Goal: Task Accomplishment & Management: Manage account settings

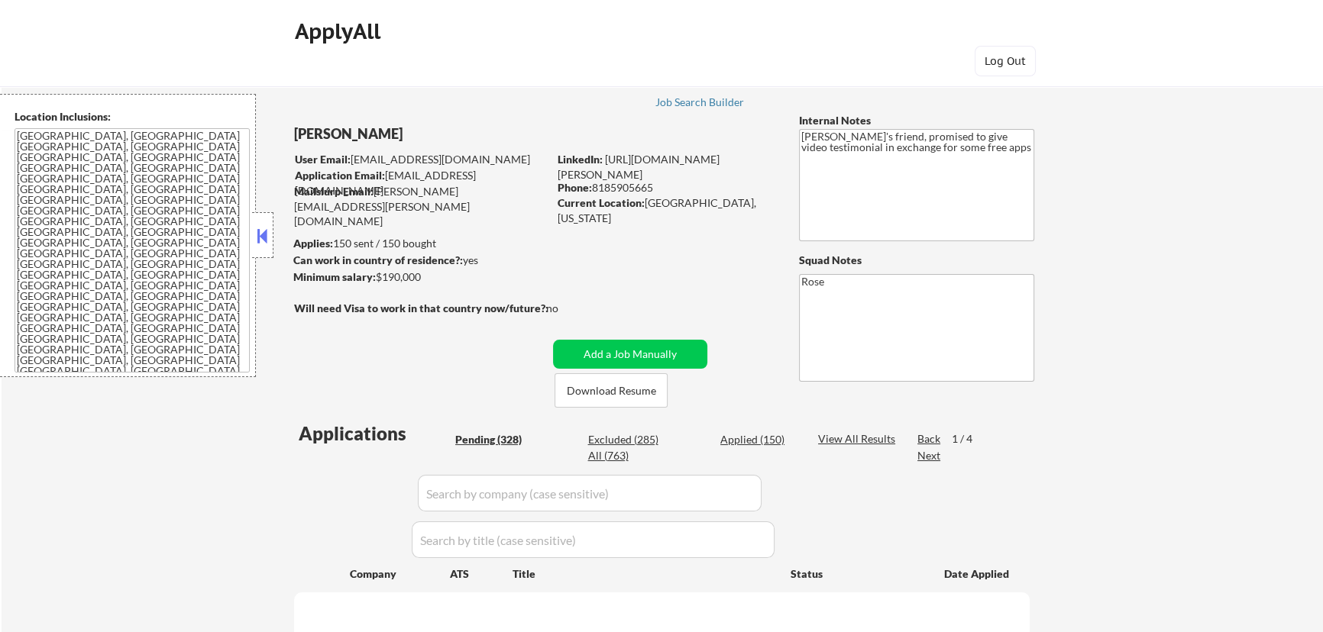
select select ""pending""
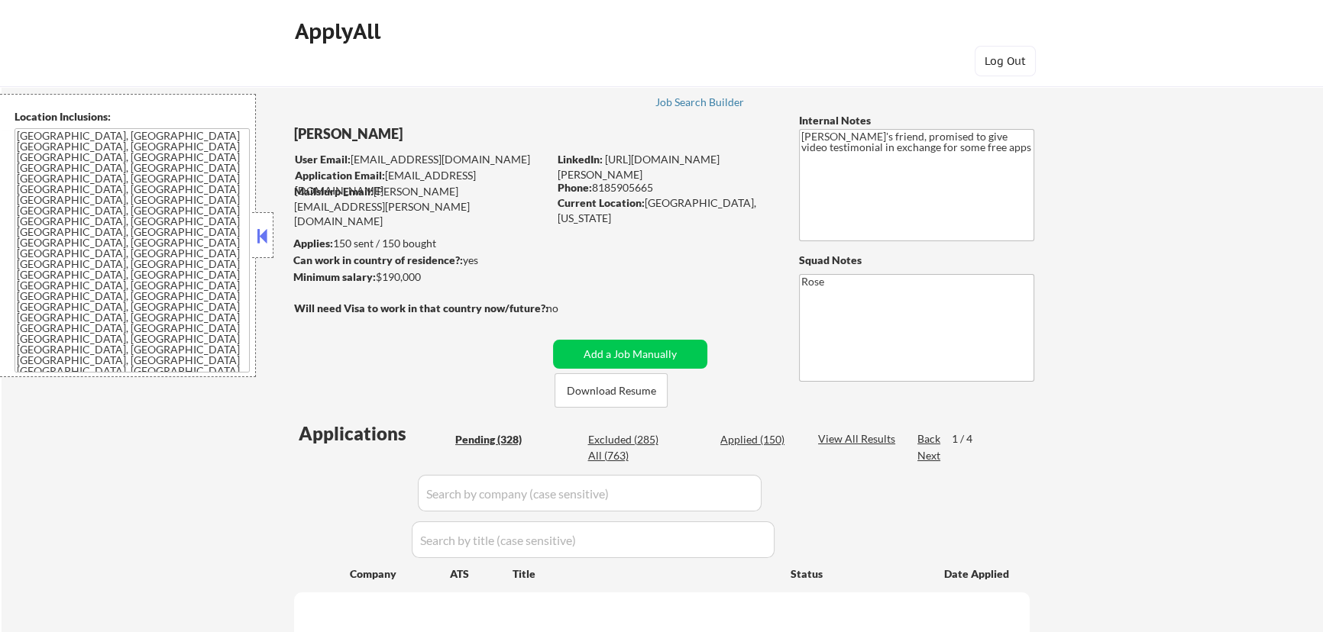
select select ""pending""
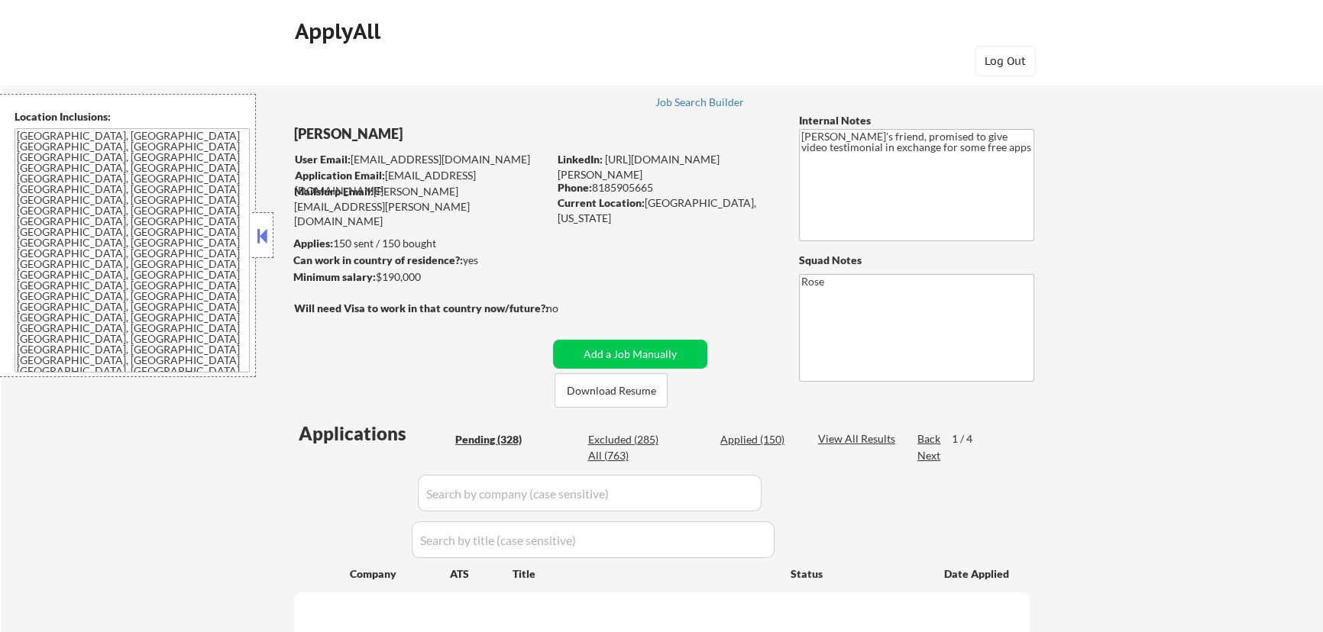
select select ""pending""
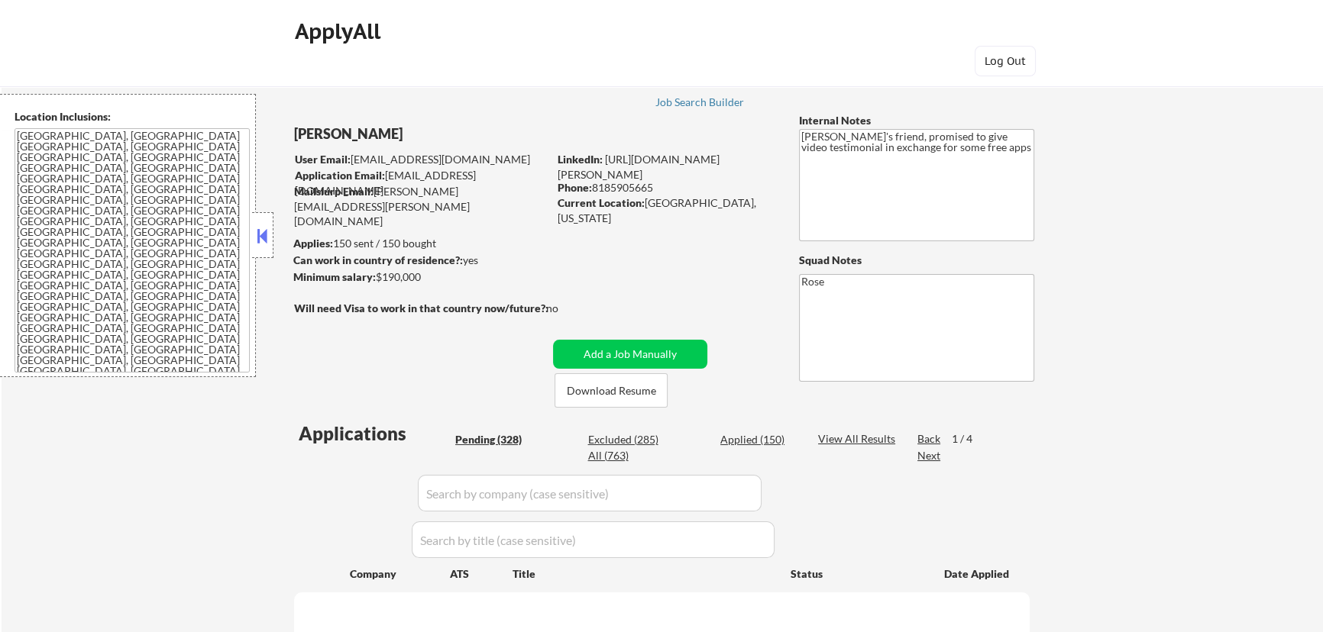
select select ""pending""
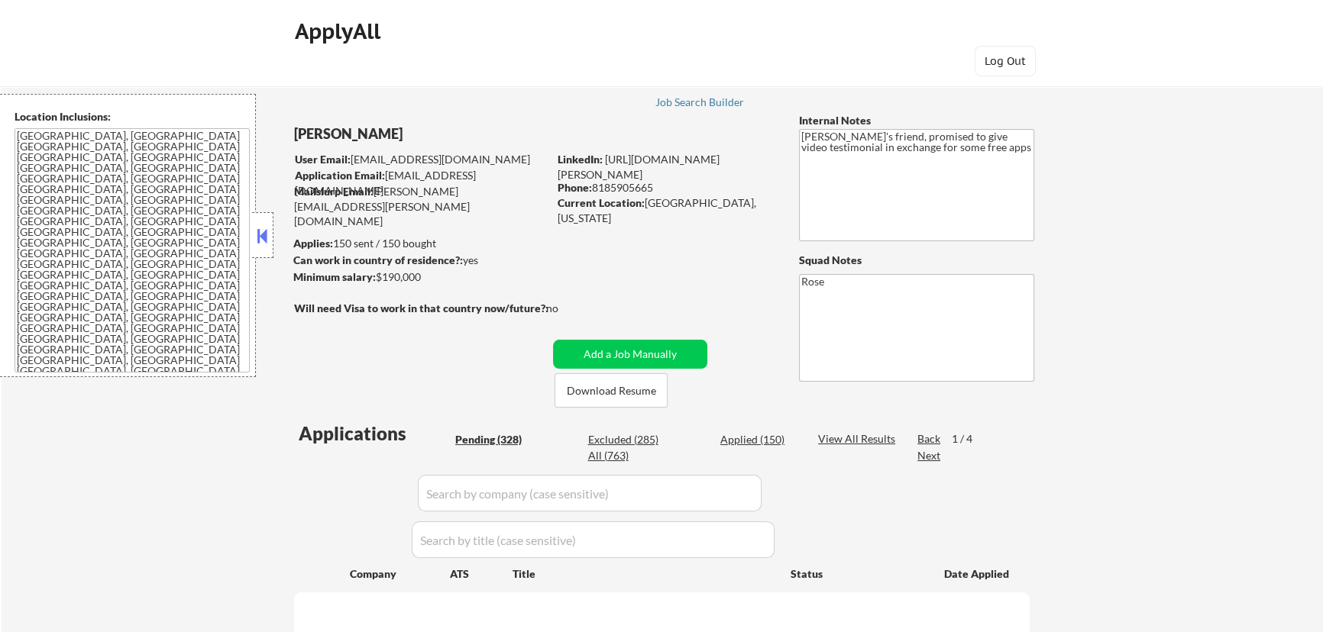
select select ""pending""
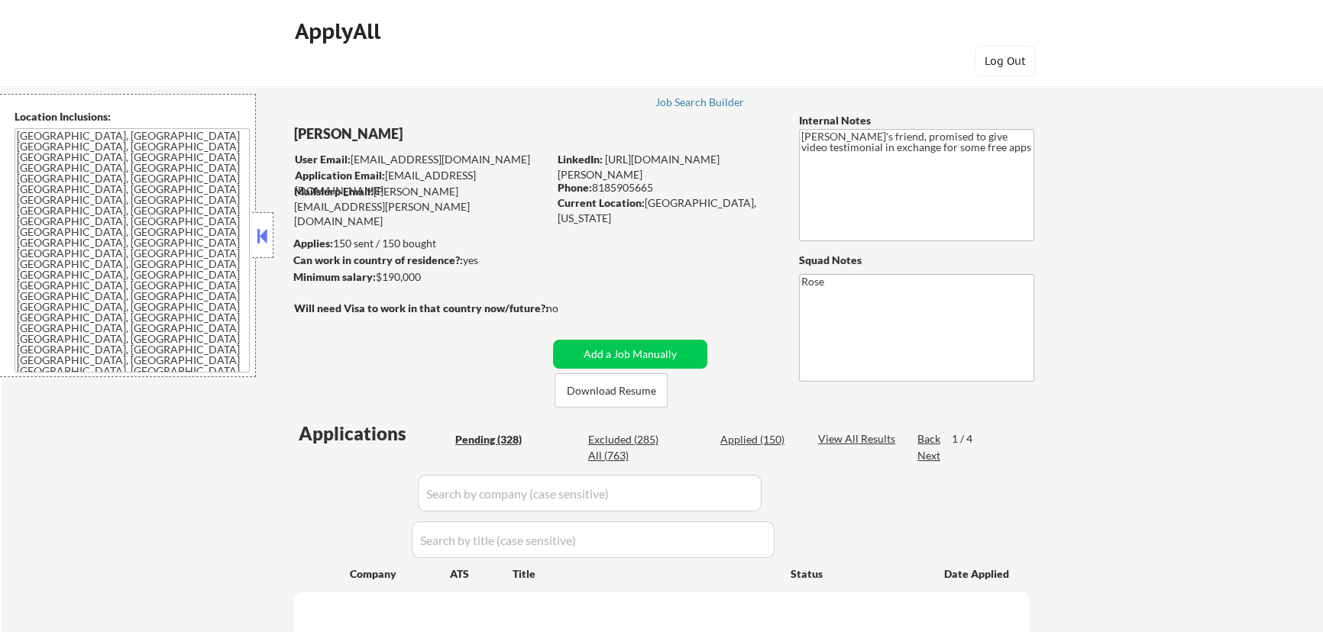
select select ""pending""
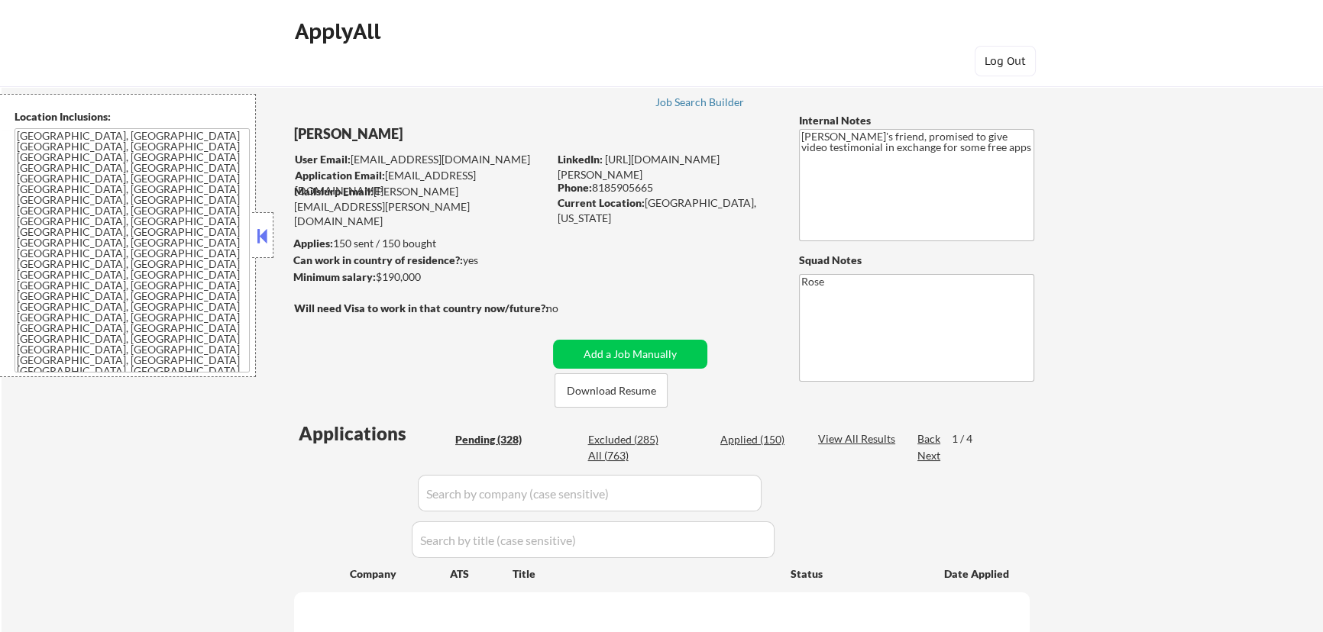
select select ""pending""
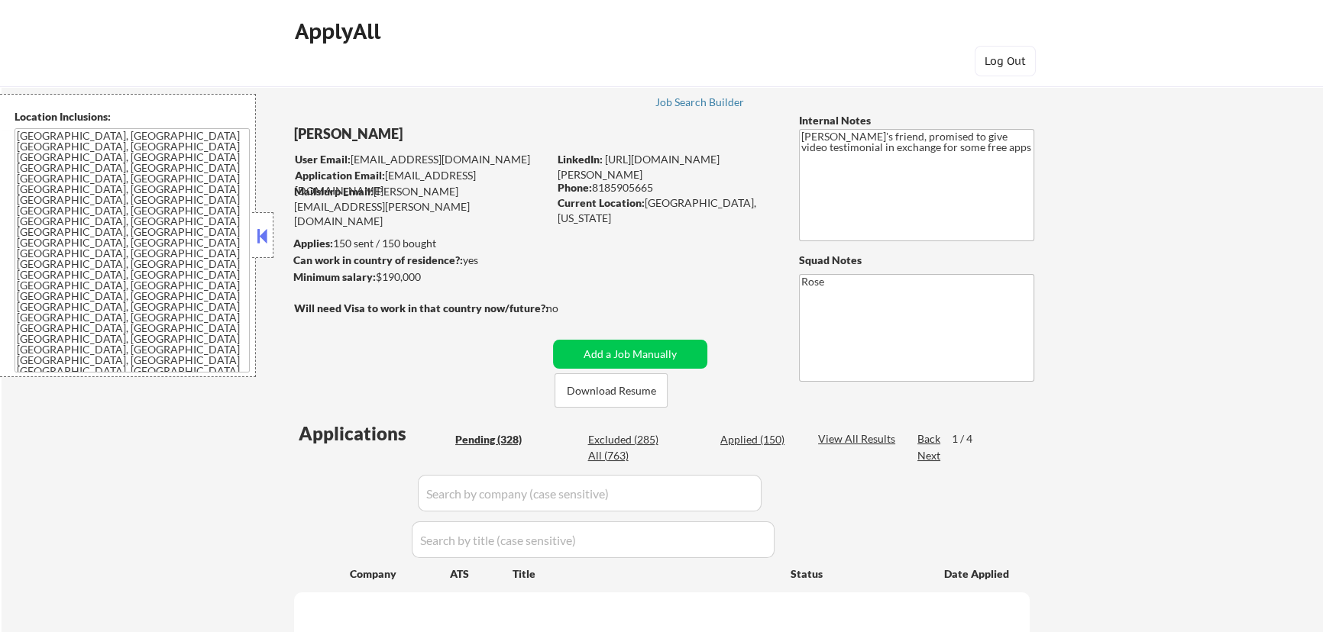
select select ""pending""
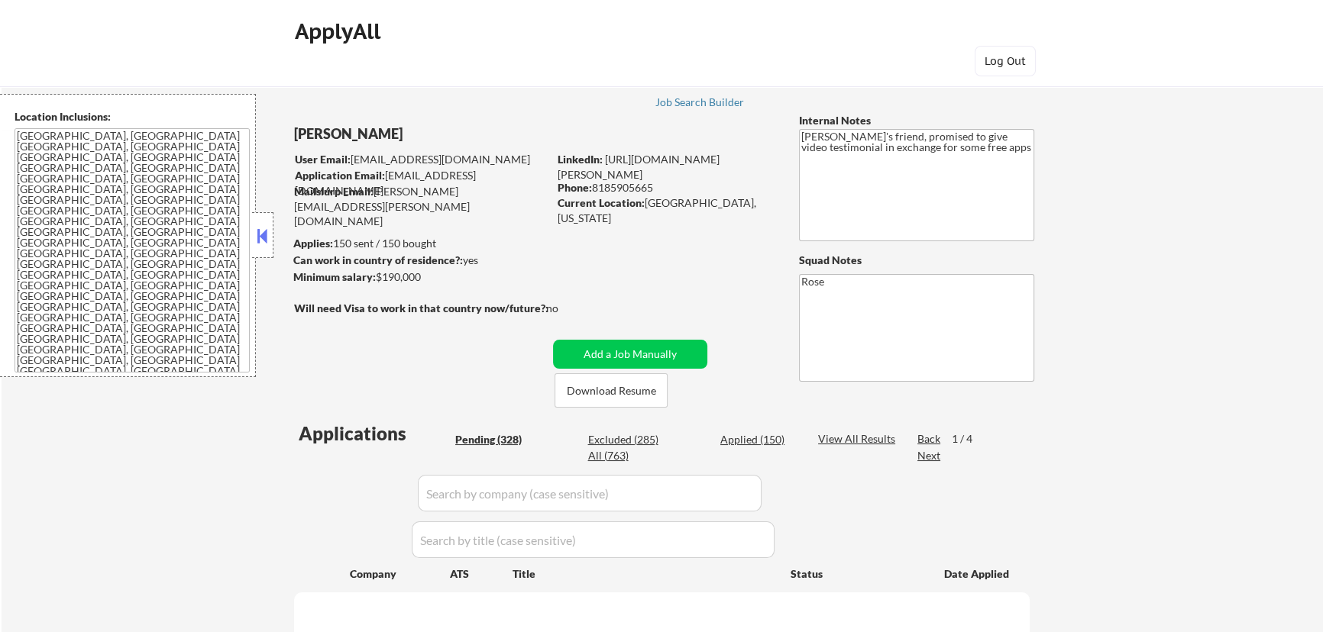
select select ""pending""
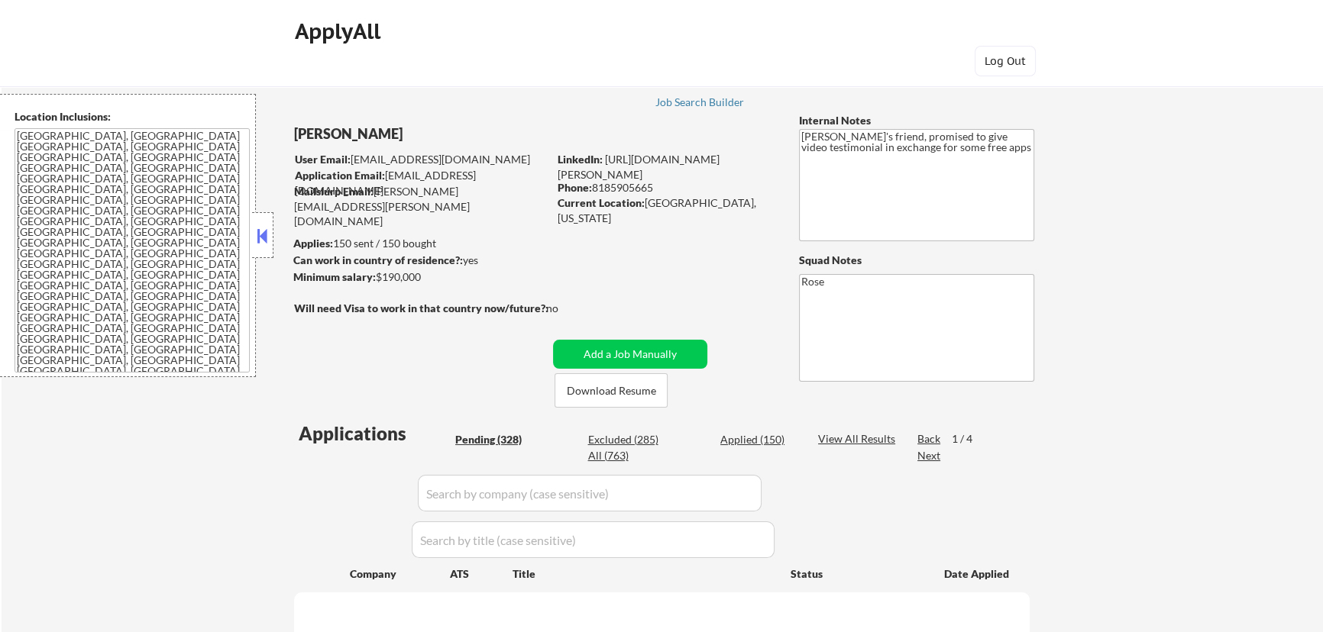
select select ""pending""
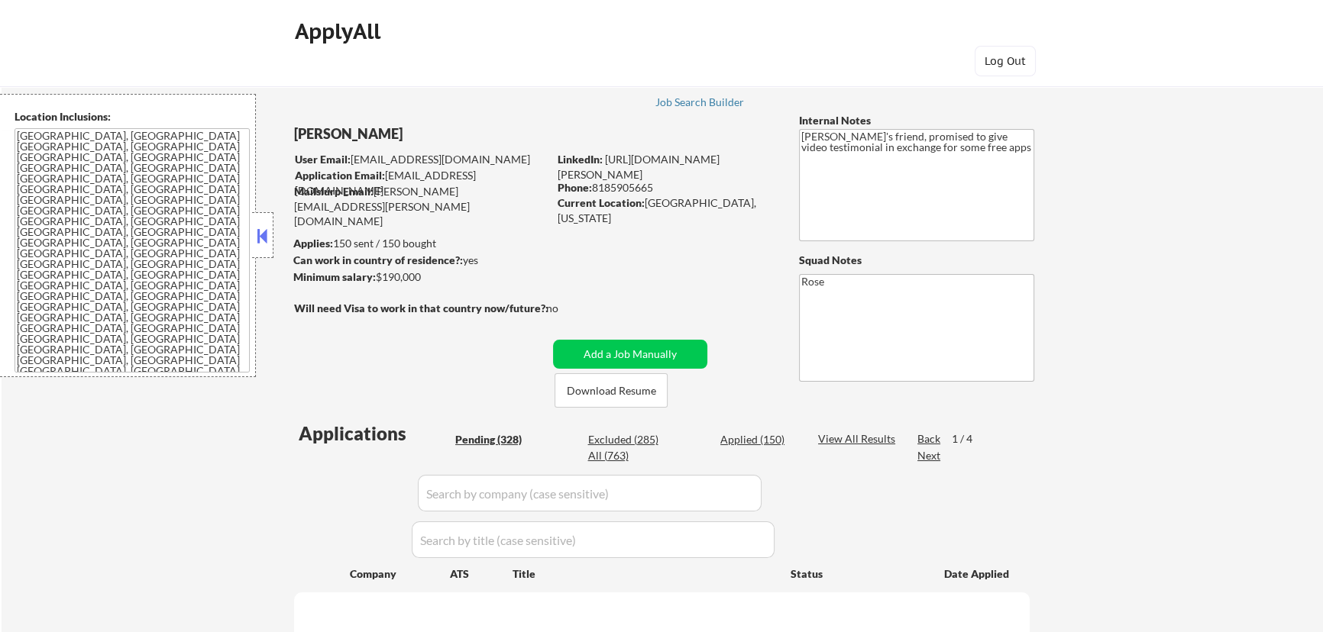
select select ""pending""
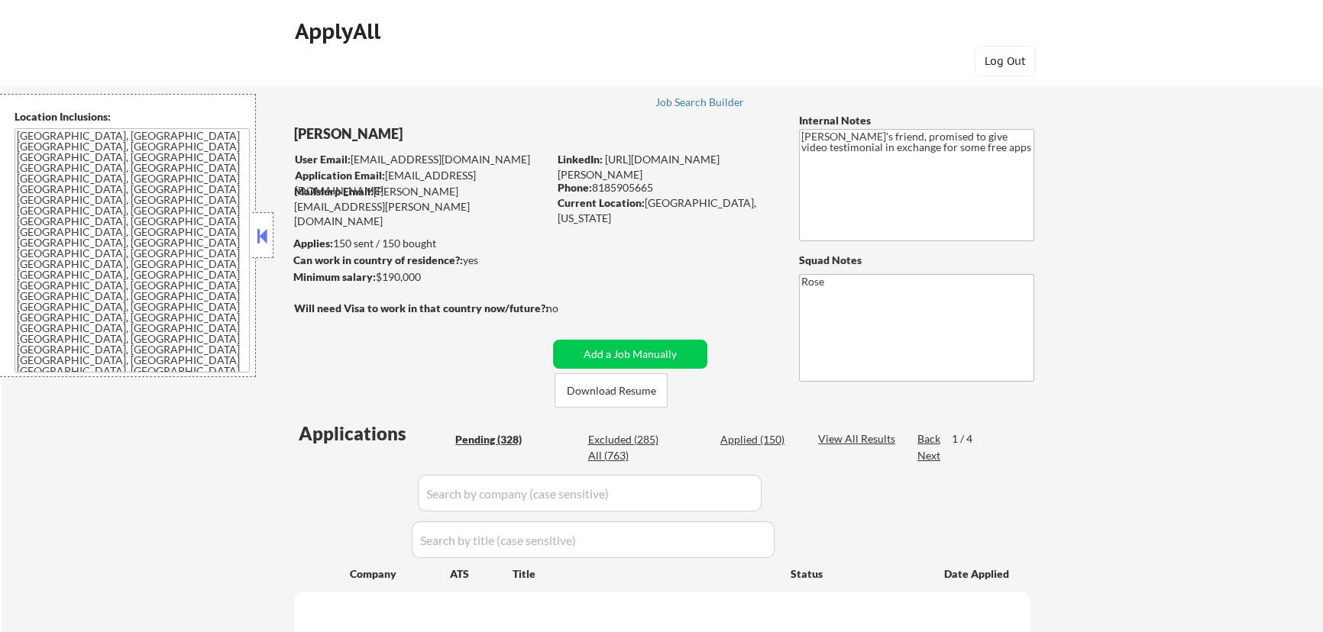
select select ""pending""
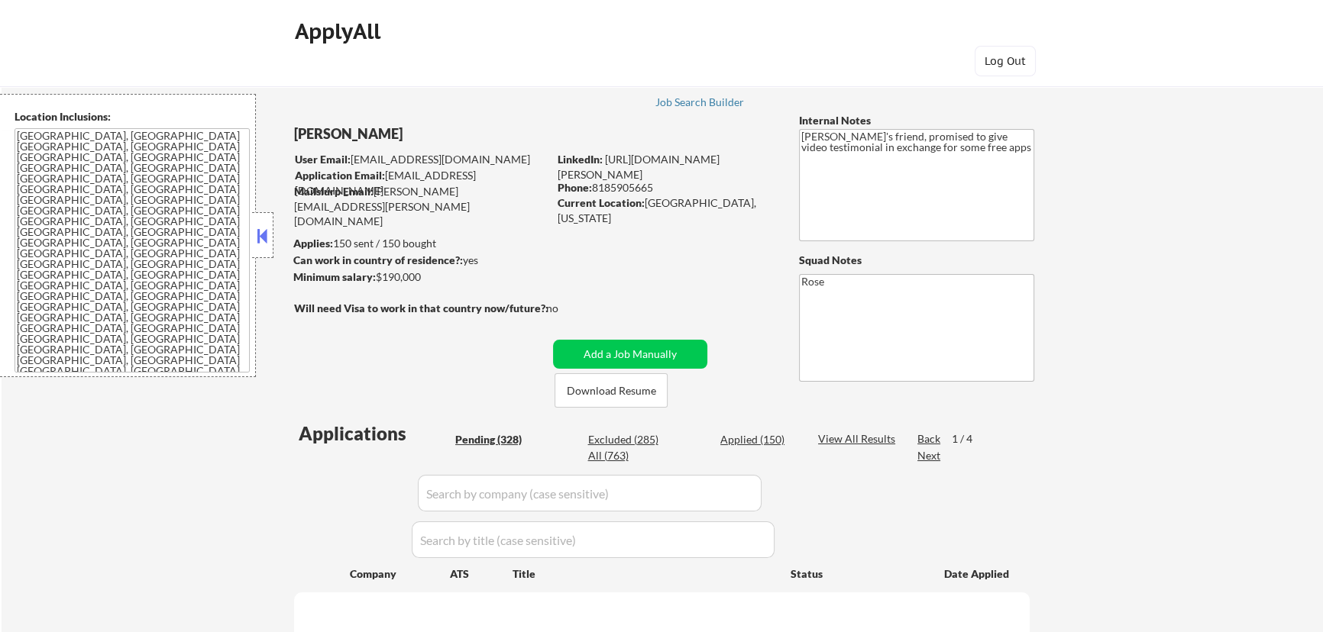
select select ""pending""
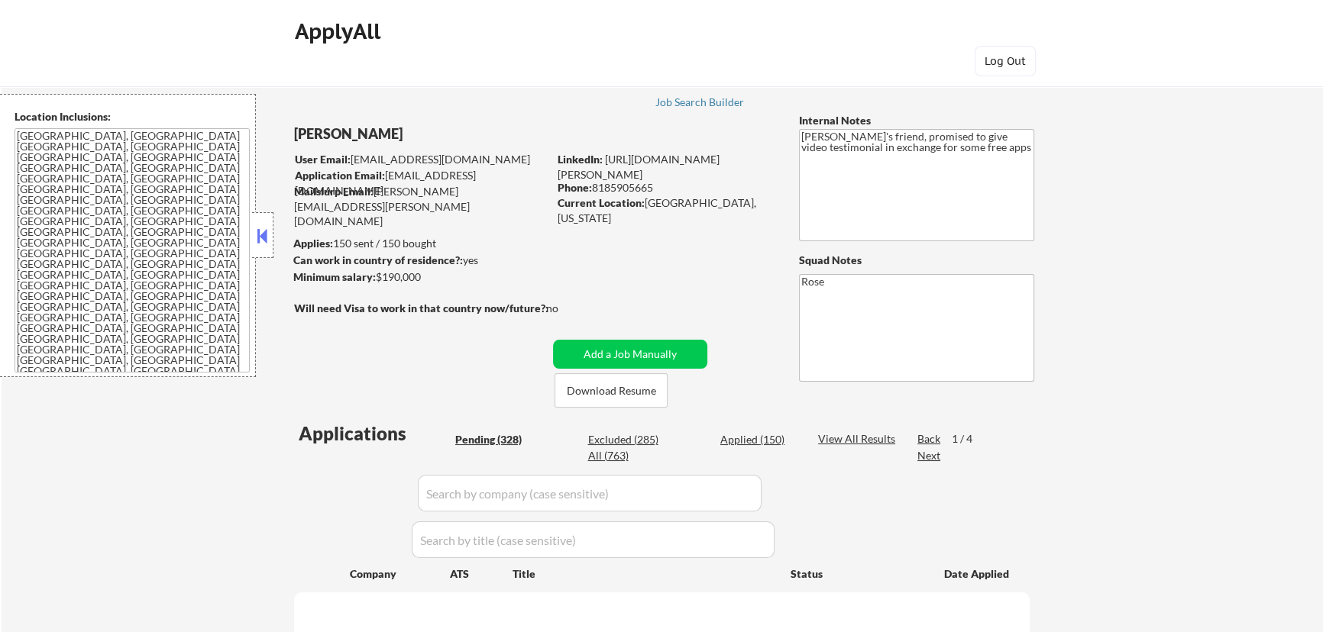
select select ""pending""
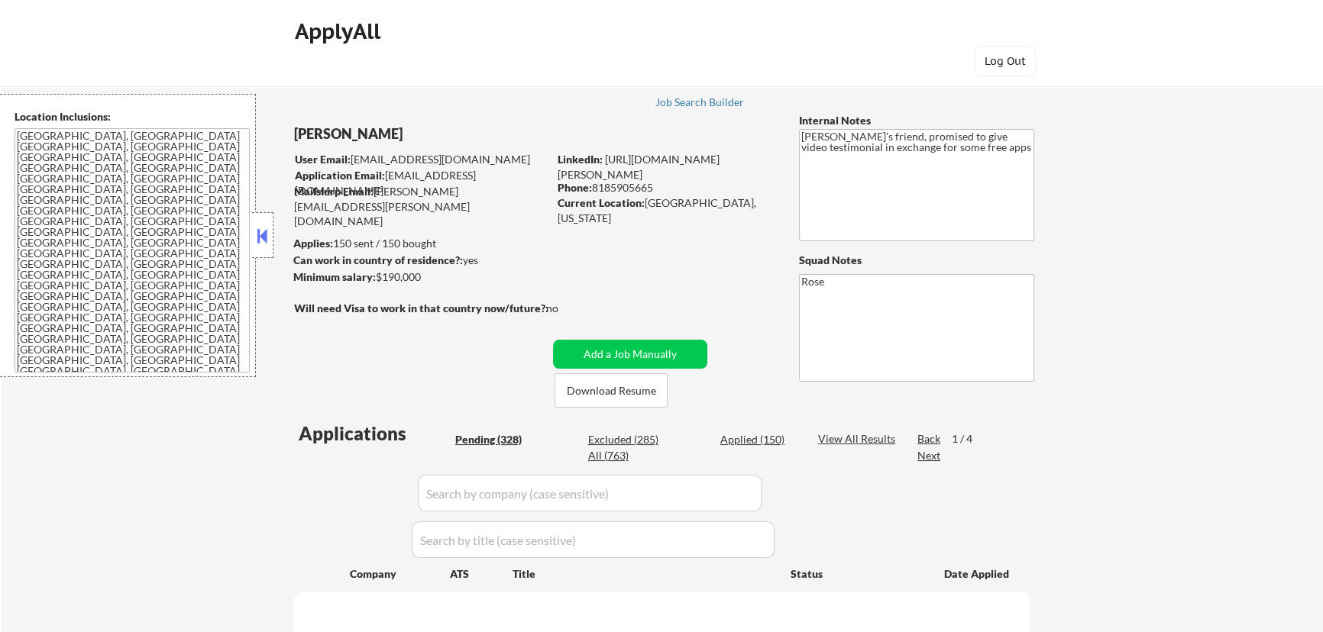
select select ""pending""
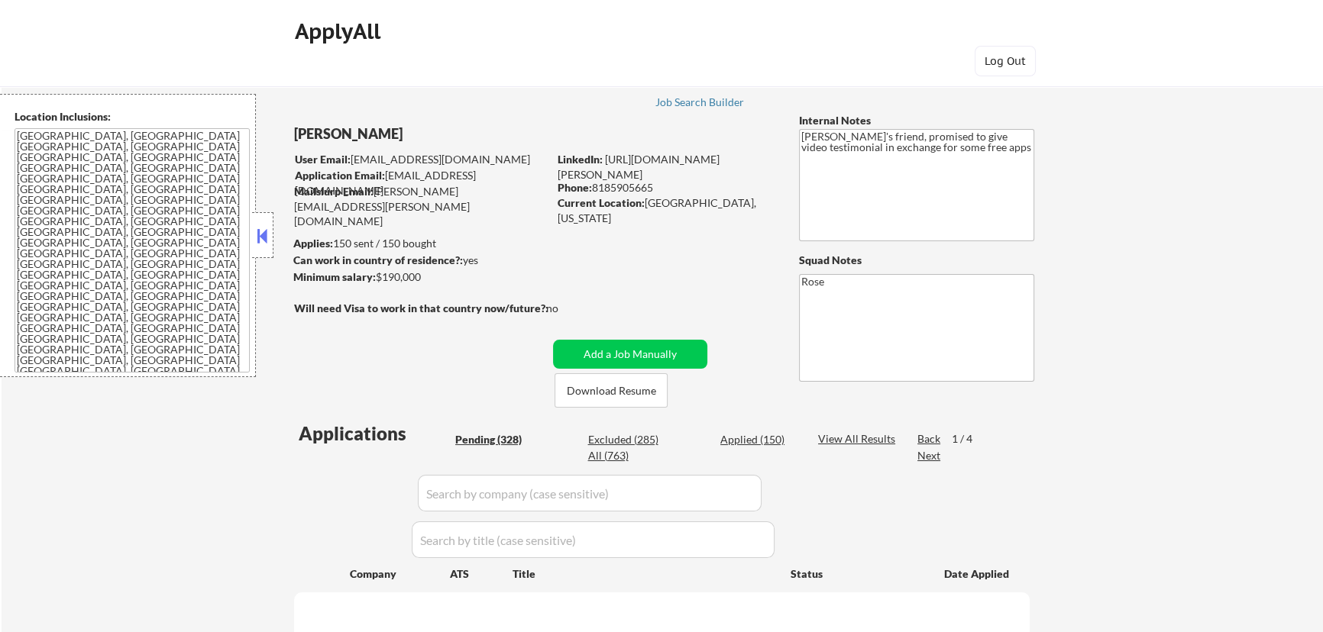
select select ""pending""
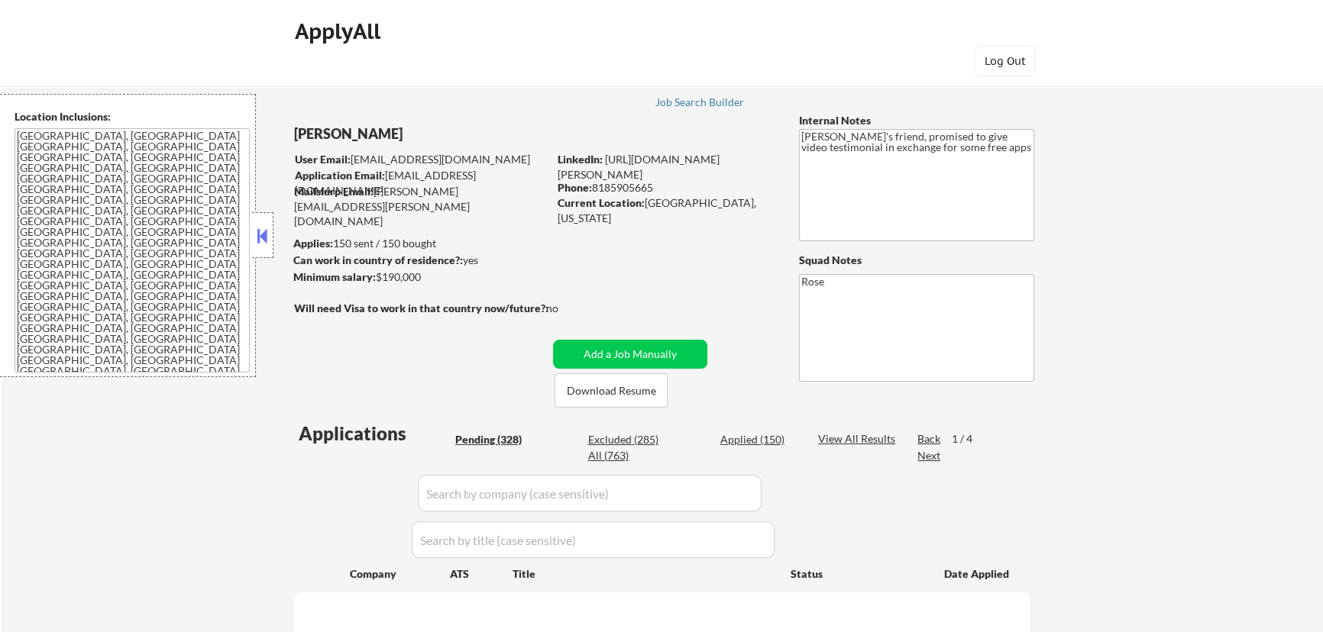
select select ""pending""
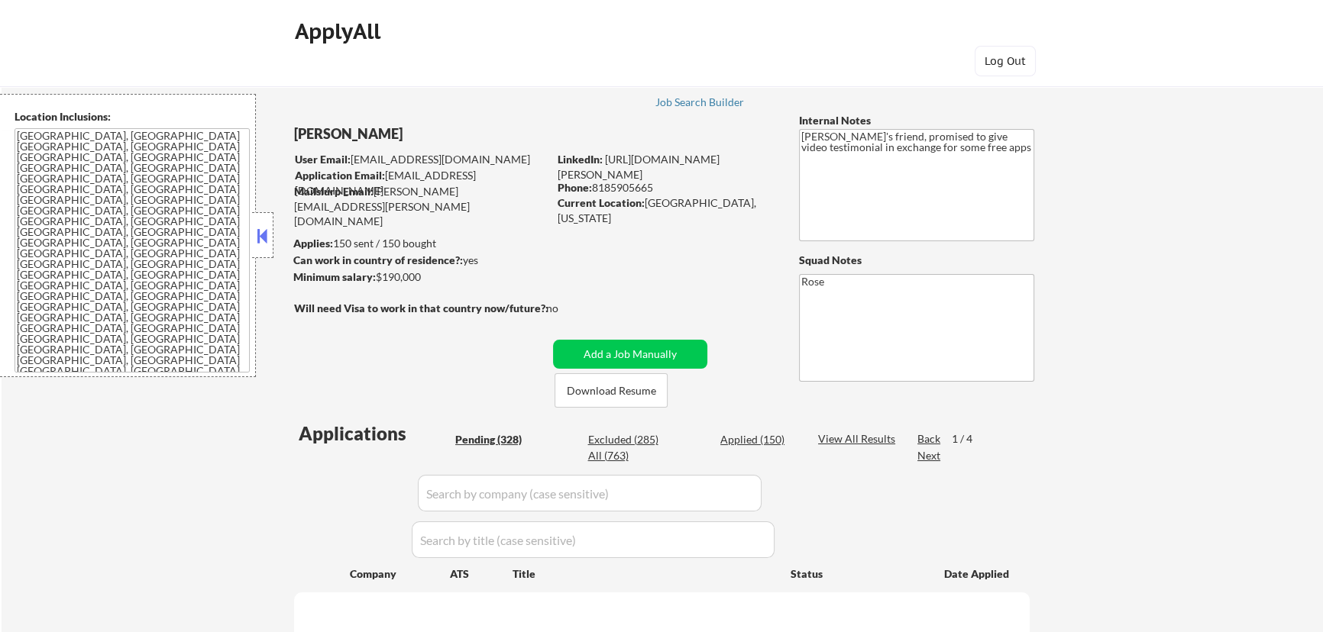
select select ""pending""
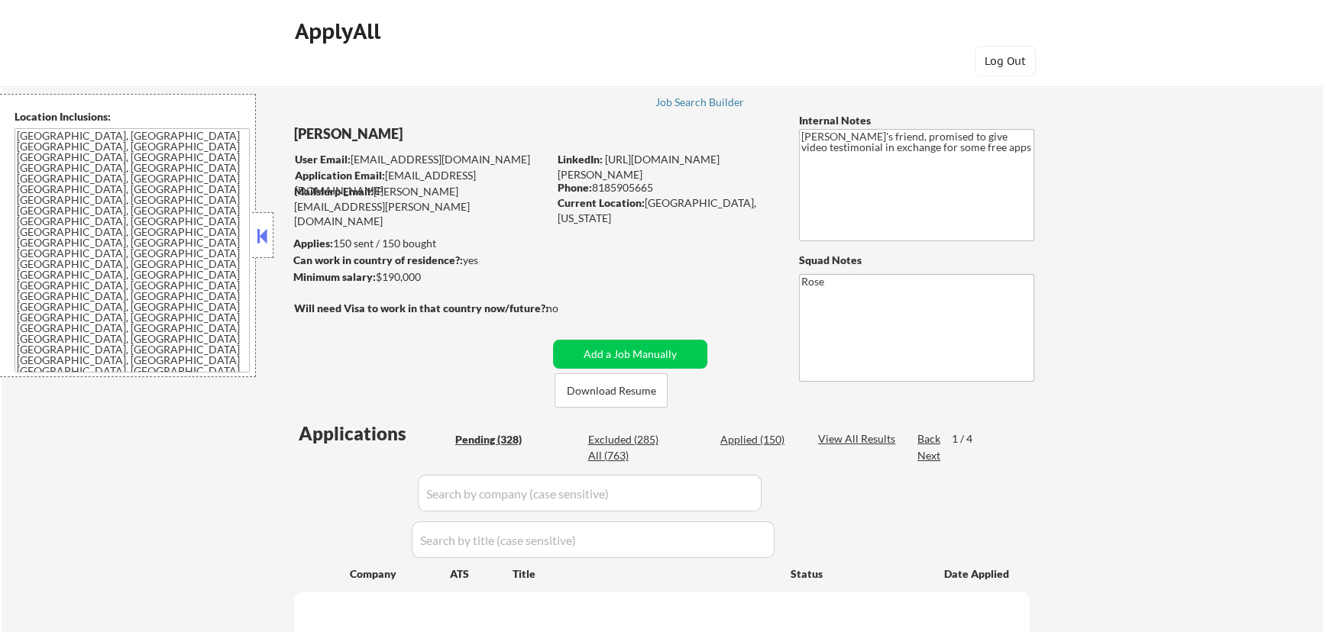
select select ""pending""
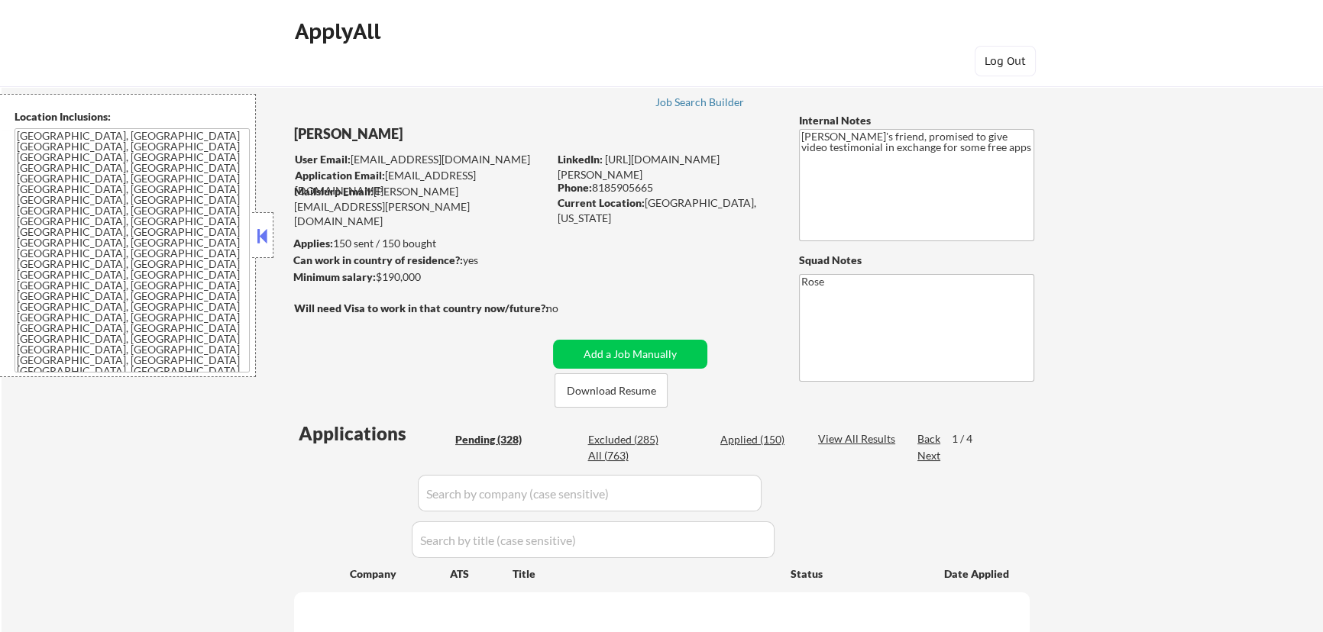
select select ""pending""
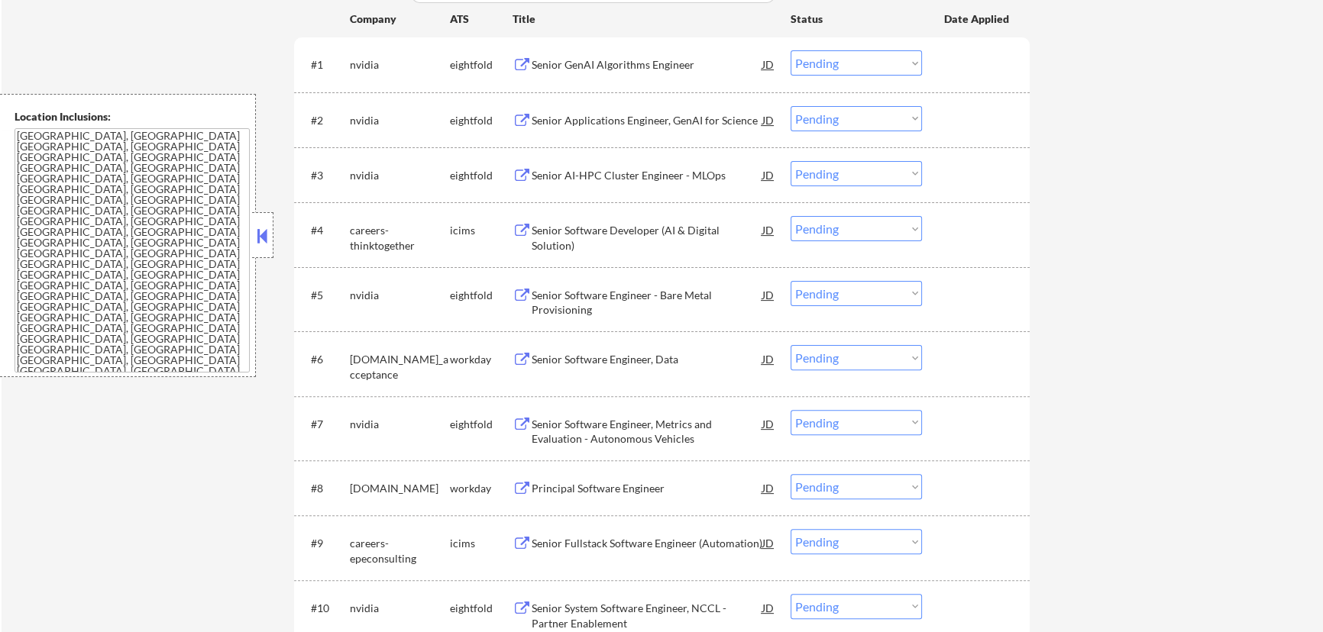
scroll to position [764, 0]
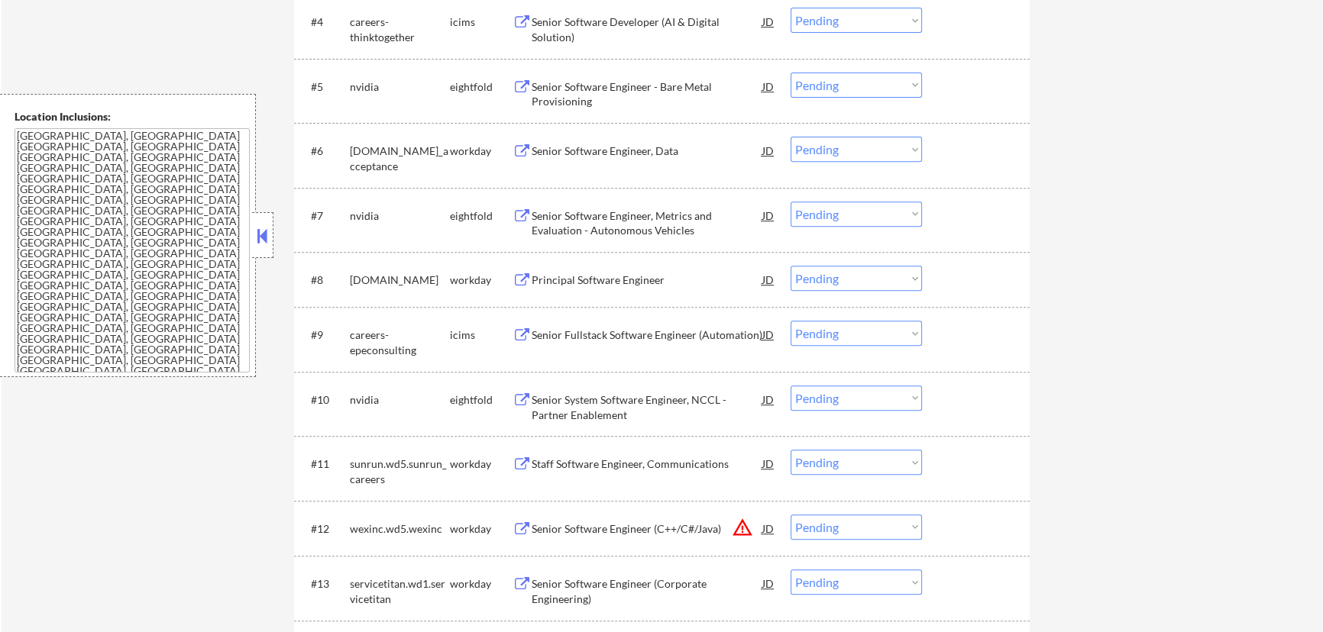
click at [263, 241] on button at bounding box center [262, 235] width 17 height 23
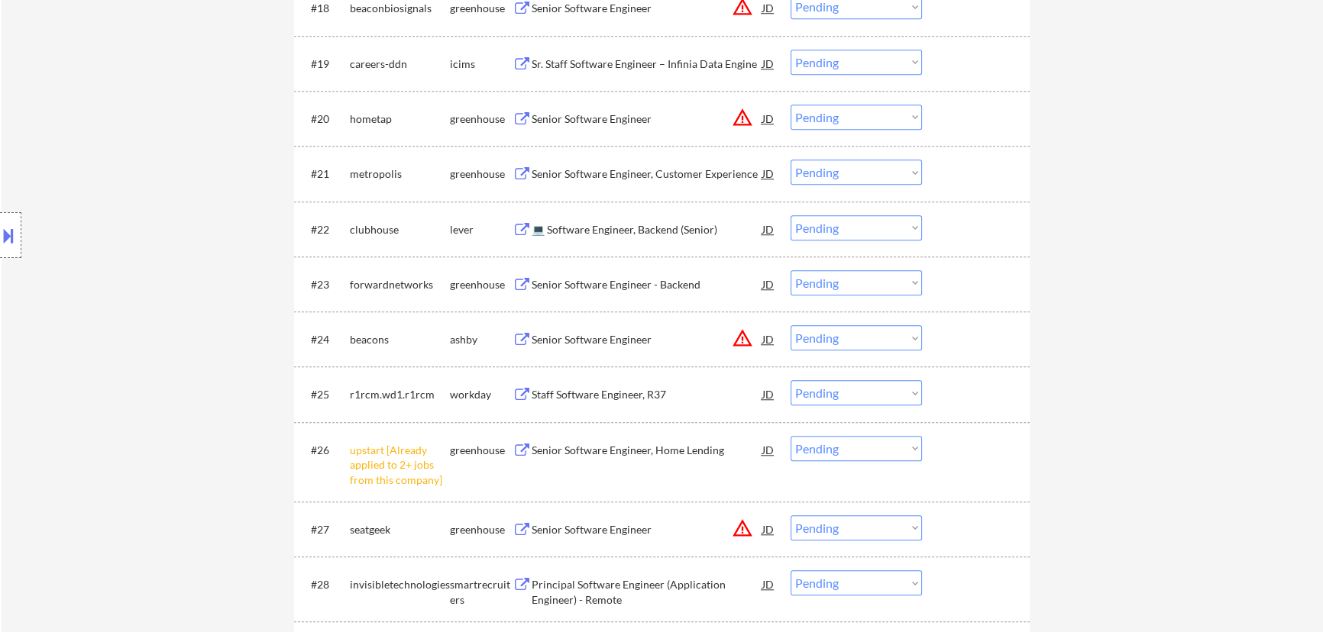
scroll to position [1665, 0]
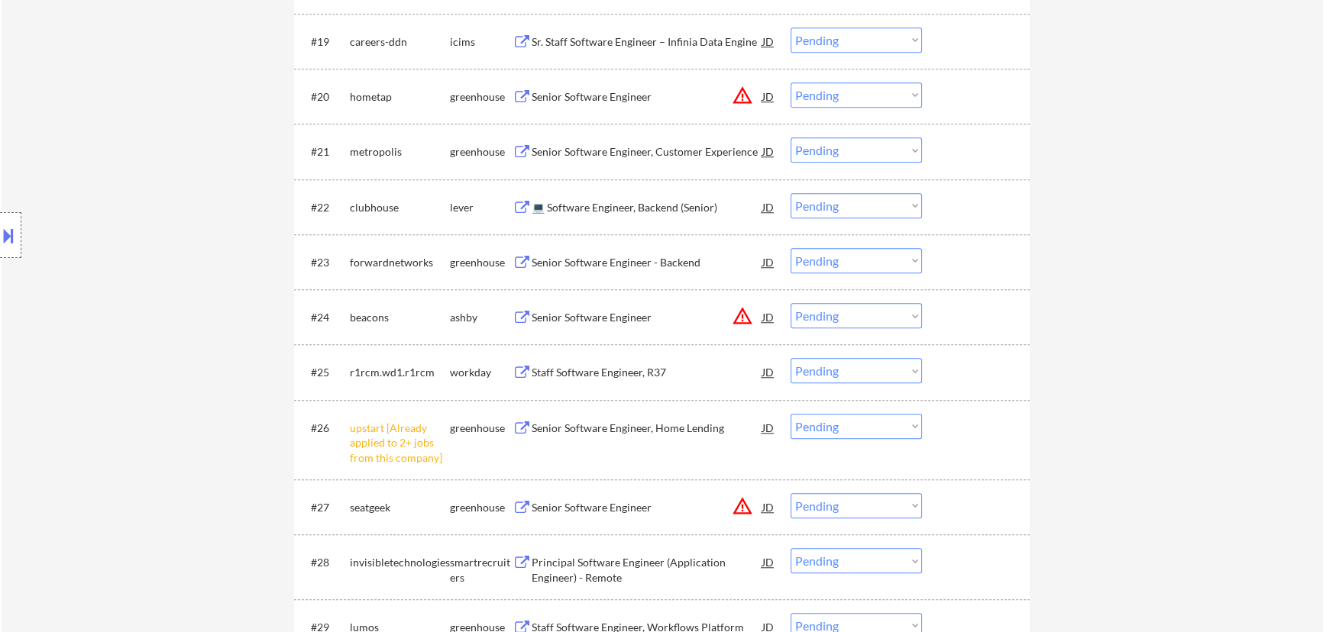
click at [852, 419] on select "Choose an option... Pending Applied Excluded (Questions) Excluded (Expired) Exc…" at bounding box center [855, 426] width 131 height 25
click at [790, 414] on select "Choose an option... Pending Applied Excluded (Questions) Excluded (Expired) Exc…" at bounding box center [855, 426] width 131 height 25
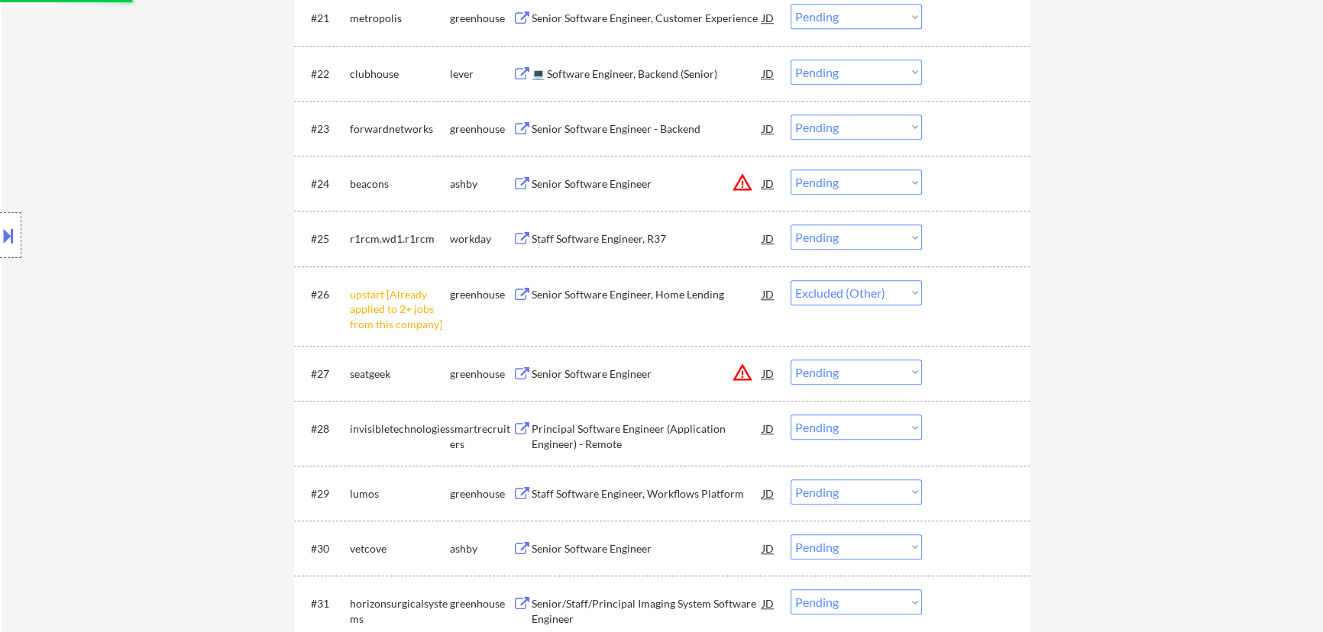
scroll to position [1804, 0]
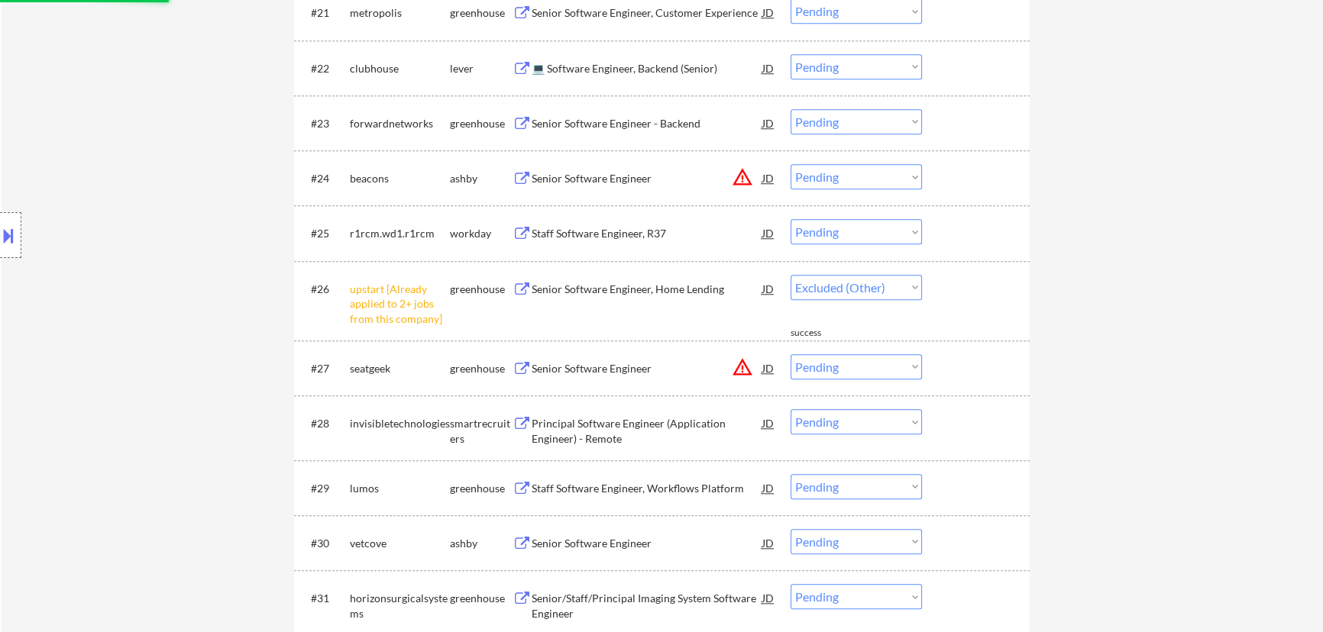
select select ""pending""
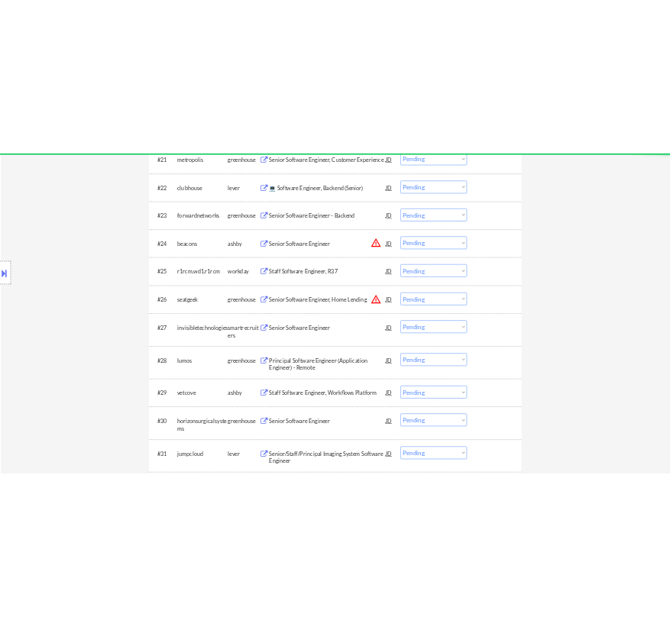
scroll to position [1874, 0]
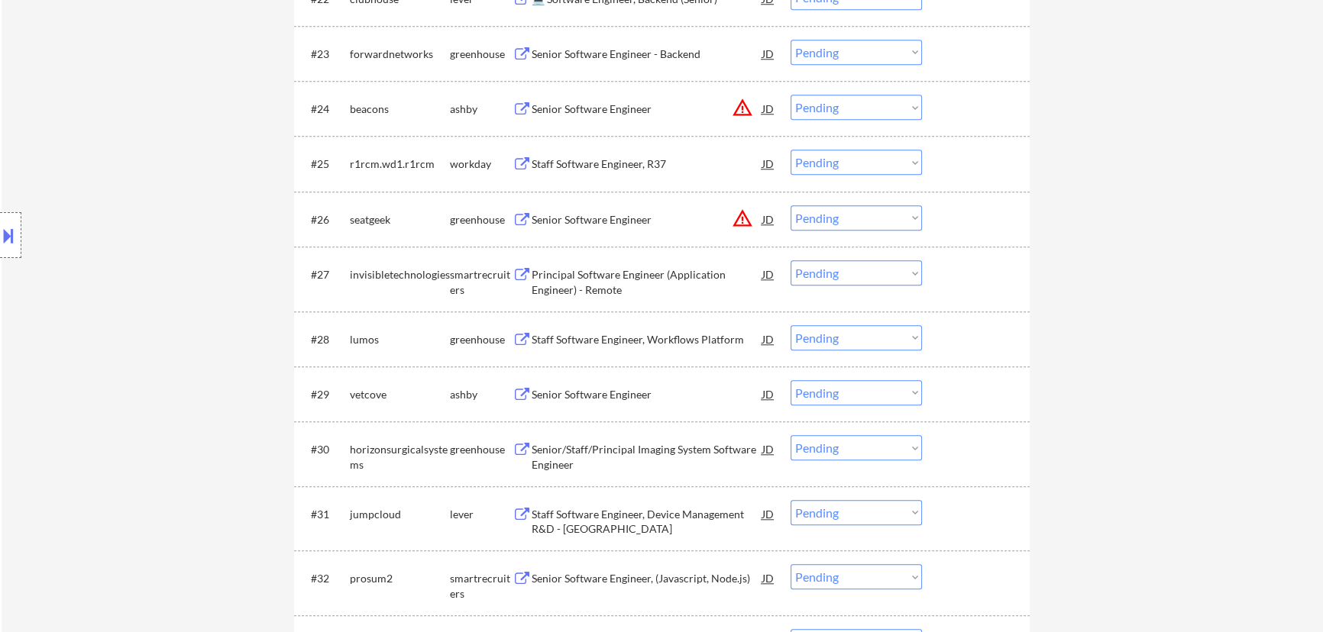
click at [692, 343] on div "Staff Software Engineer, Workflows Platform" at bounding box center [646, 339] width 231 height 15
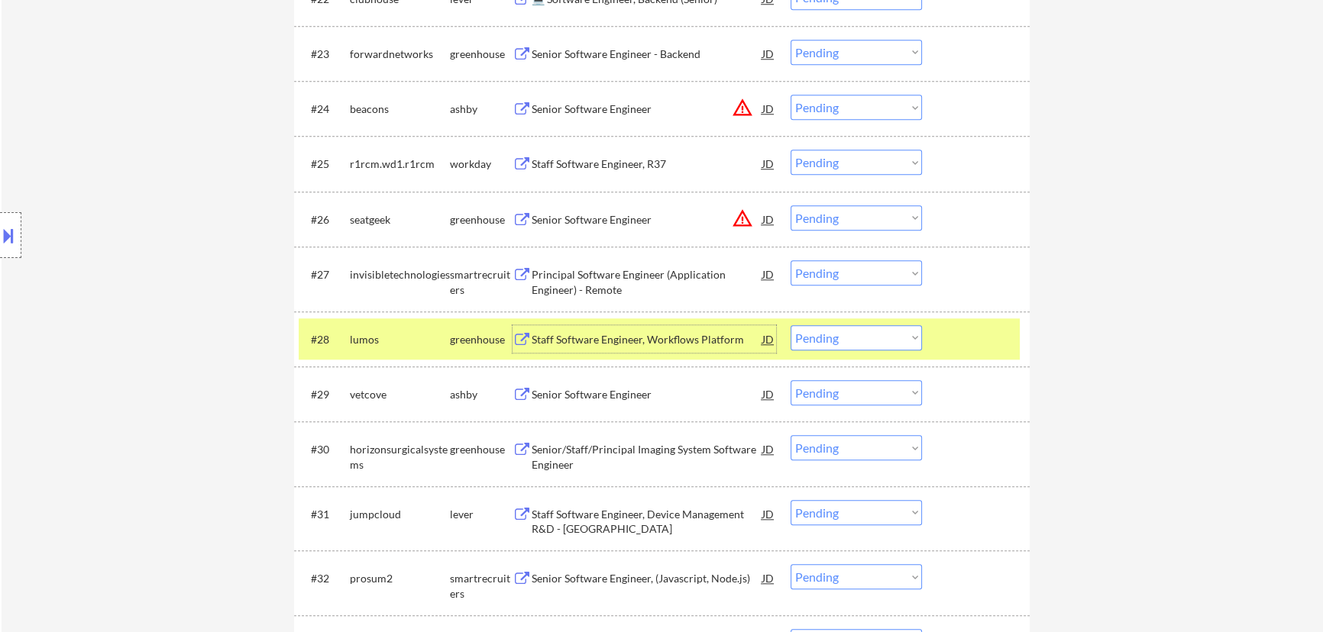
select select ""pending""
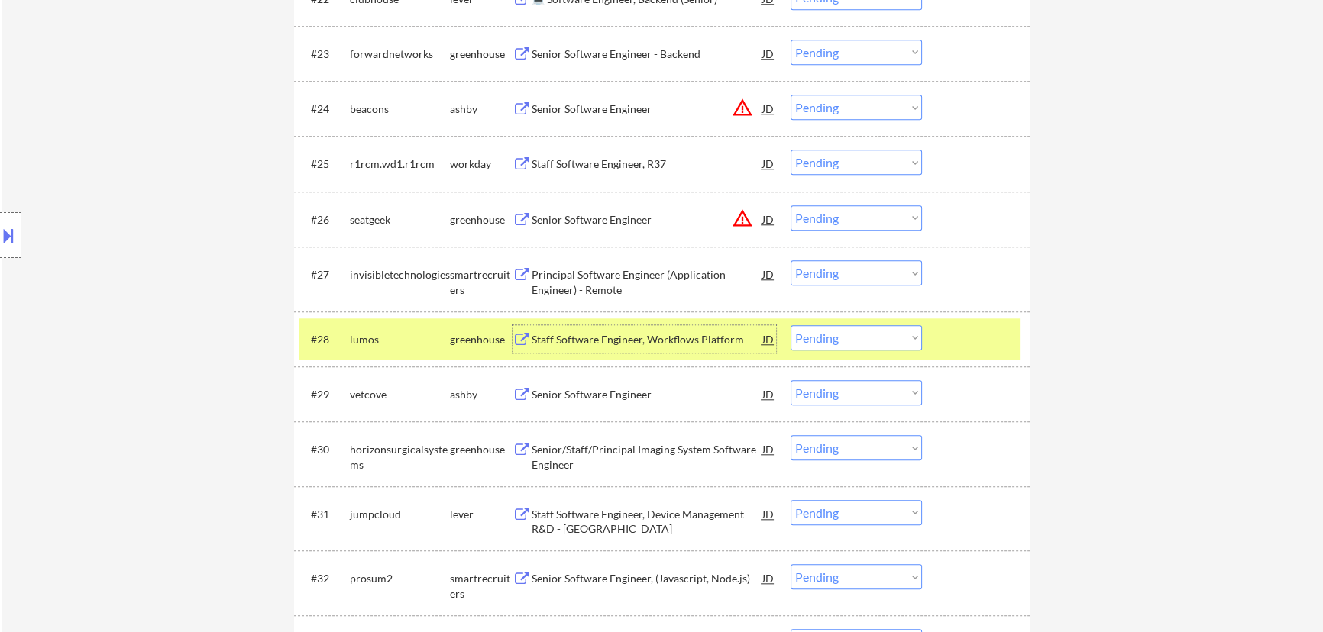
select select ""pending""
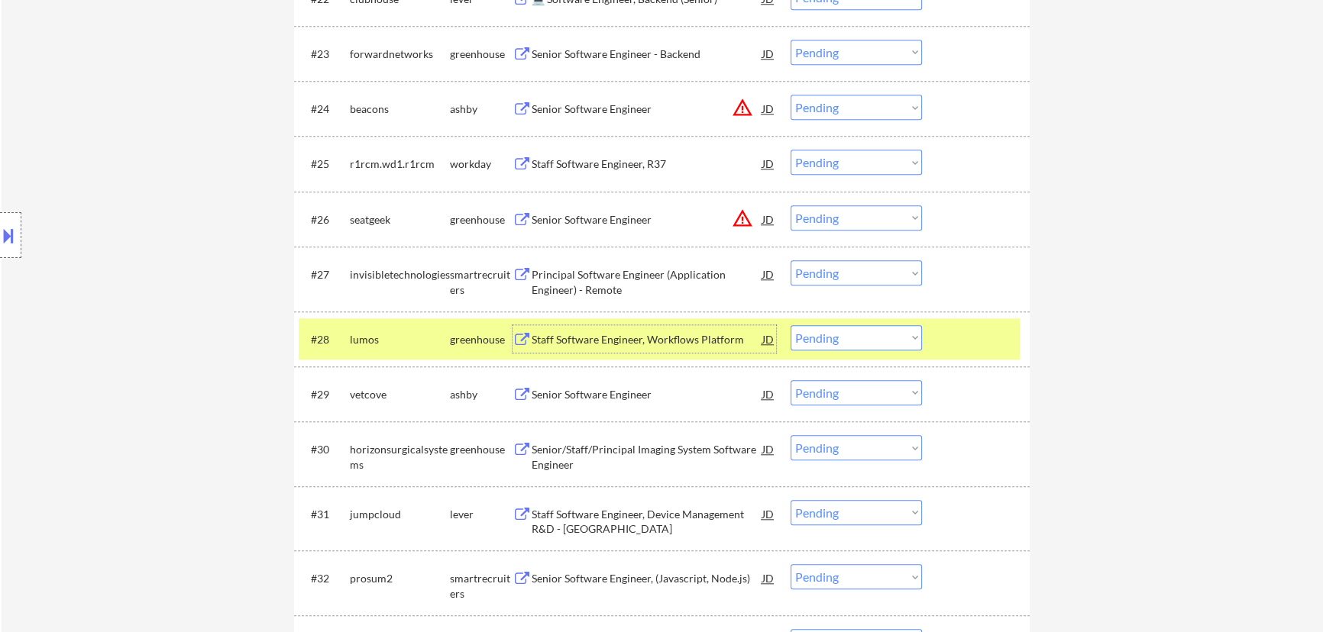
select select ""pending""
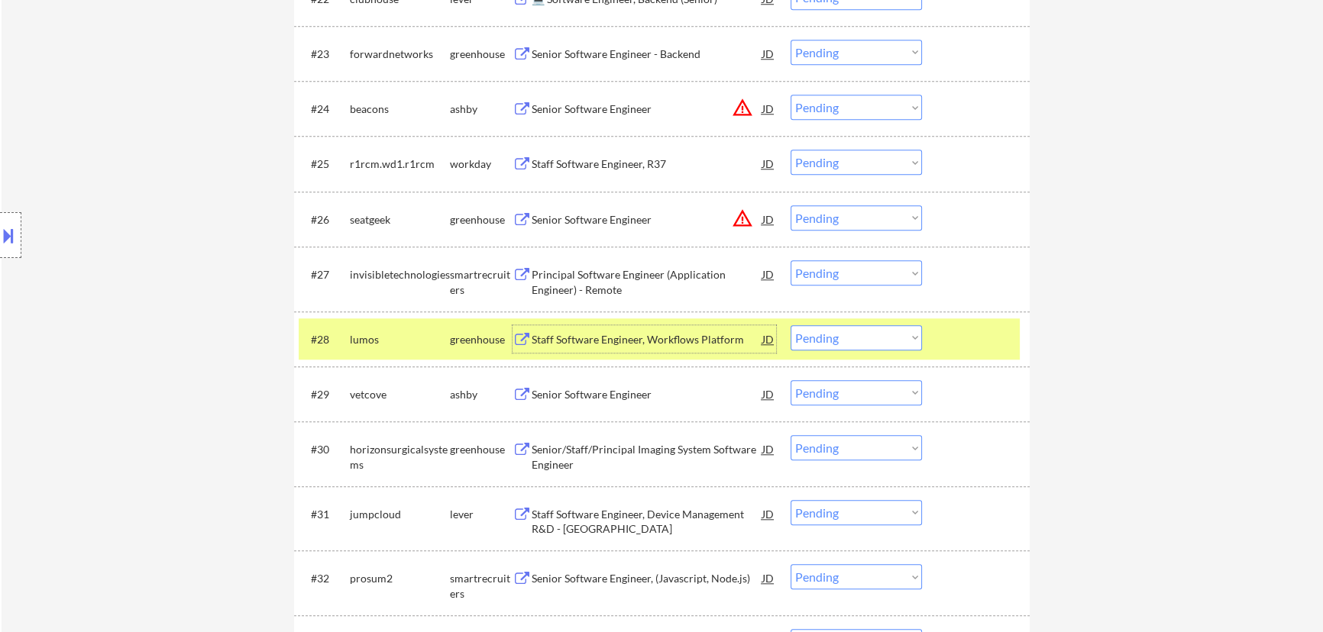
select select ""pending""
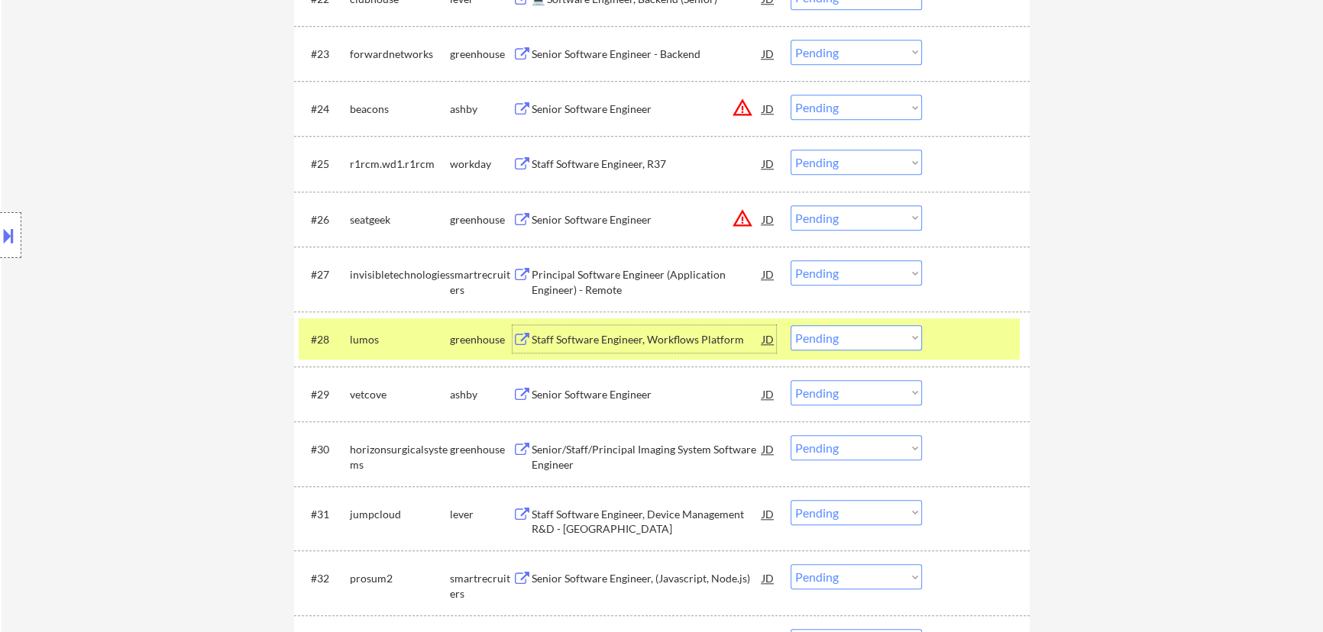
select select ""pending""
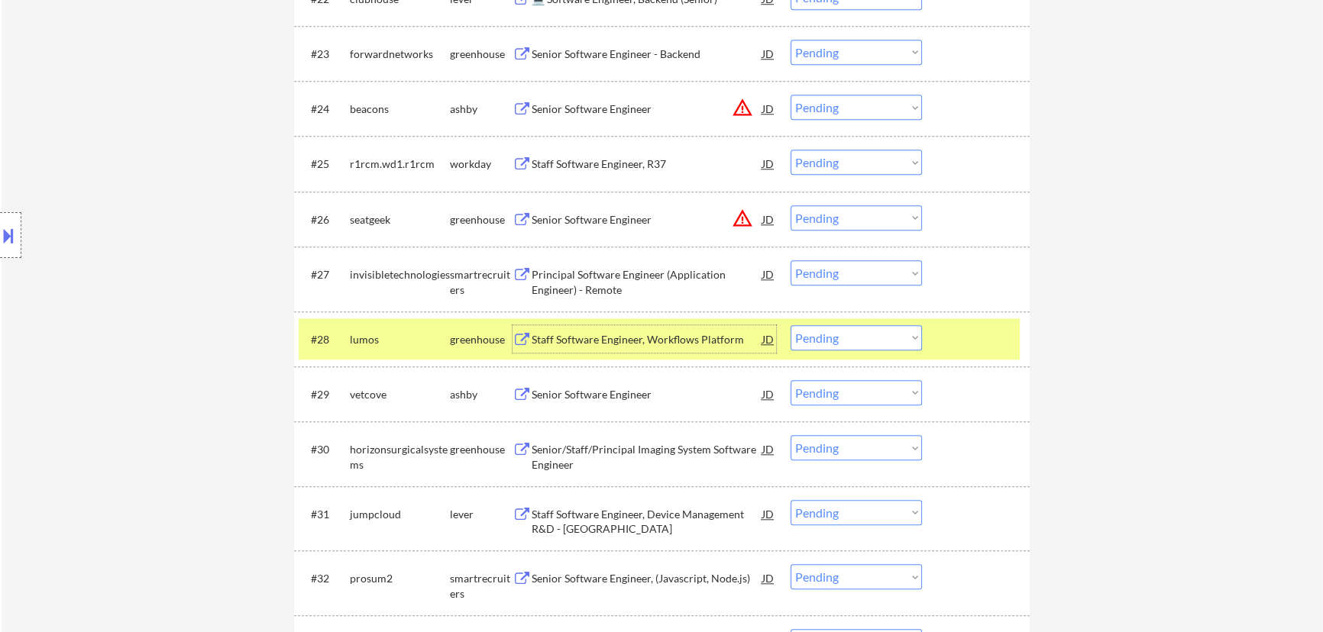
select select ""pending""
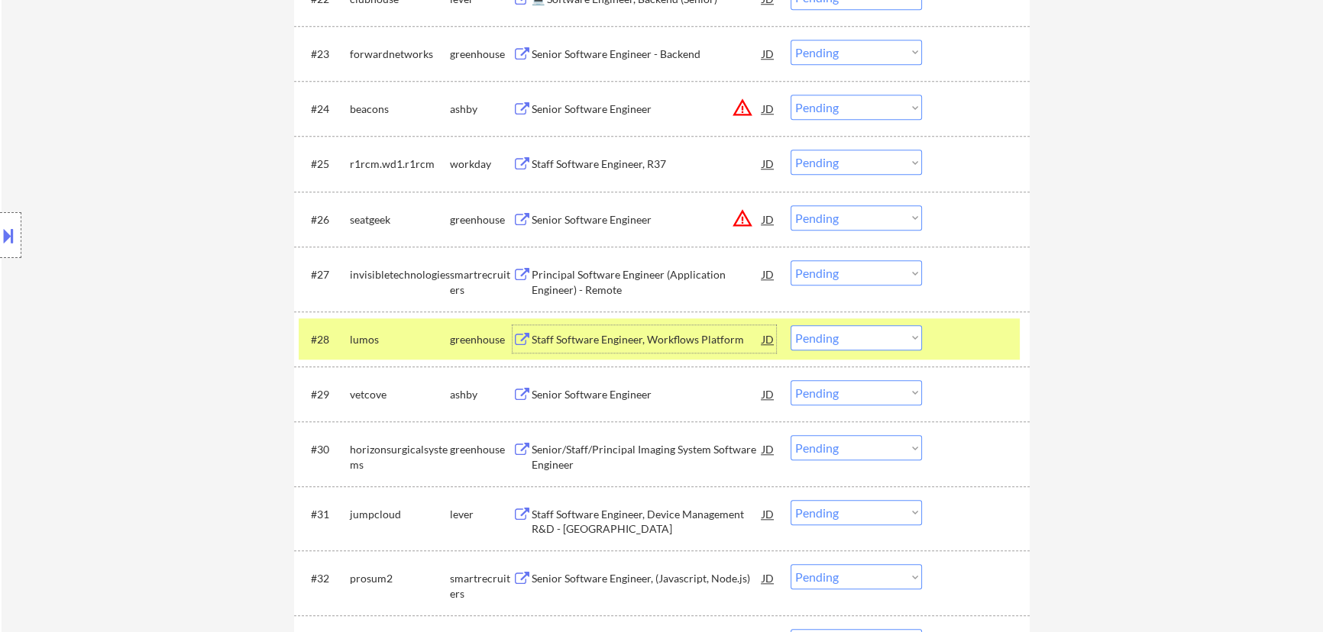
select select ""pending""
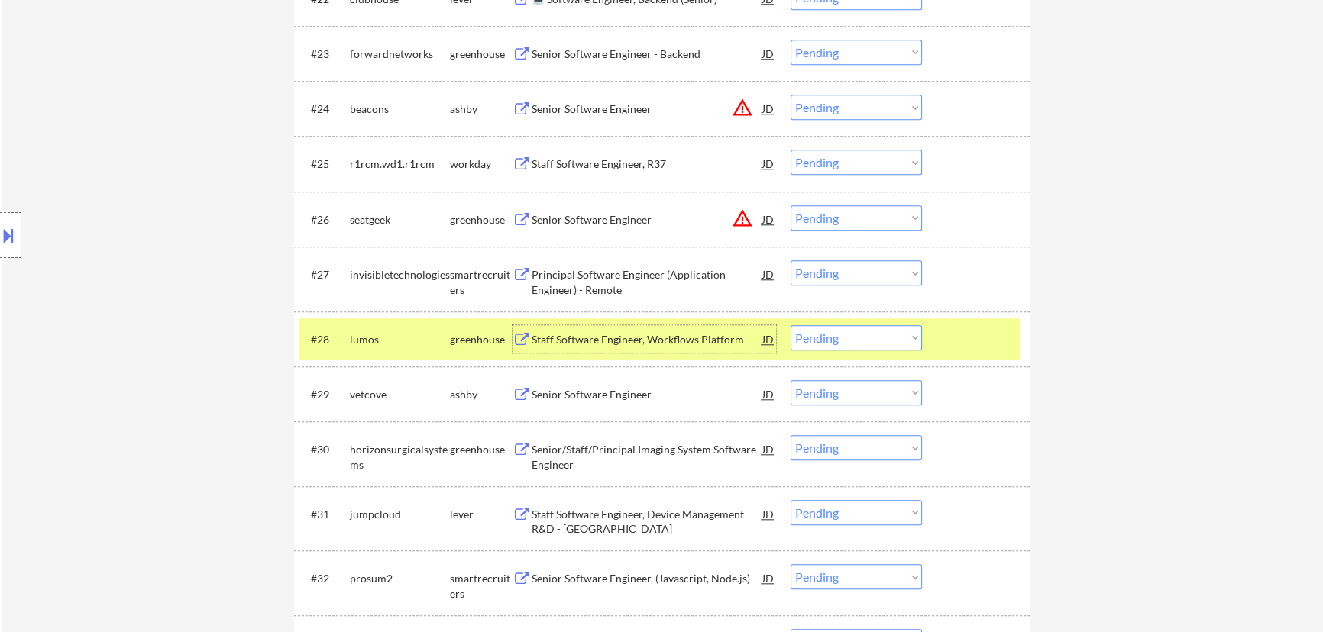
select select ""pending""
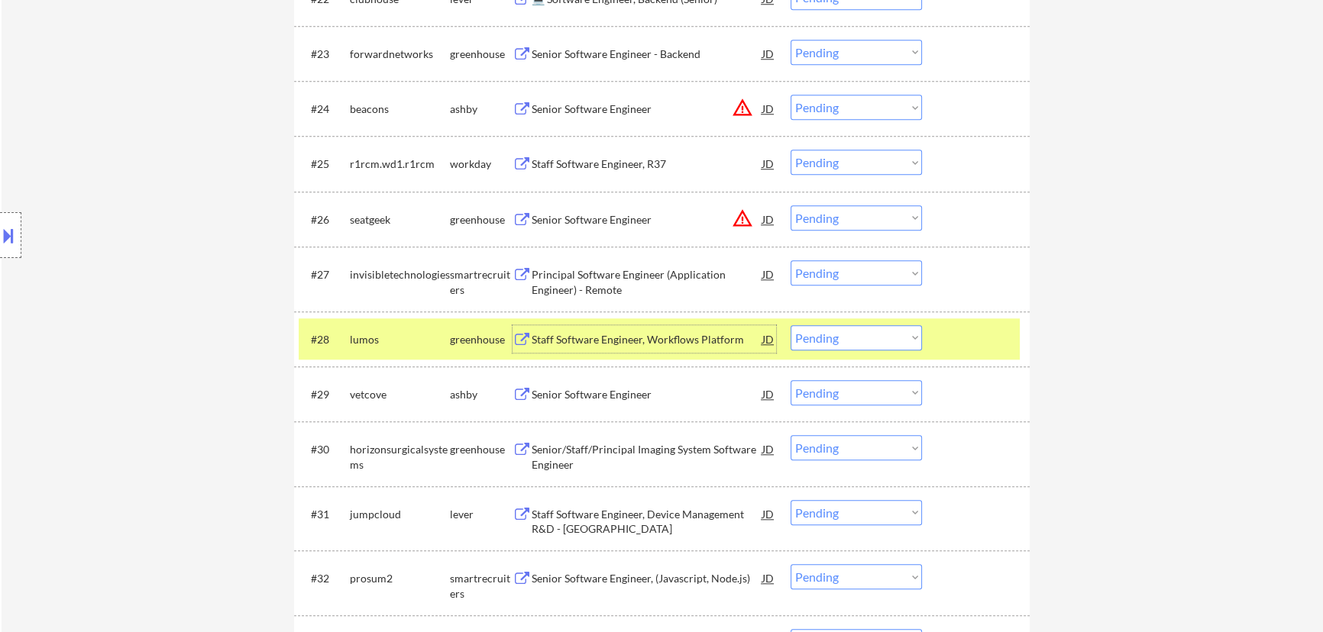
select select ""pending""
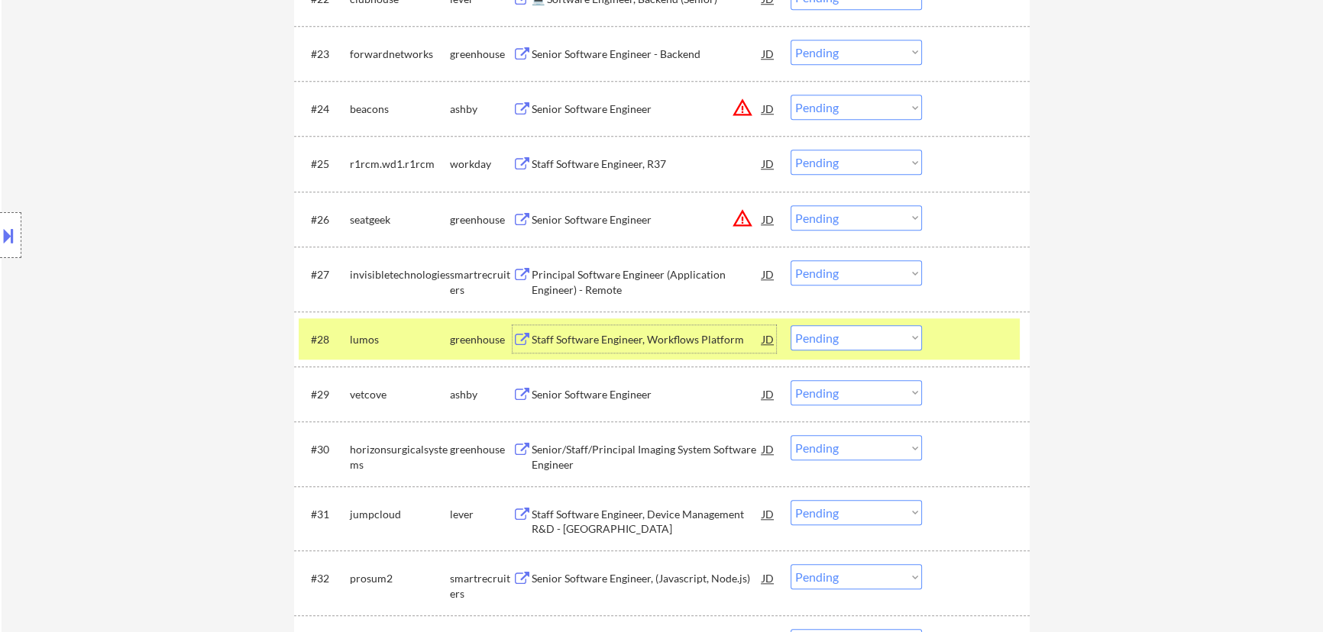
select select ""pending""
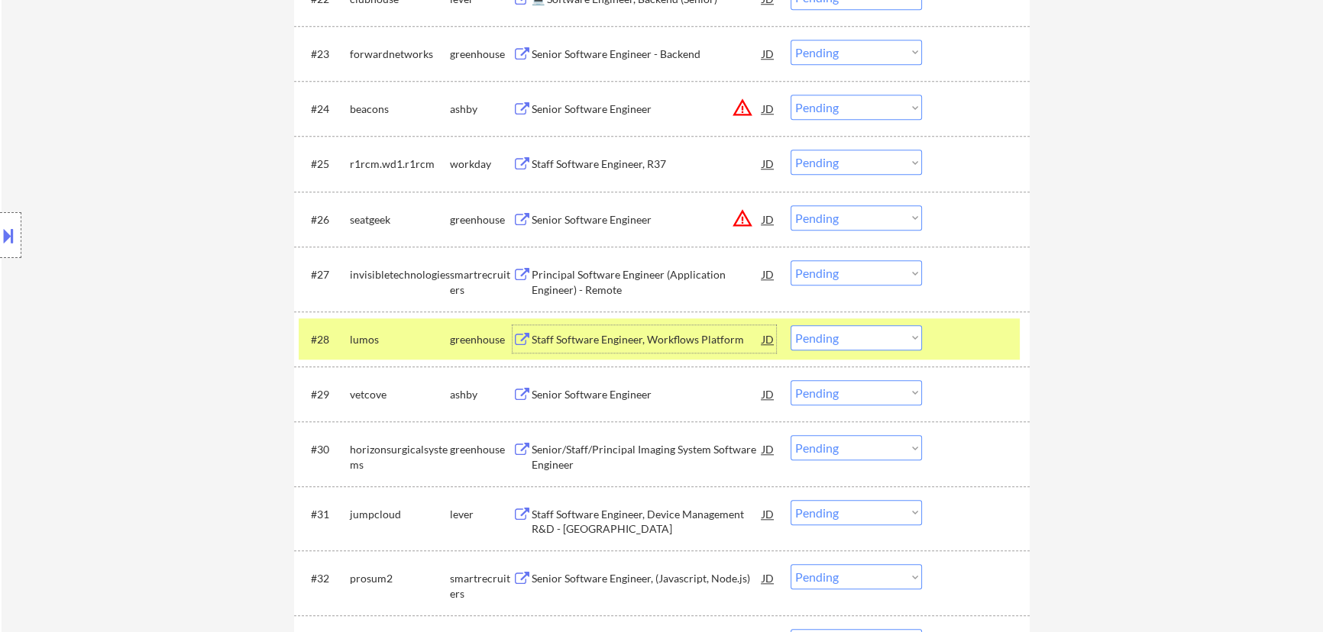
select select ""pending""
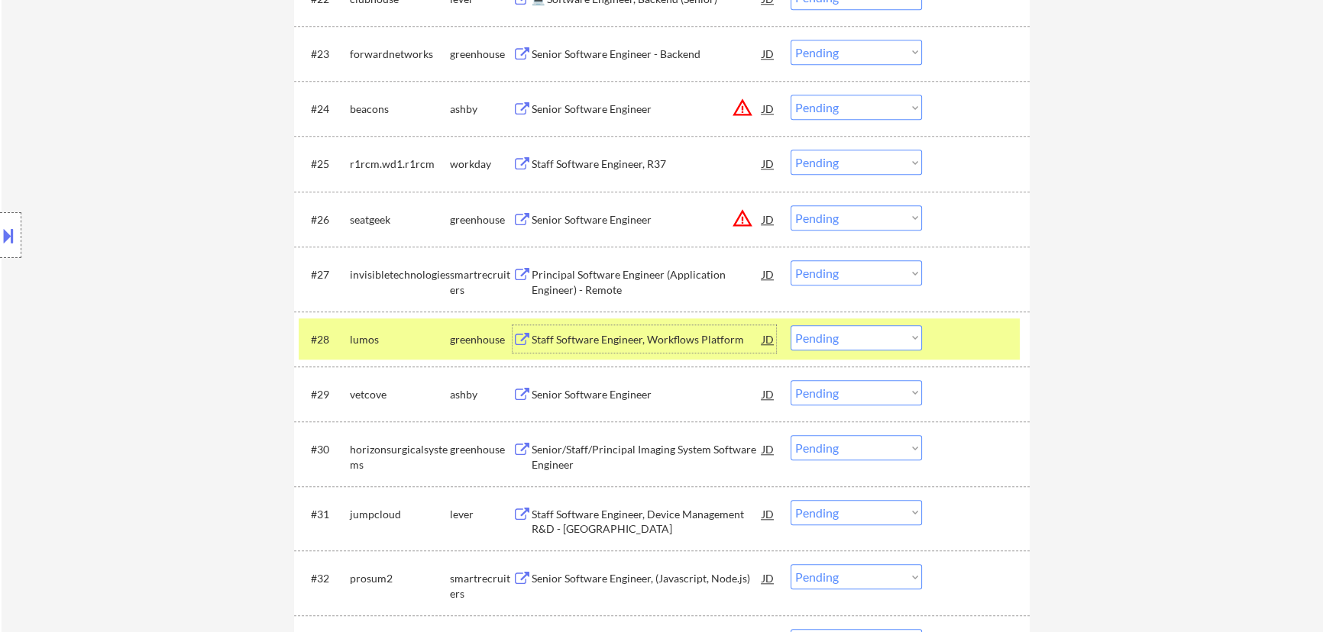
select select ""pending""
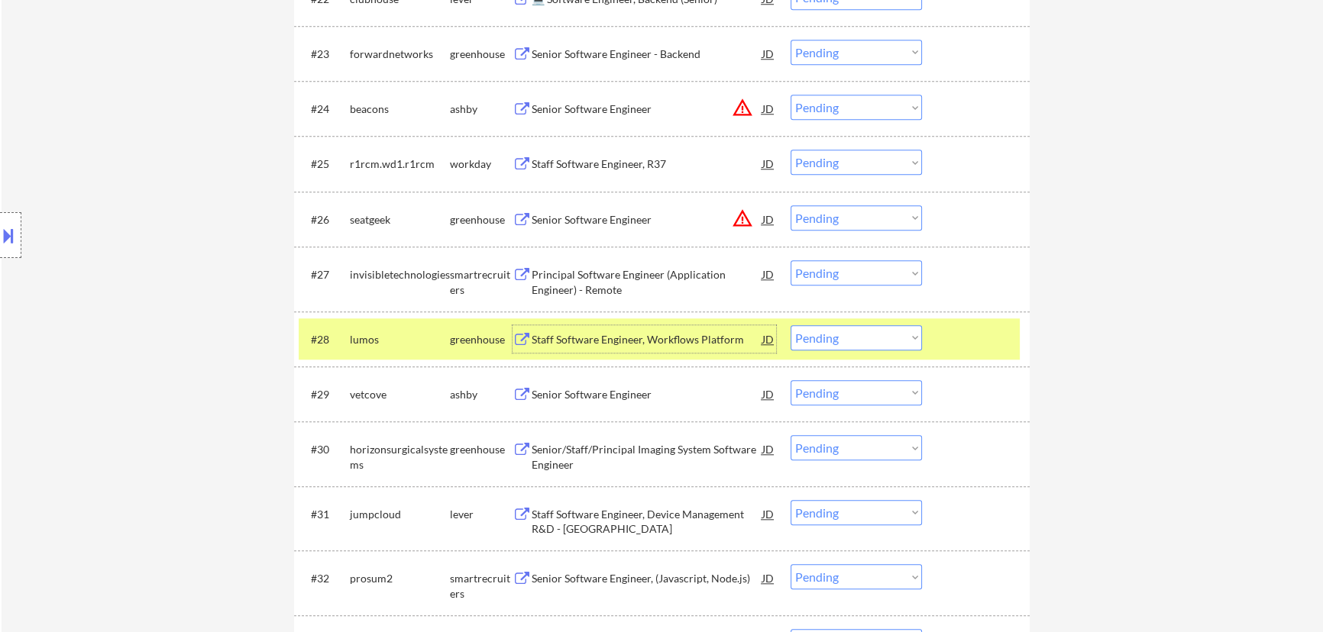
select select ""pending""
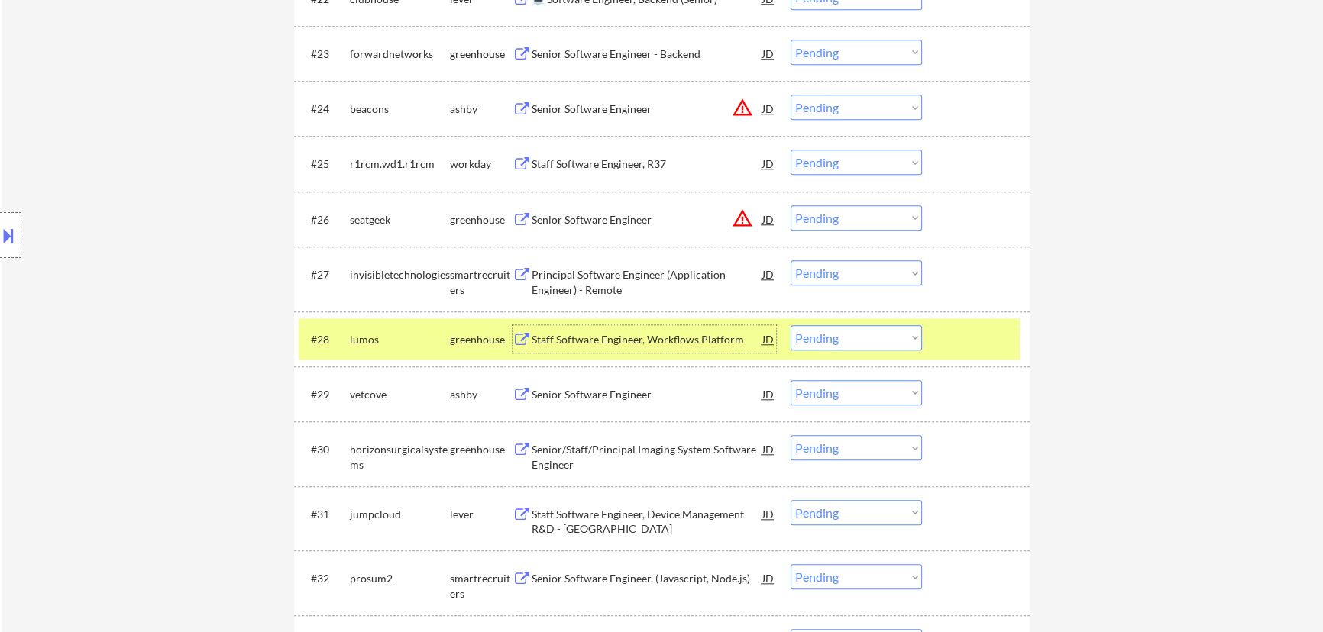
select select ""pending""
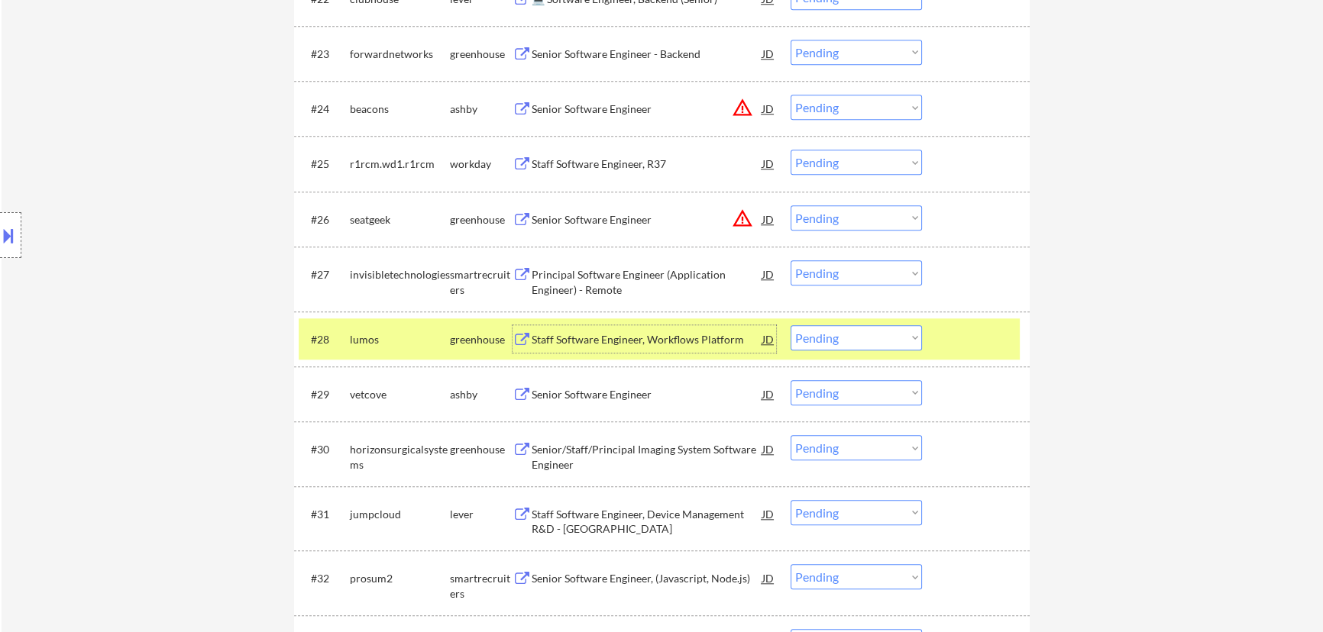
select select ""pending""
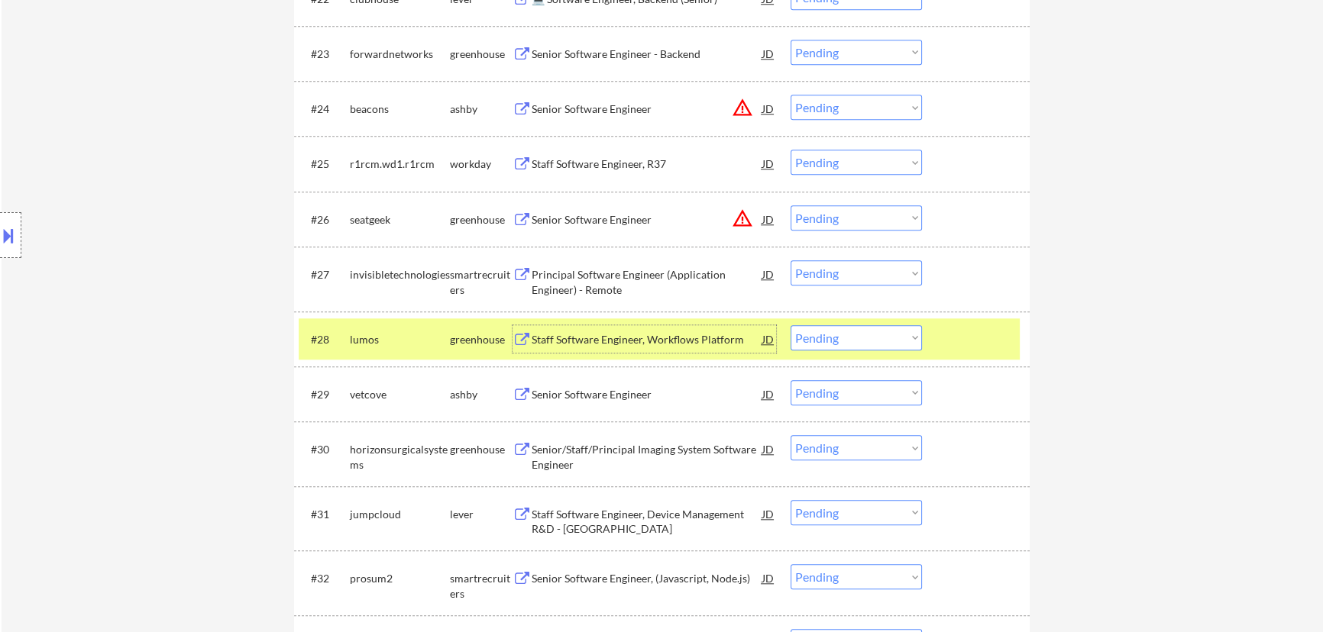
select select ""pending""
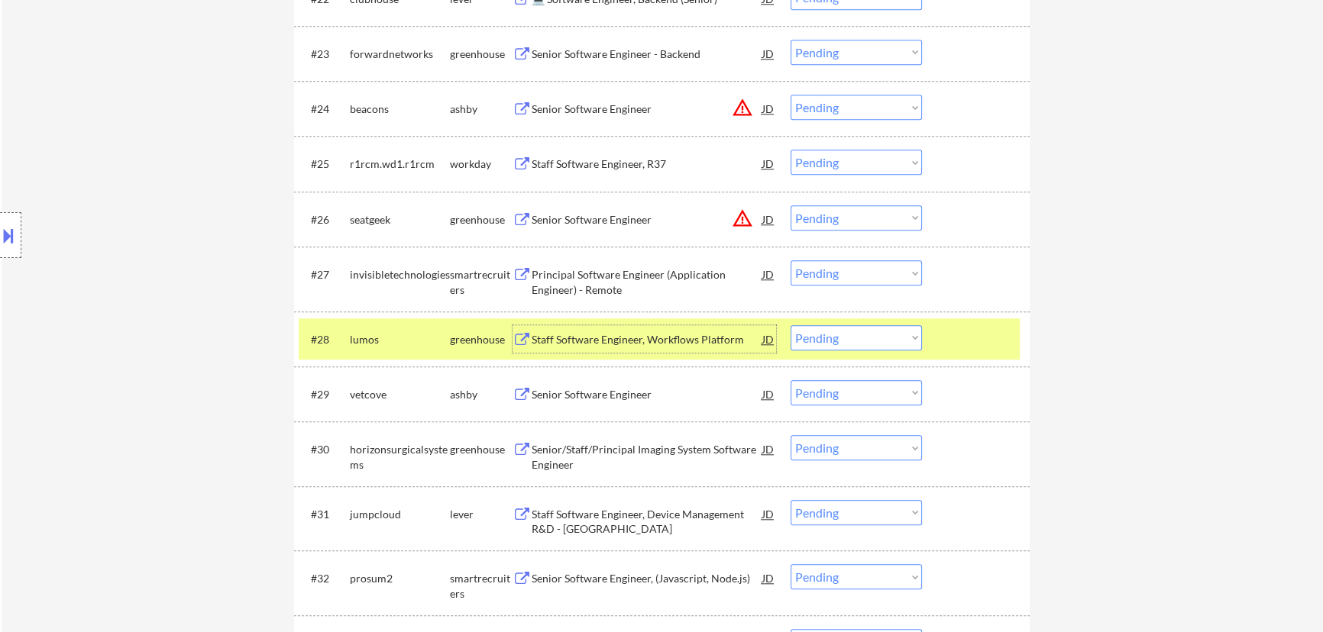
select select ""pending""
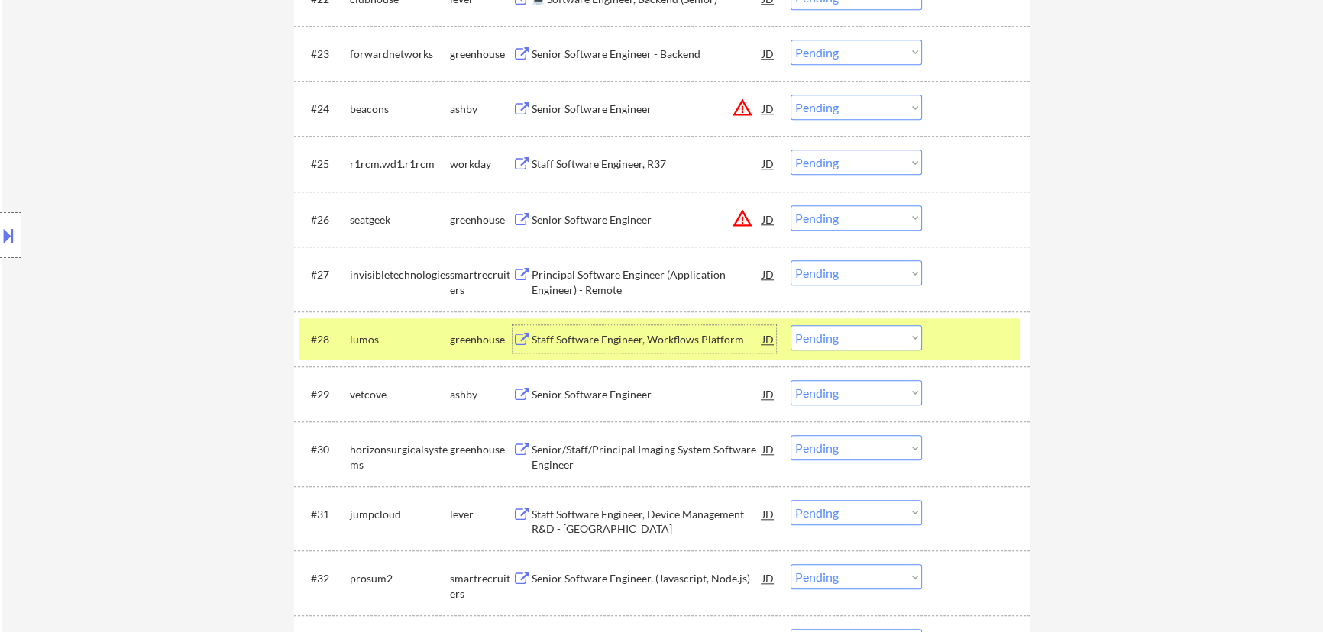
select select ""pending""
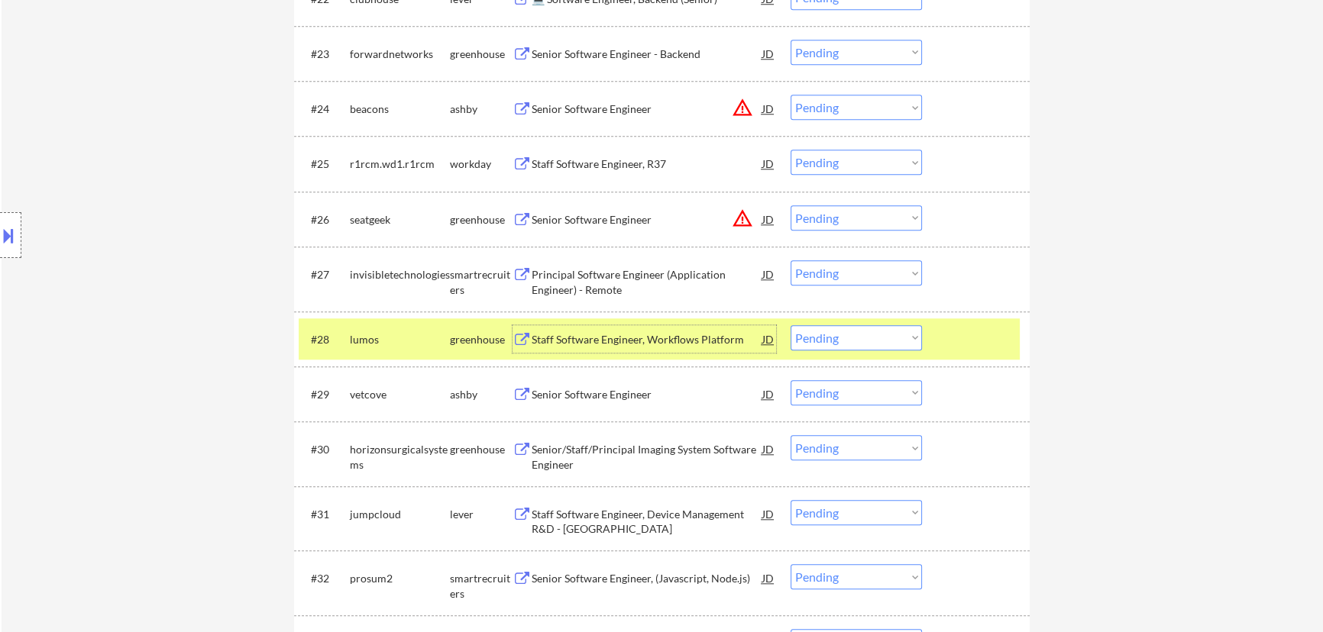
select select ""pending""
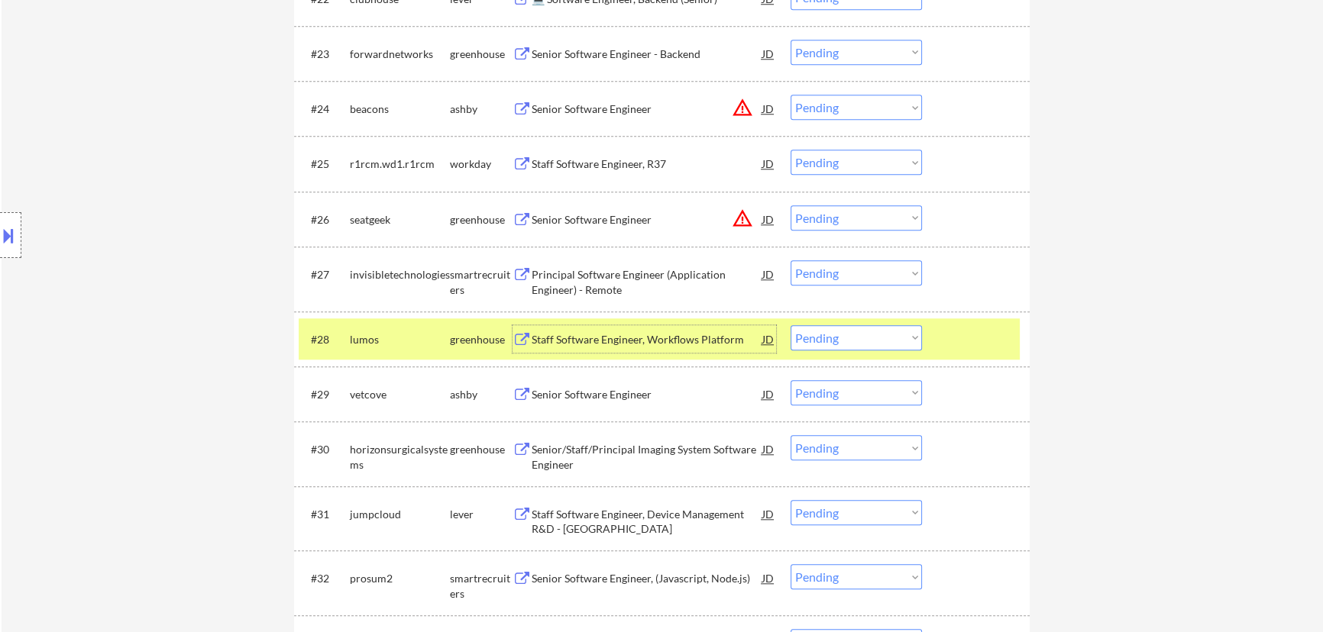
select select ""pending""
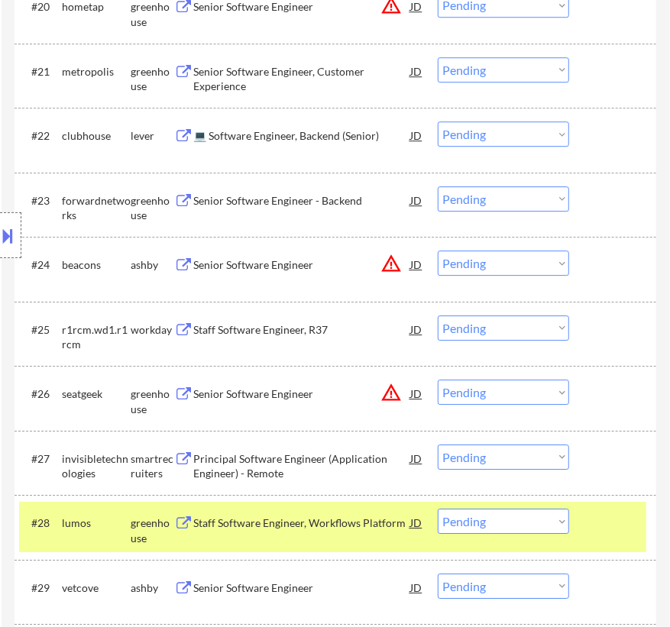
scroll to position [2013, 0]
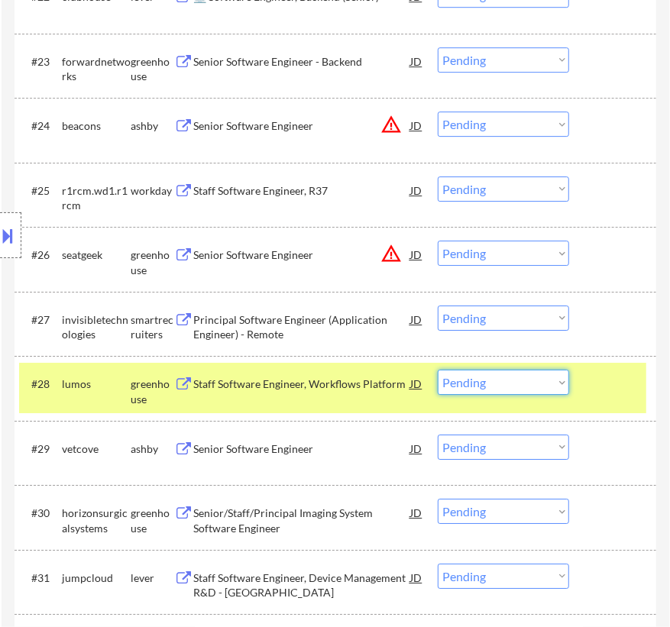
drag, startPoint x: 539, startPoint y: 381, endPoint x: 529, endPoint y: 393, distance: 15.7
click at [539, 381] on select "Choose an option... Pending Applied Excluded (Questions) Excluded (Expired) Exc…" at bounding box center [503, 382] width 131 height 25
click at [438, 370] on select "Choose an option... Pending Applied Excluded (Questions) Excluded (Expired) Exc…" at bounding box center [503, 382] width 131 height 25
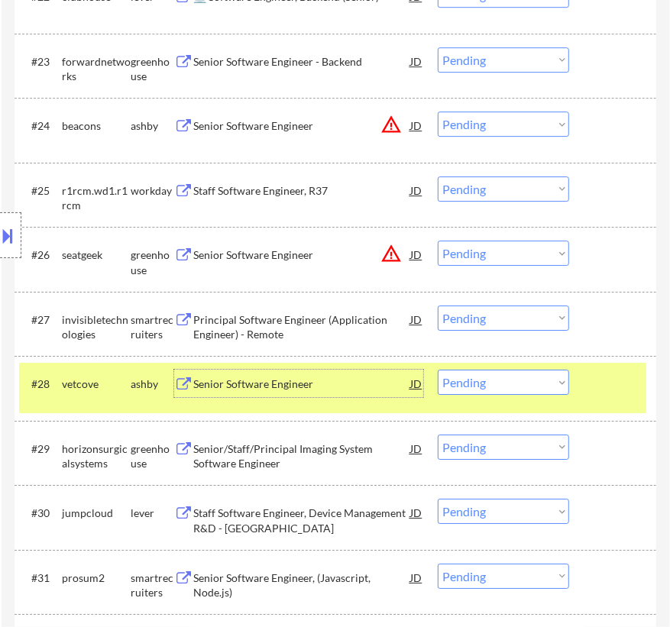
click at [351, 385] on div "Senior Software Engineer" at bounding box center [301, 383] width 217 height 15
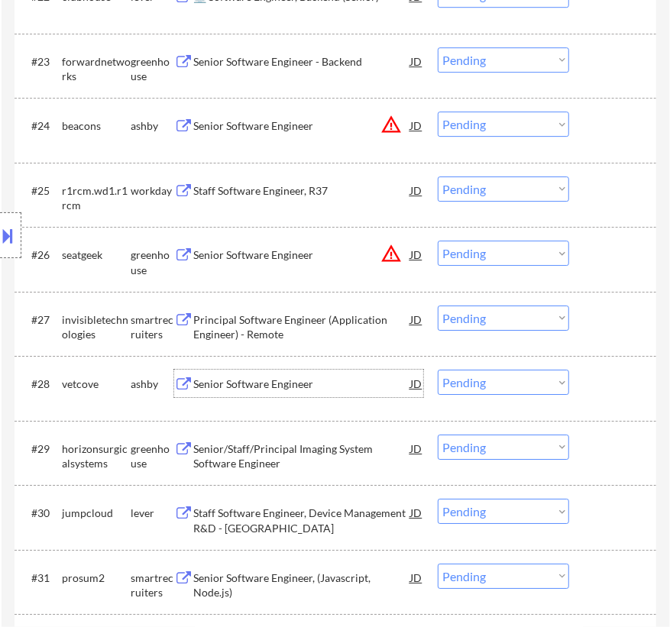
click at [541, 380] on select "Choose an option... Pending Applied Excluded (Questions) Excluded (Expired) Exc…" at bounding box center [503, 382] width 131 height 25
click at [438, 370] on select "Choose an option... Pending Applied Excluded (Questions) Excluded (Expired) Exc…" at bounding box center [503, 382] width 131 height 25
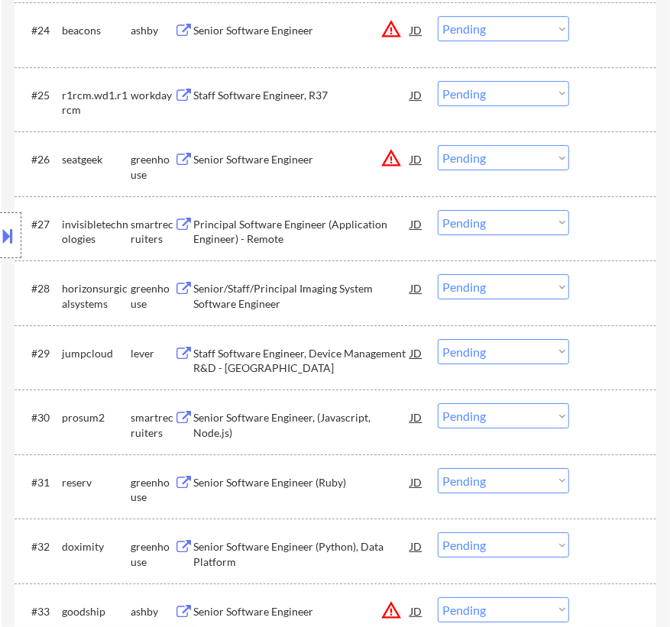
scroll to position [2152, 0]
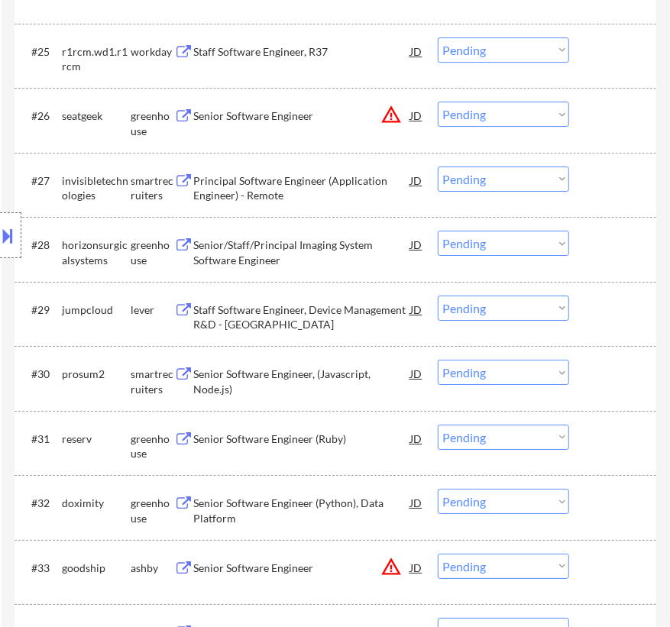
click at [358, 242] on div "Senior/Staff/Principal Imaging System Software Engineer" at bounding box center [301, 252] width 217 height 30
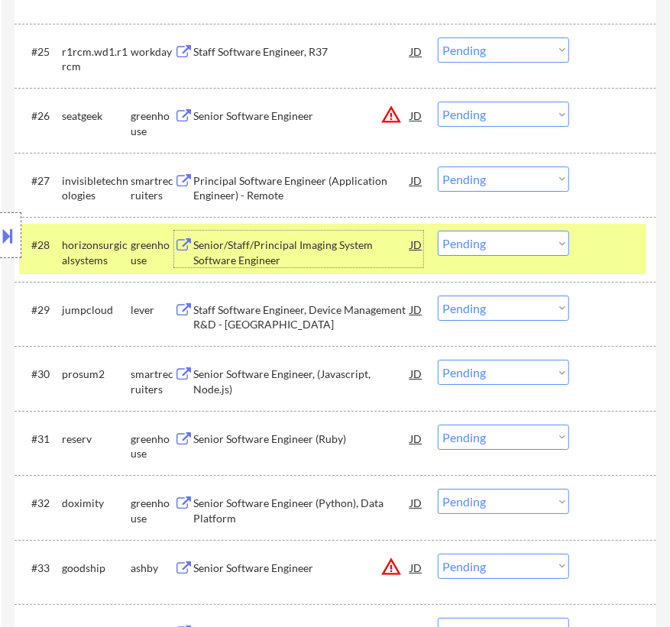
click at [522, 243] on select "Choose an option... Pending Applied Excluded (Questions) Excluded (Expired) Exc…" at bounding box center [503, 243] width 131 height 25
click at [438, 231] on select "Choose an option... Pending Applied Excluded (Questions) Excluded (Expired) Exc…" at bounding box center [503, 243] width 131 height 25
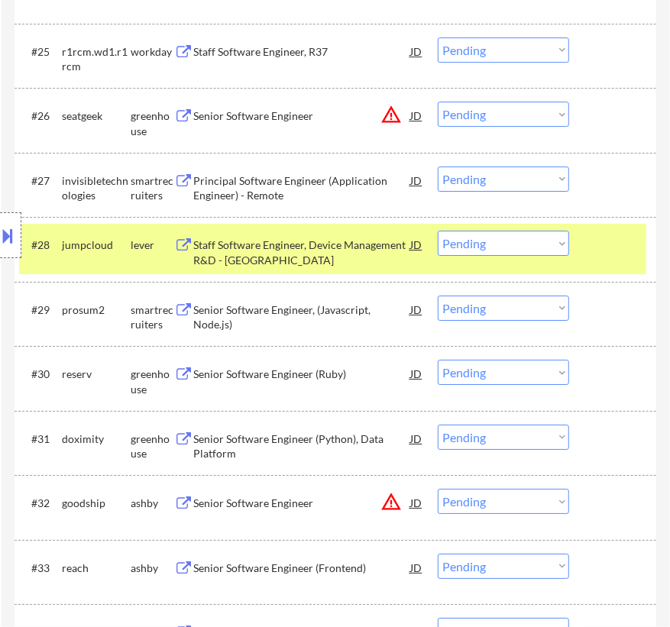
click at [367, 245] on div "Staff Software Engineer, Device Management R&D - United States" at bounding box center [301, 252] width 217 height 30
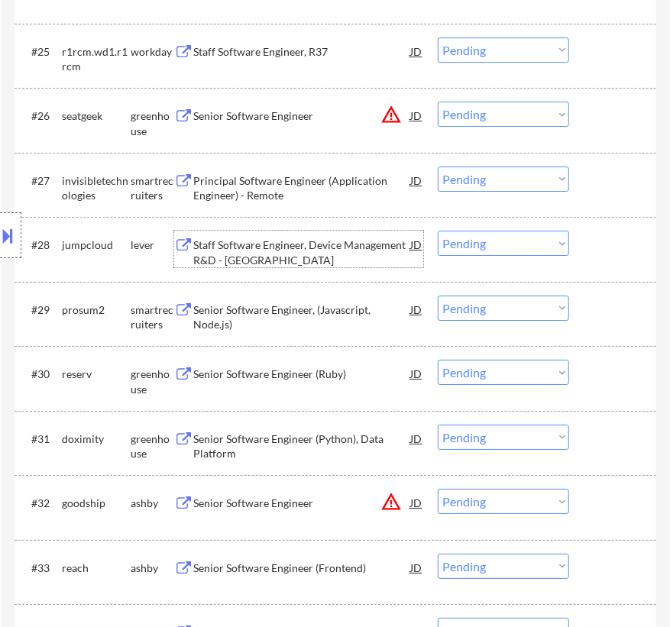
click at [509, 241] on select "Choose an option... Pending Applied Excluded (Questions) Excluded (Expired) Exc…" at bounding box center [503, 243] width 131 height 25
click at [438, 231] on select "Choose an option... Pending Applied Excluded (Questions) Excluded (Expired) Exc…" at bounding box center [503, 243] width 131 height 25
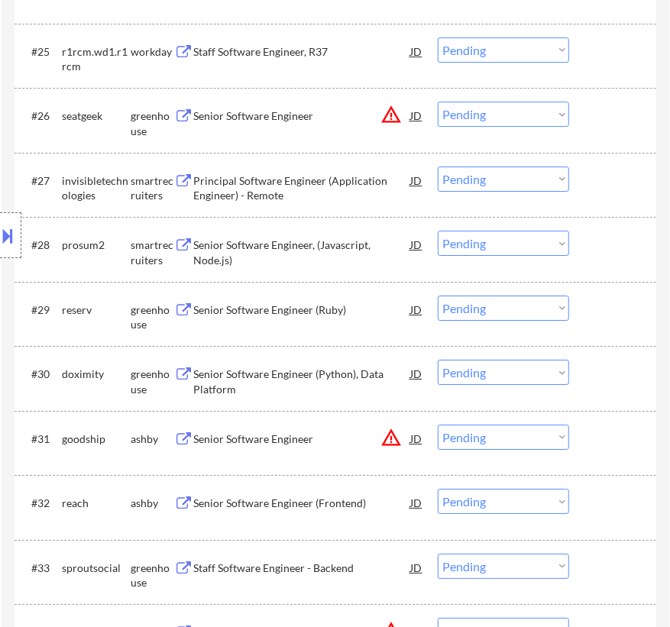
click at [350, 184] on div "Principal Software Engineer (Application Engineer) - Remote" at bounding box center [301, 188] width 217 height 30
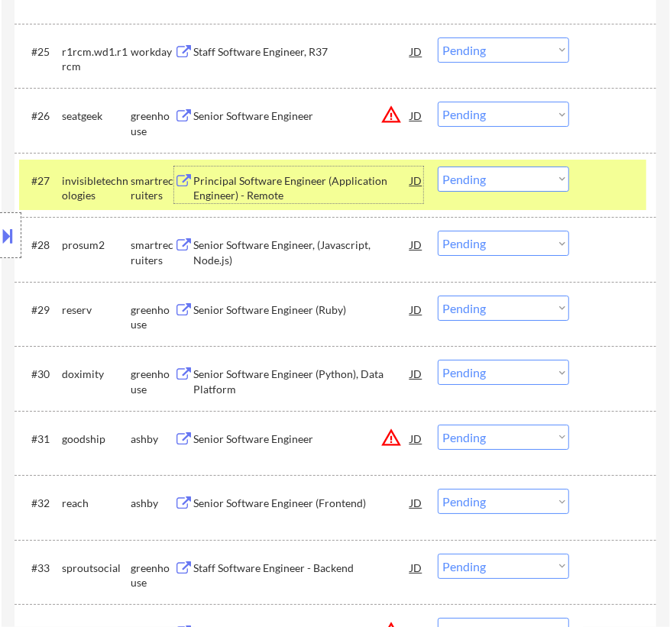
click at [471, 176] on select "Choose an option... Pending Applied Excluded (Questions) Excluded (Expired) Exc…" at bounding box center [503, 178] width 131 height 25
click at [438, 166] on select "Choose an option... Pending Applied Excluded (Questions) Excluded (Expired) Exc…" at bounding box center [503, 178] width 131 height 25
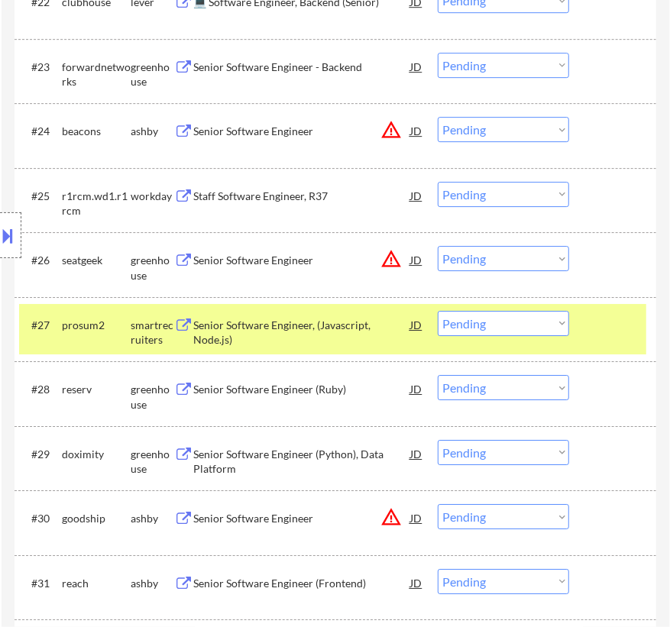
scroll to position [2013, 0]
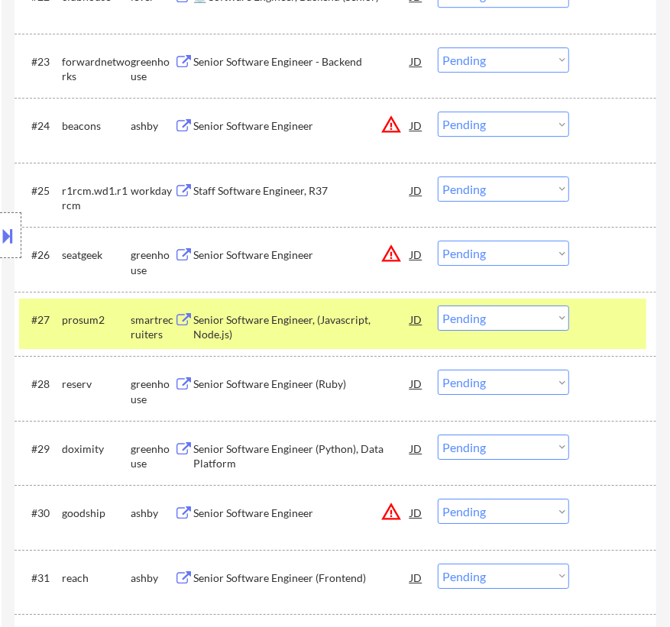
click at [336, 321] on div "Senior Software Engineer, (Javascript, Node.js)" at bounding box center [301, 327] width 217 height 30
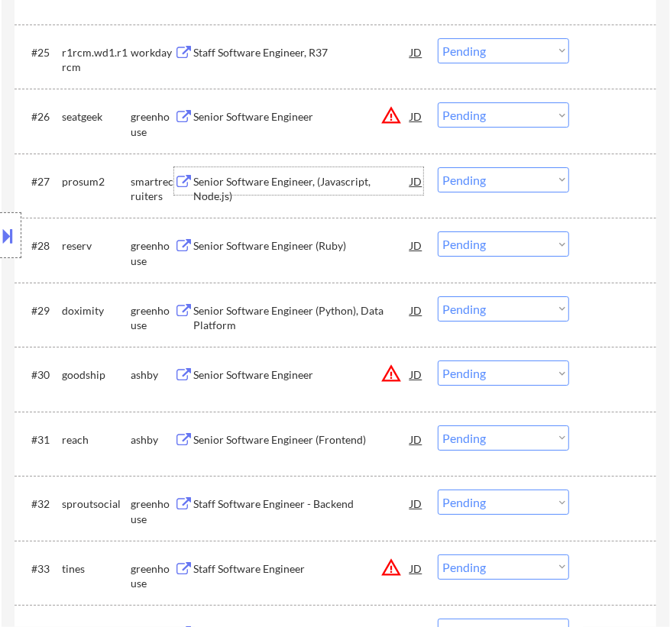
scroll to position [2152, 0]
click at [502, 167] on select "Choose an option... Pending Applied Excluded (Questions) Excluded (Expired) Exc…" at bounding box center [503, 178] width 131 height 25
click at [438, 166] on select "Choose an option... Pending Applied Excluded (Questions) Excluded (Expired) Exc…" at bounding box center [503, 178] width 131 height 25
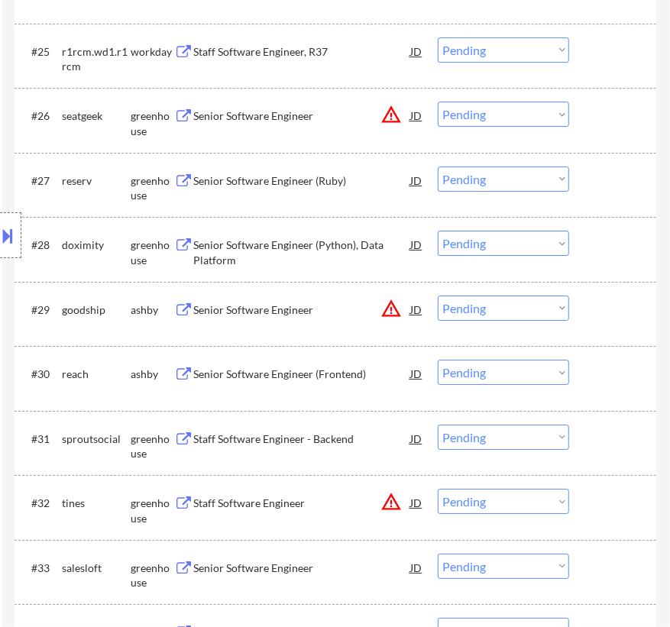
click at [314, 194] on div "#27 reserv greenhouse Senior Software Engineer (Ruby) JD warning_amber Choose a…" at bounding box center [332, 185] width 627 height 50
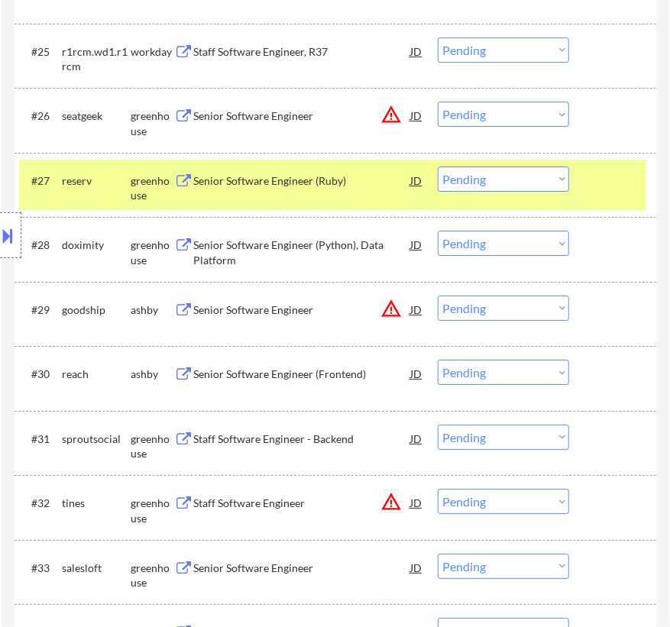
click at [322, 187] on div "Senior Software Engineer (Ruby)" at bounding box center [301, 180] width 217 height 15
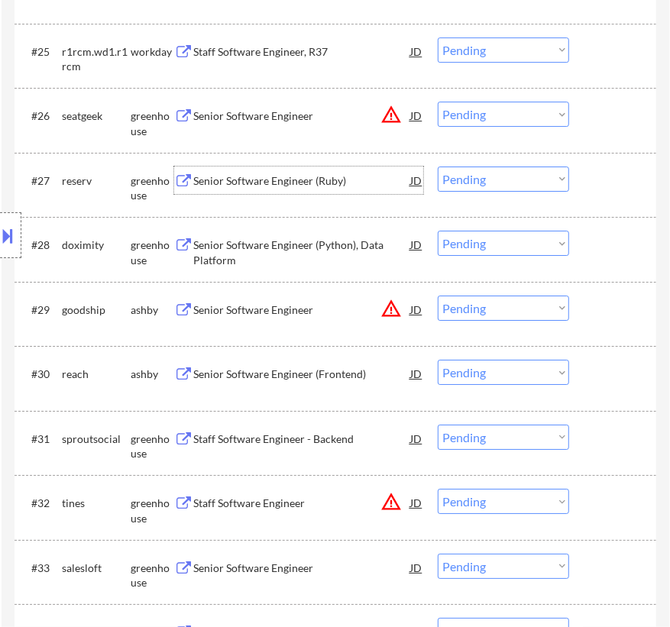
click at [484, 180] on select "Choose an option... Pending Applied Excluded (Questions) Excluded (Expired) Exc…" at bounding box center [503, 178] width 131 height 25
click at [438, 166] on select "Choose an option... Pending Applied Excluded (Questions) Excluded (Expired) Exc…" at bounding box center [503, 178] width 131 height 25
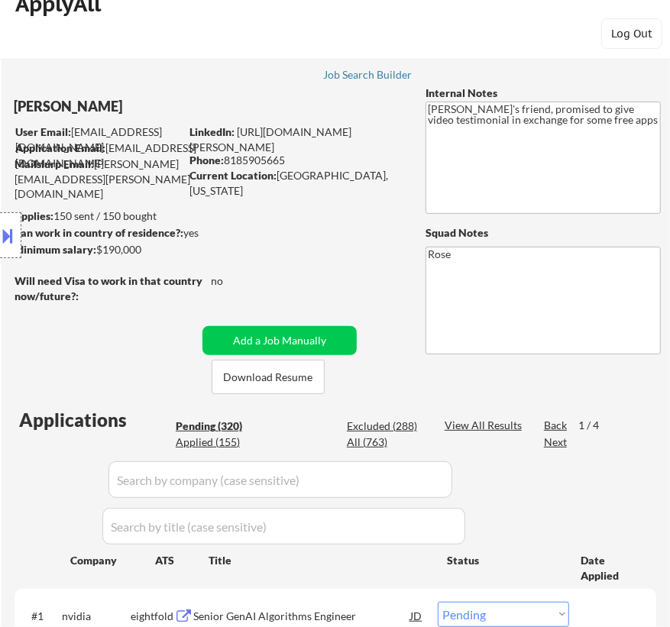
scroll to position [0, 0]
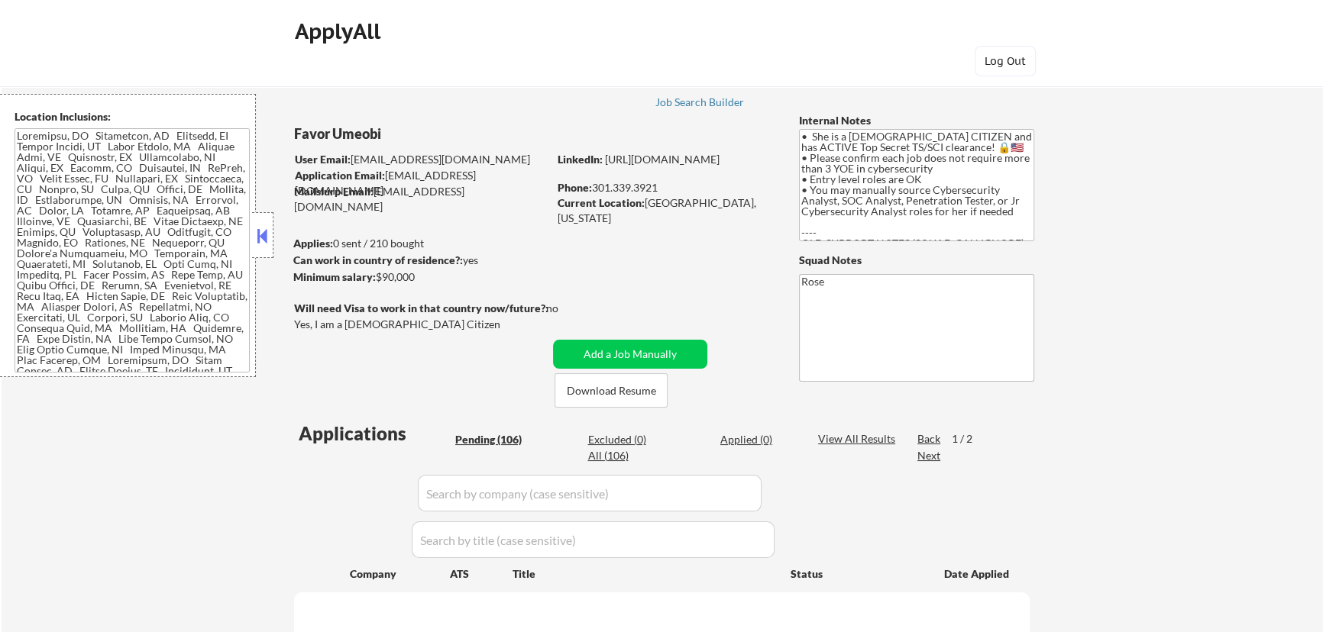
click at [264, 235] on button at bounding box center [262, 235] width 17 height 23
select select ""pending""
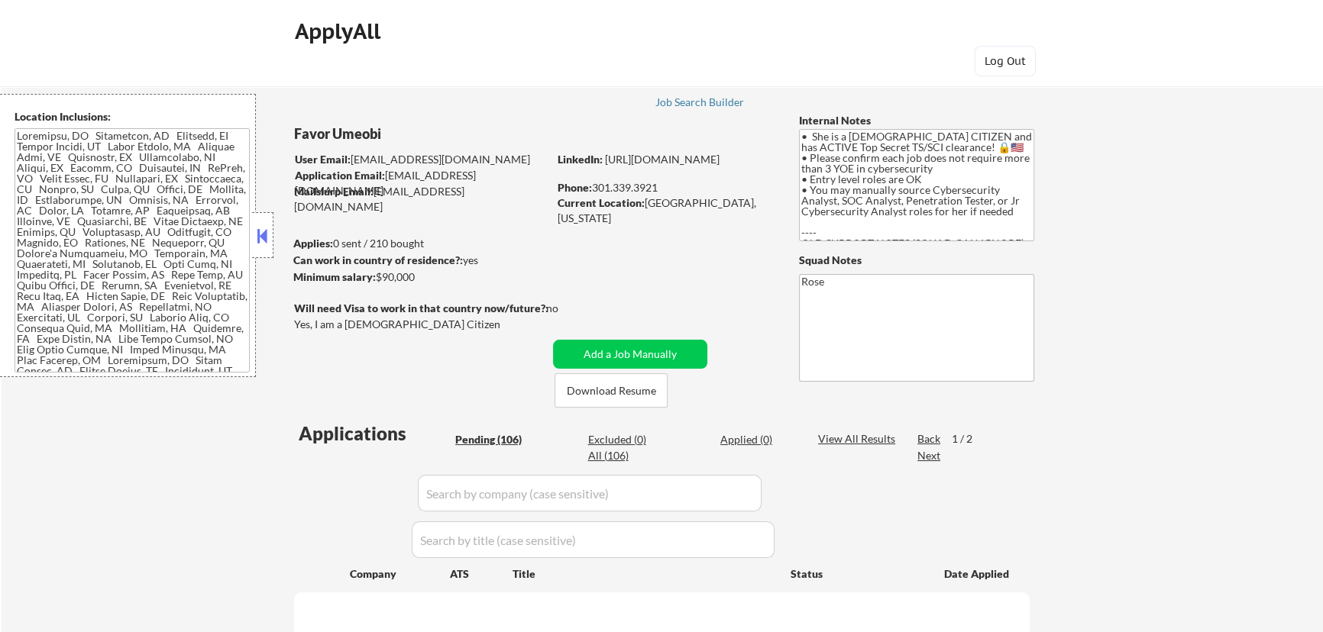
select select ""pending""
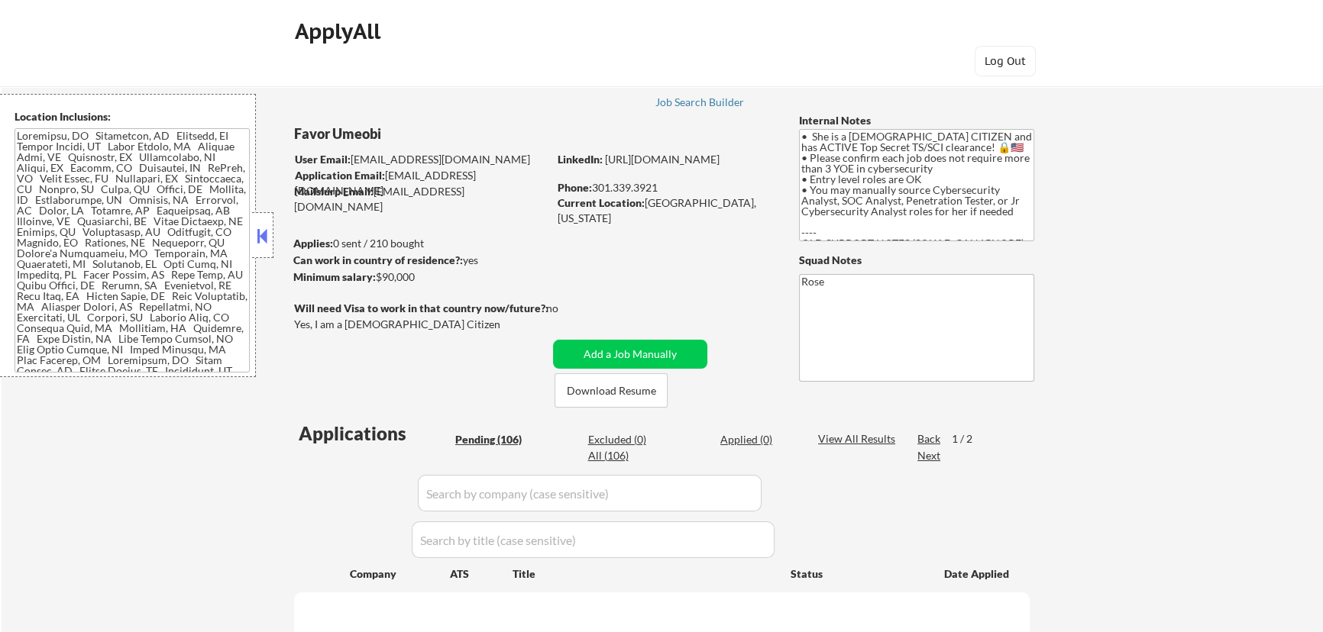
select select ""pending""
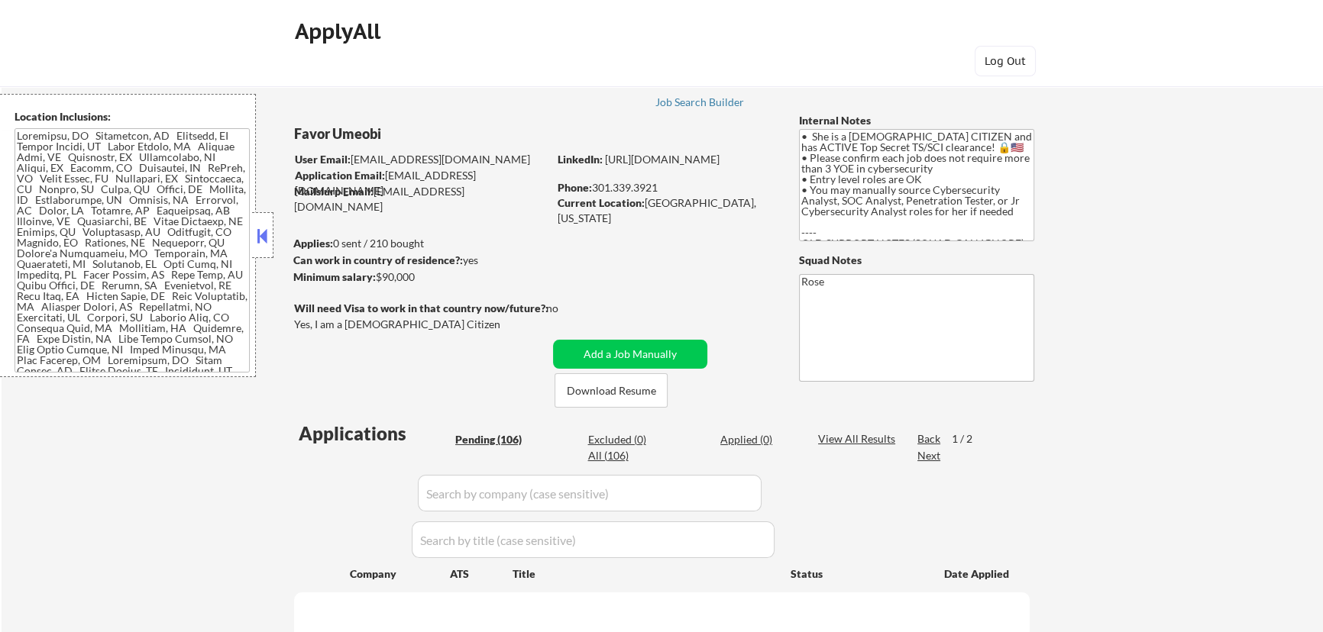
select select ""pending""
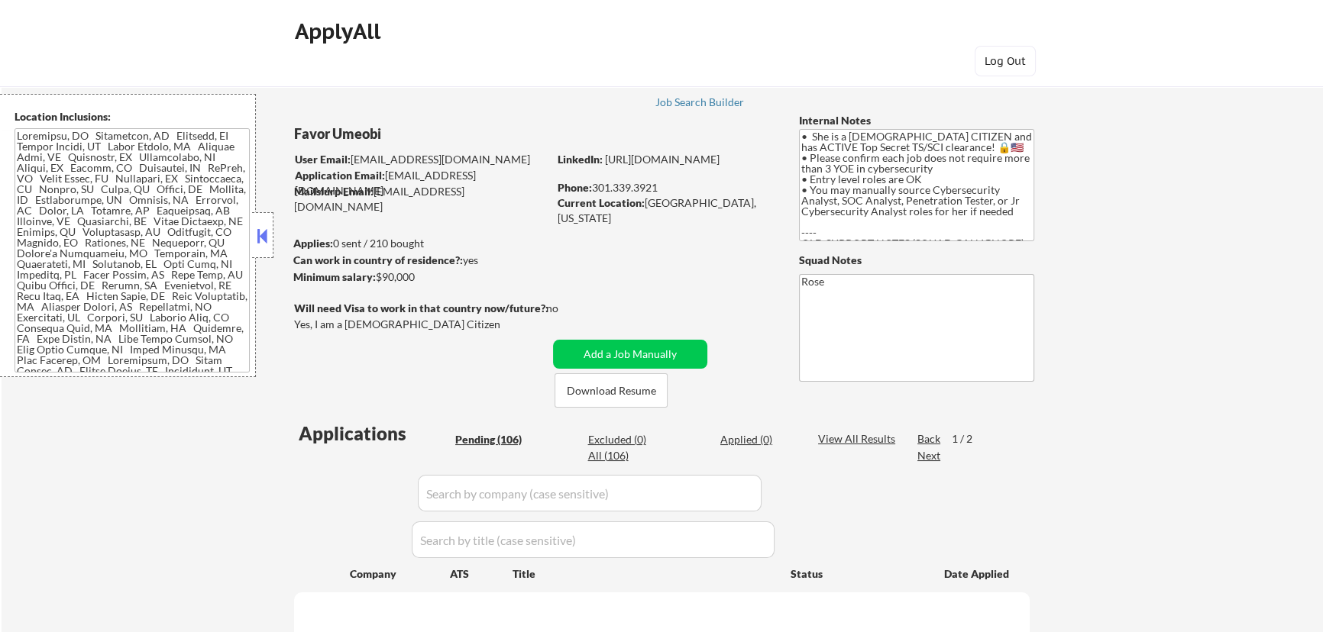
select select ""pending""
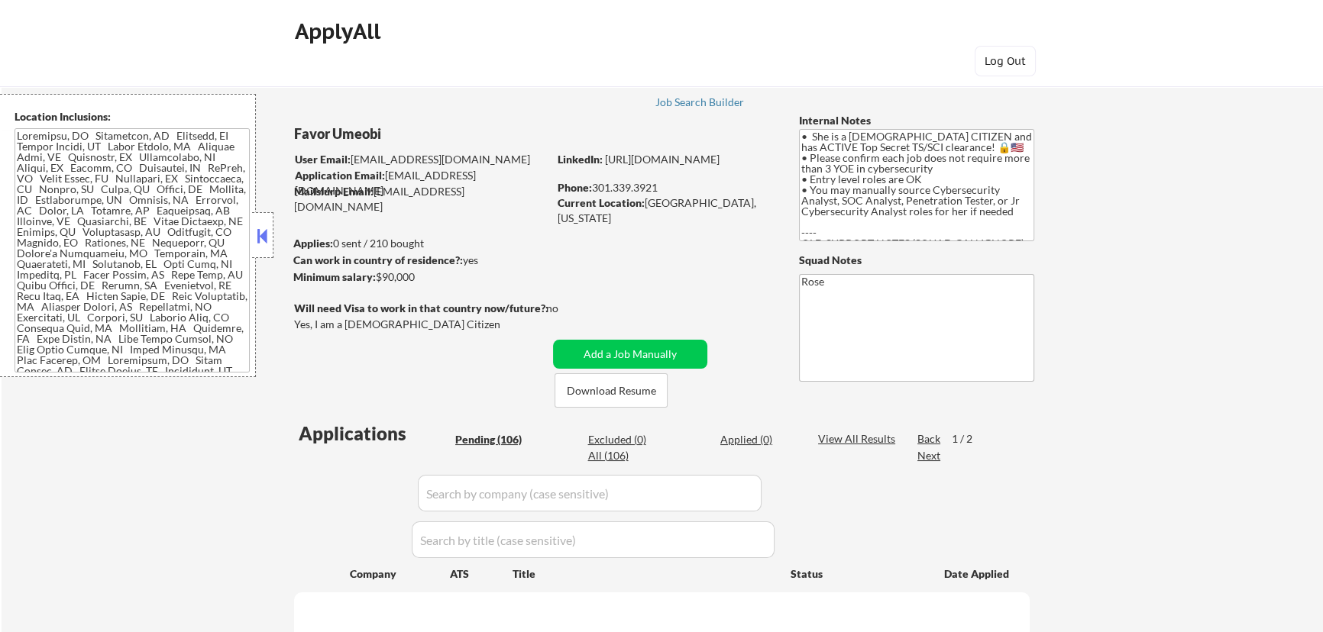
select select ""pending""
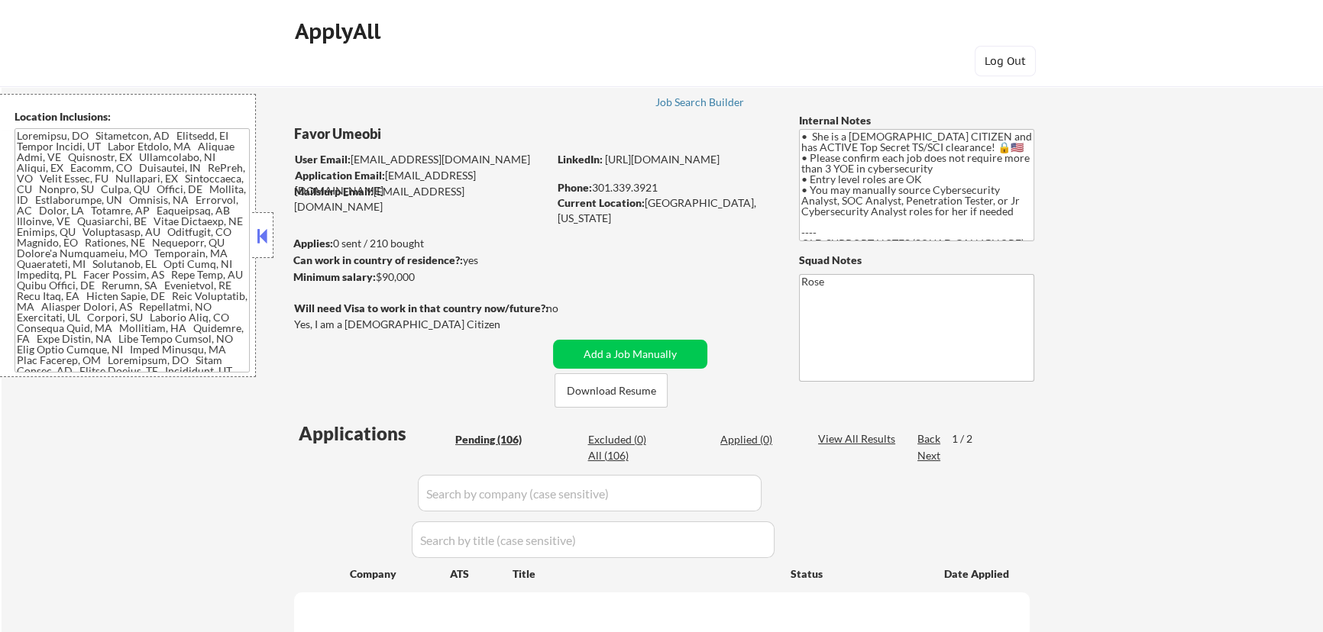
select select ""pending""
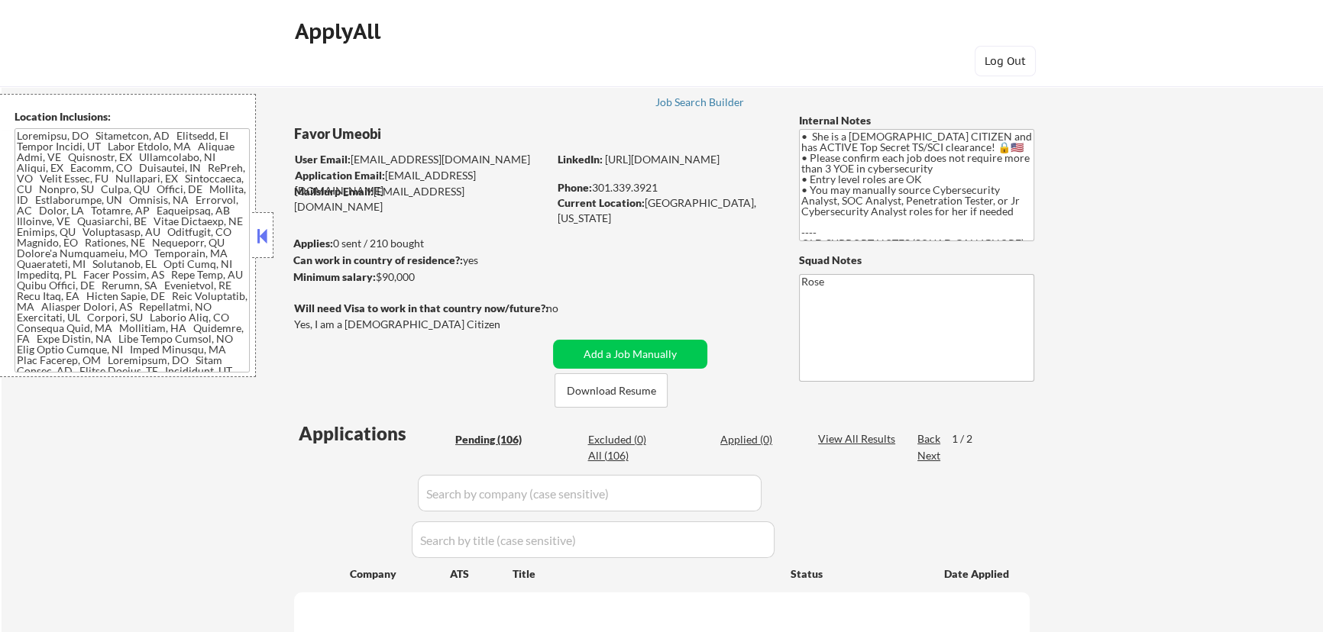
select select ""pending""
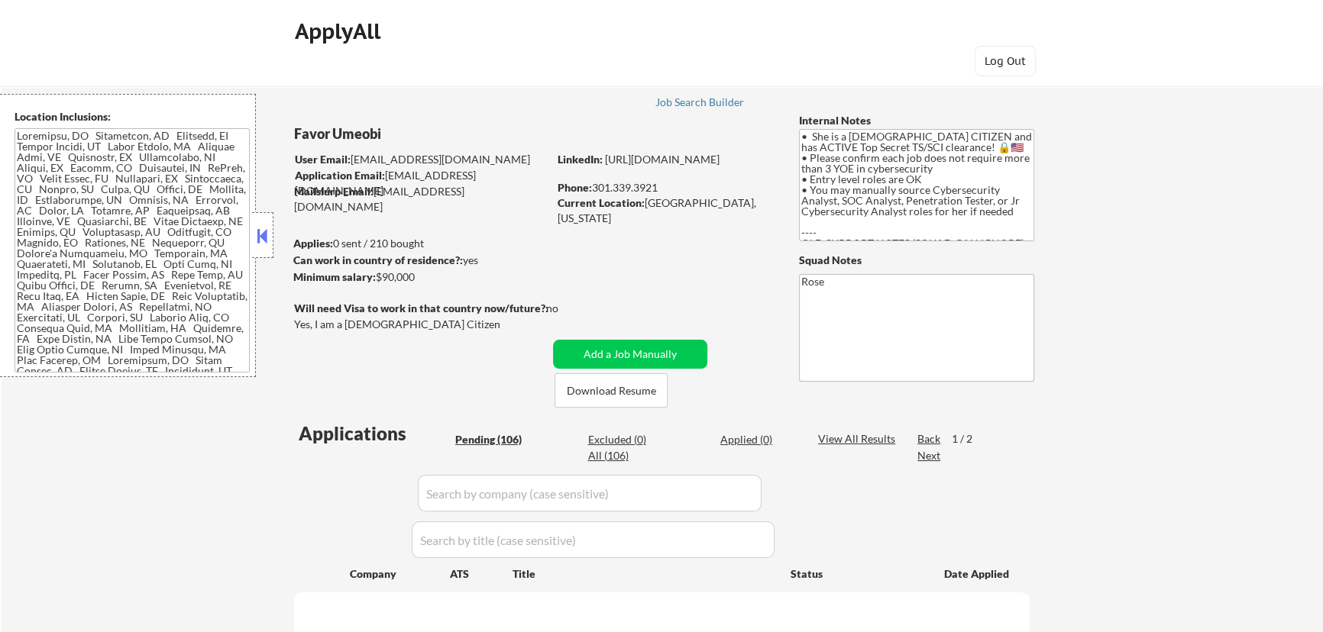
select select ""pending""
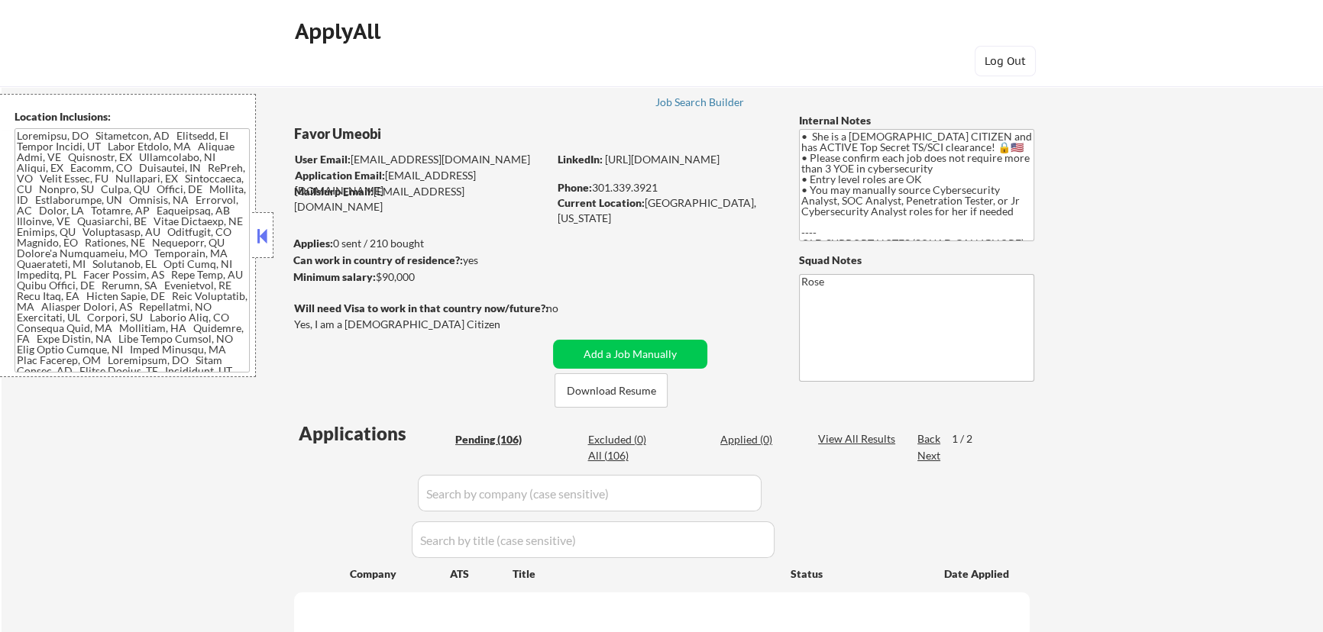
select select ""pending""
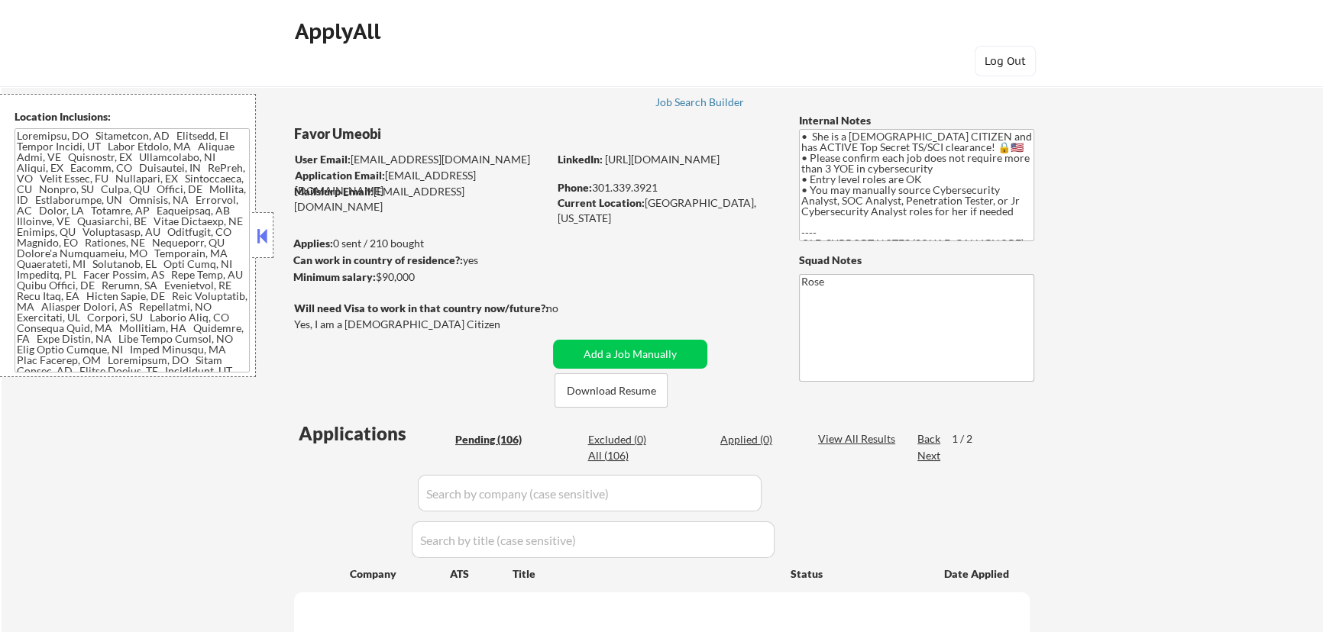
select select ""pending""
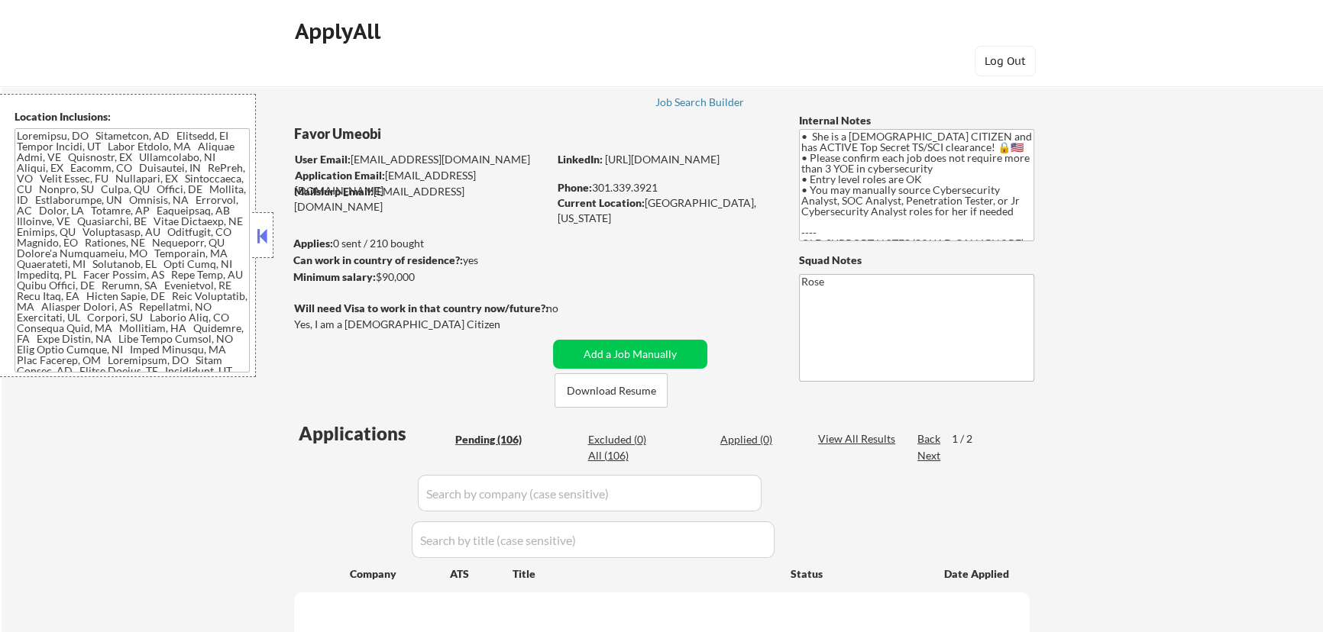
select select ""pending""
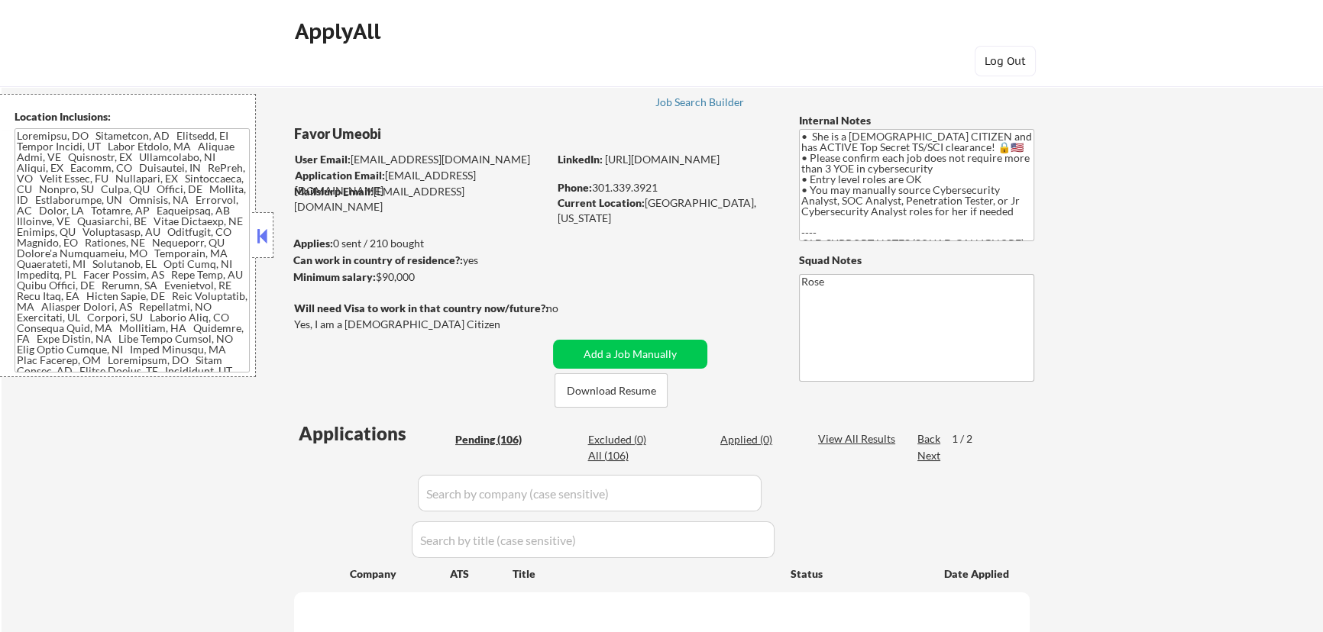
select select ""pending""
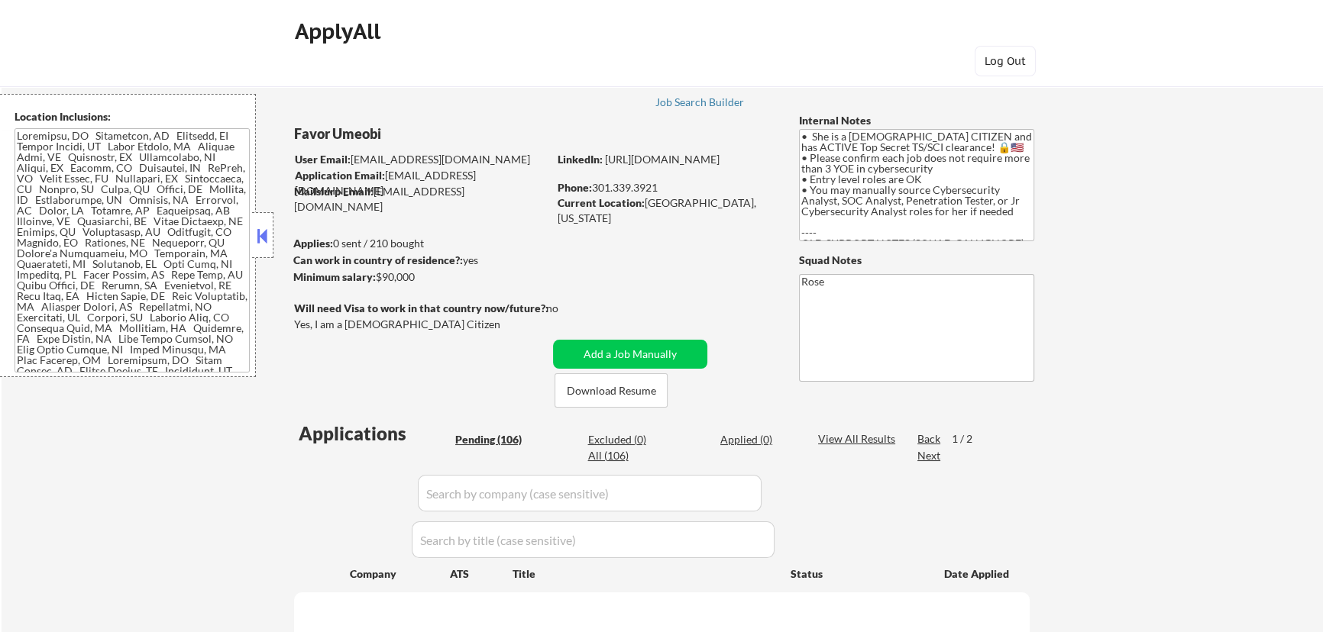
select select ""pending""
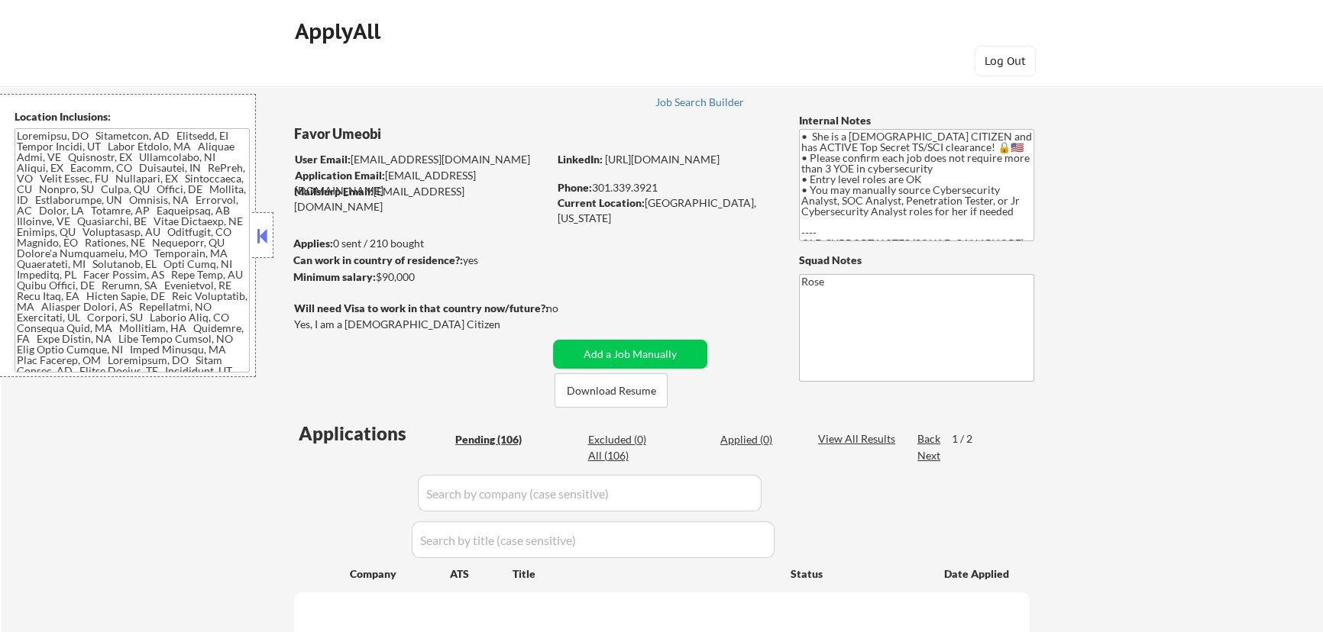
select select ""pending""
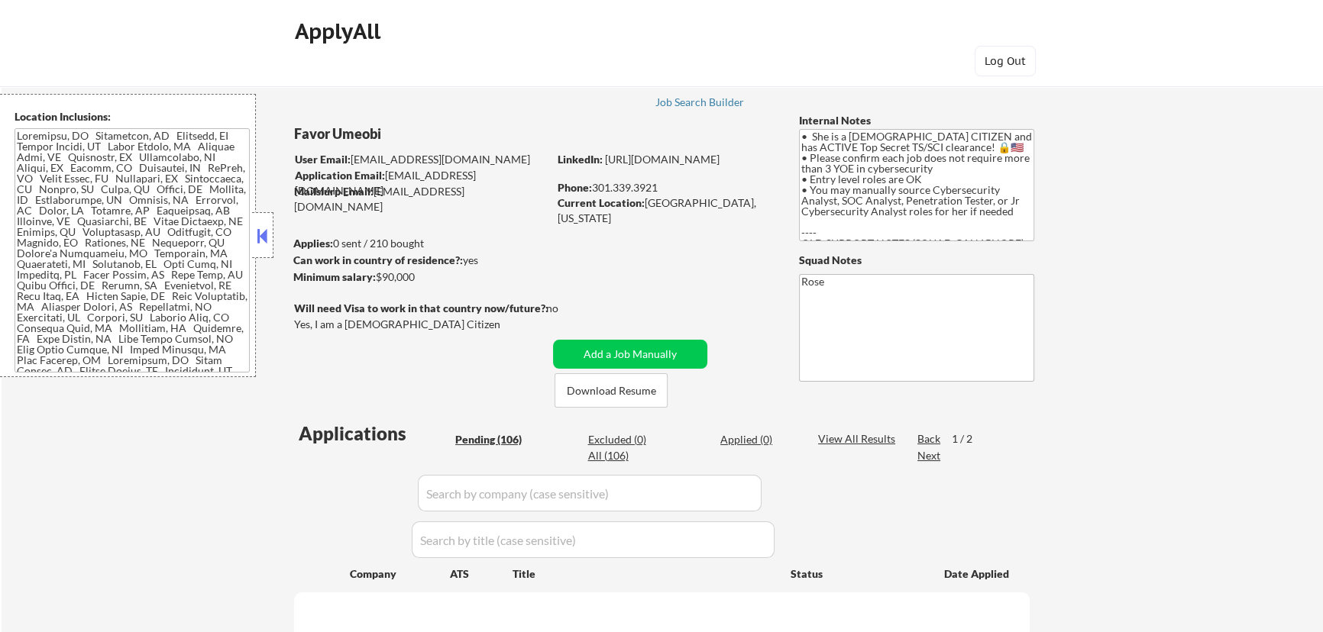
select select ""pending""
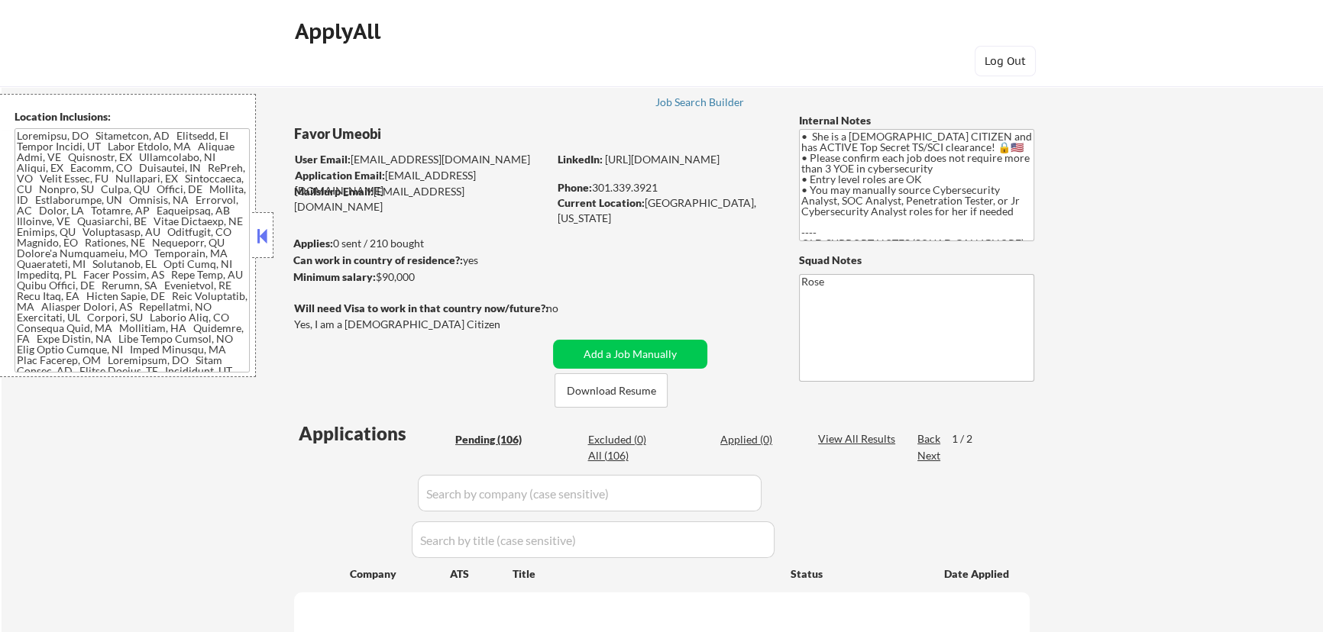
select select ""pending""
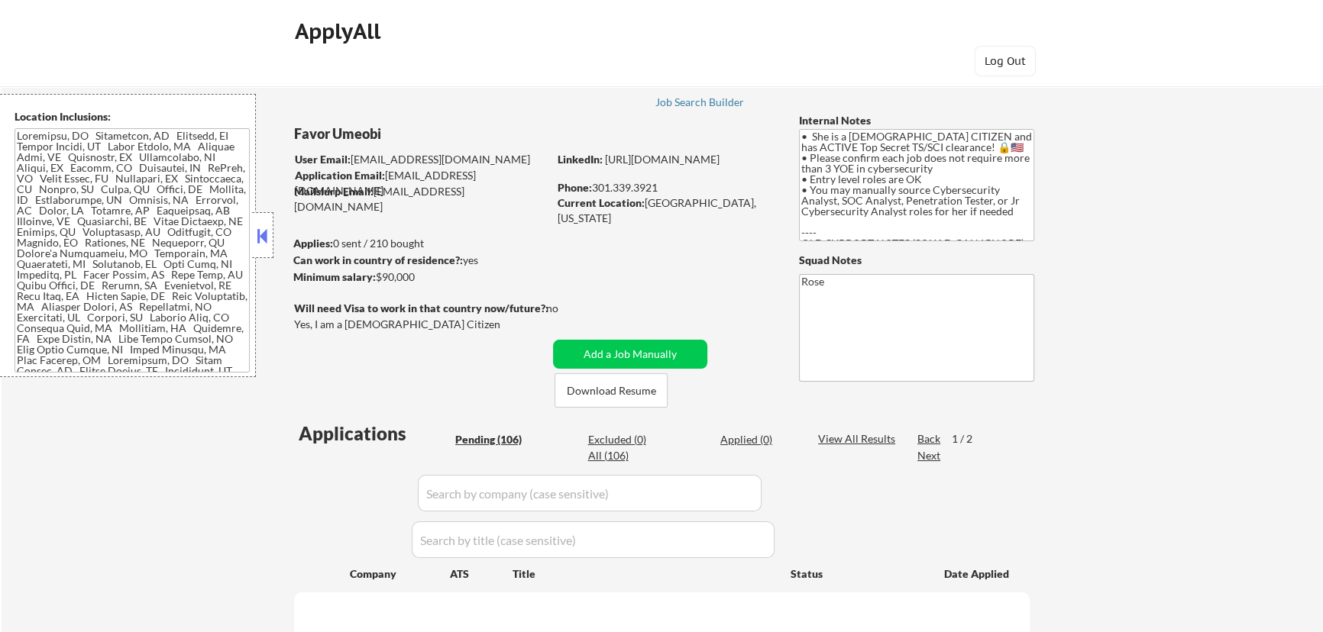
select select ""pending""
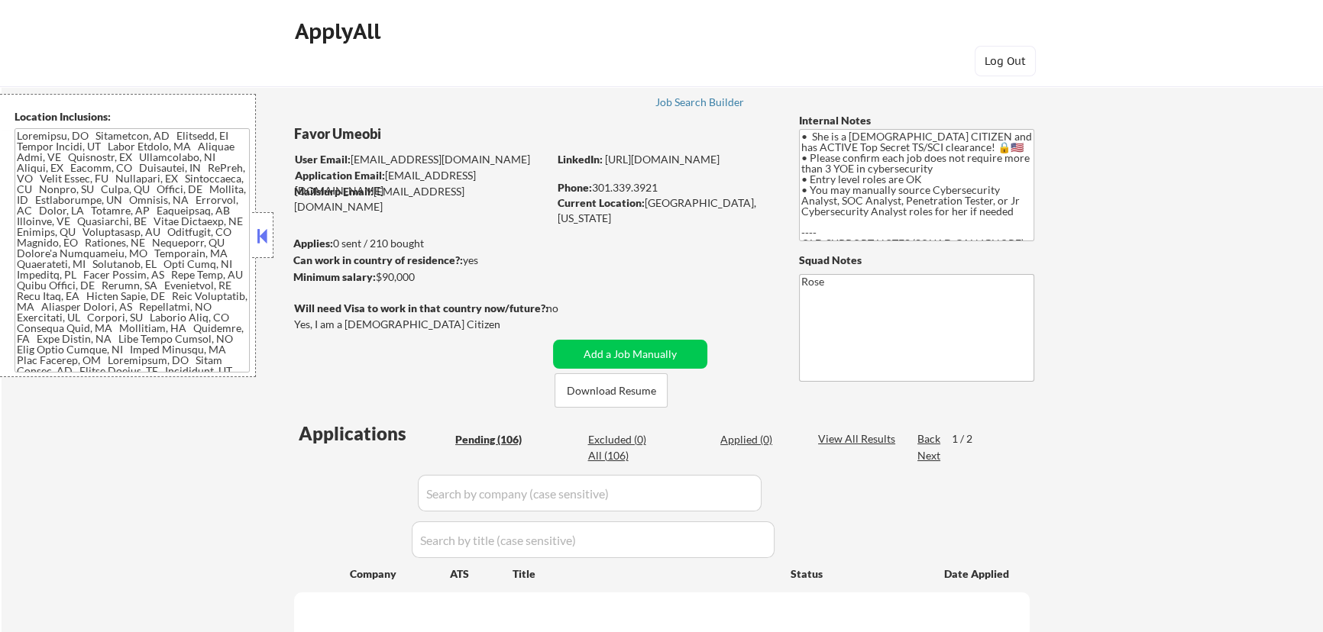
select select ""pending""
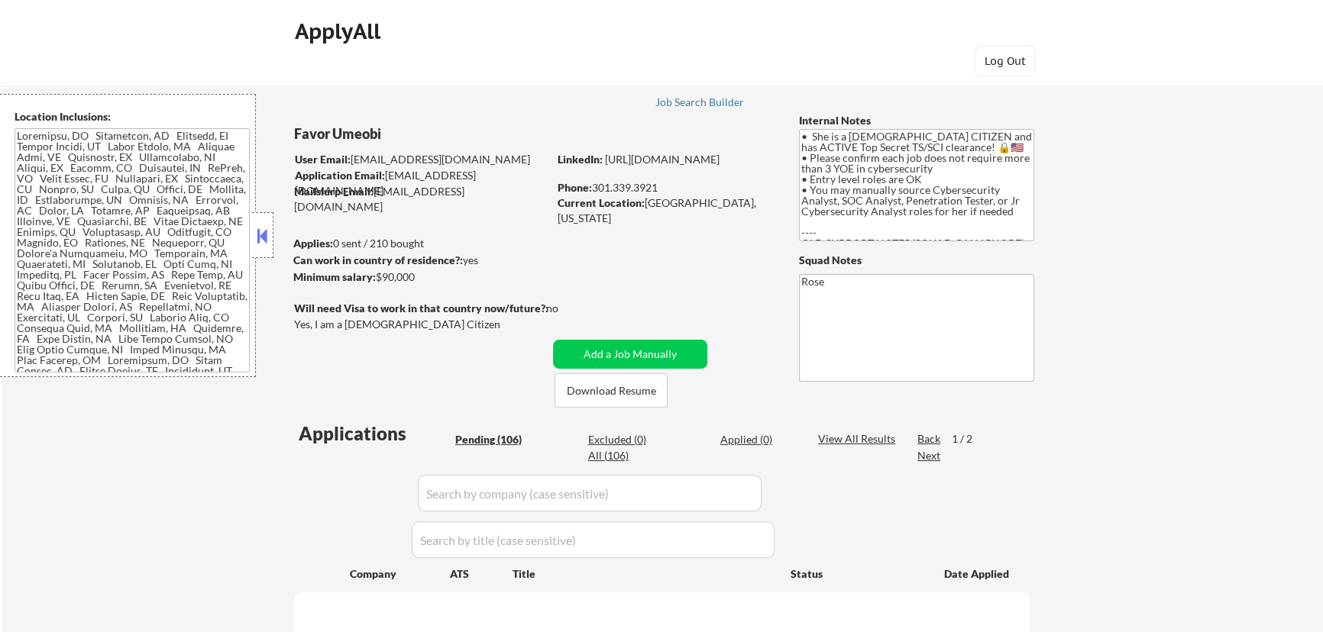
select select ""pending""
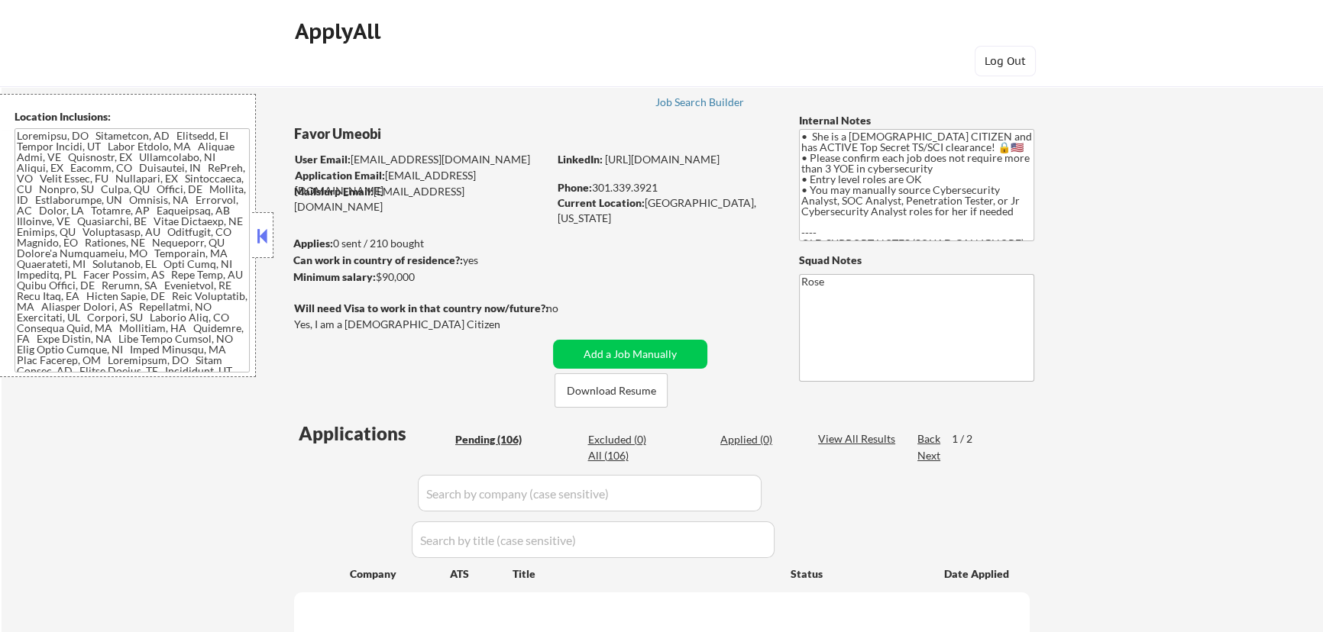
select select ""pending""
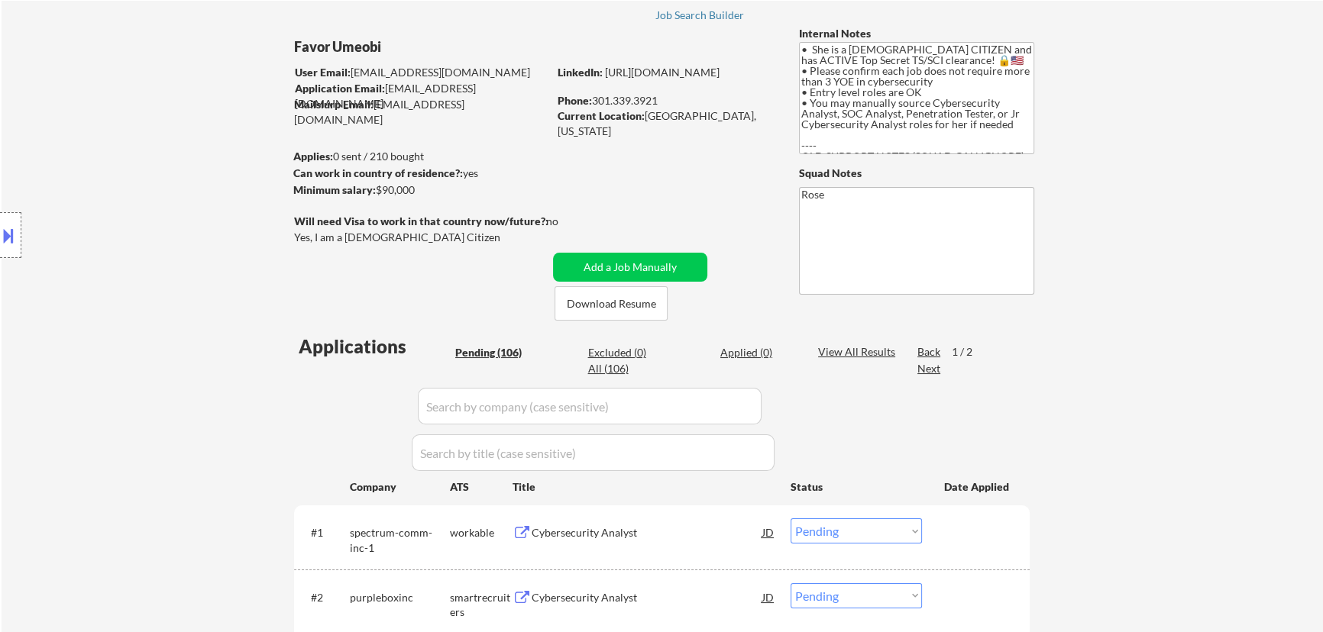
scroll to position [69, 0]
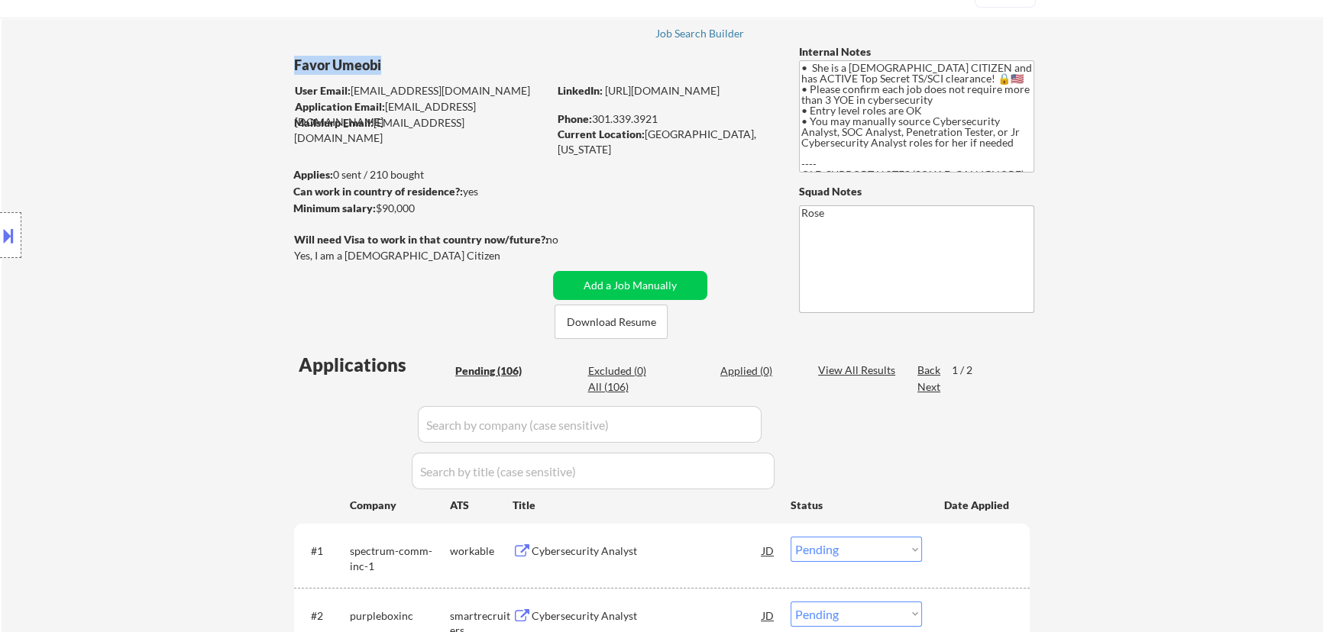
drag, startPoint x: 385, startPoint y: 66, endPoint x: 290, endPoint y: 74, distance: 95.1
copy div "Favor Umeobi"
drag, startPoint x: 17, startPoint y: 238, endPoint x: 27, endPoint y: 237, distance: 10.0
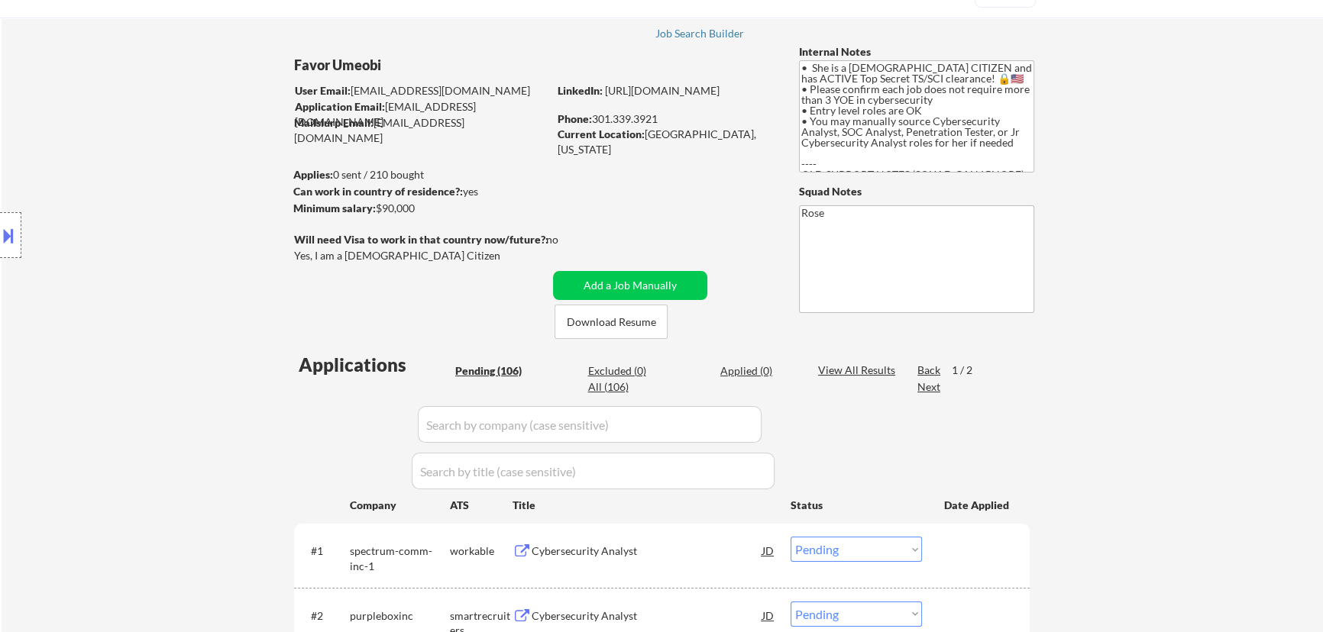
click at [19, 238] on div at bounding box center [10, 235] width 21 height 46
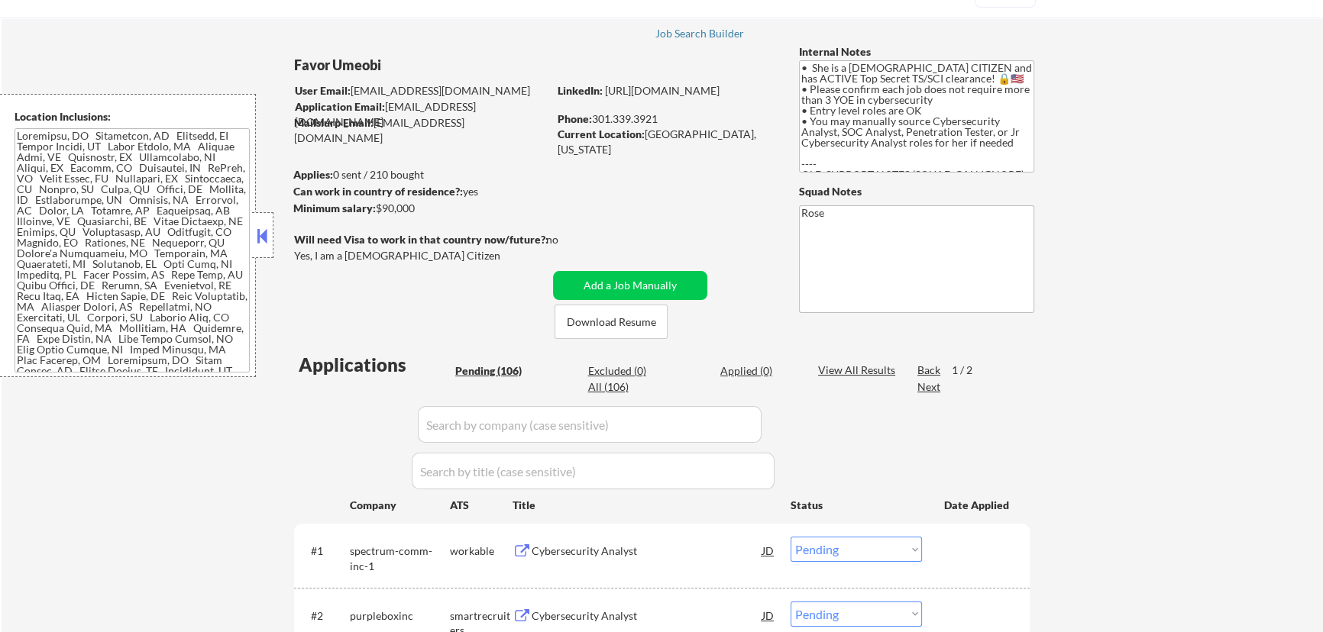
click at [140, 242] on textarea at bounding box center [132, 250] width 235 height 244
drag, startPoint x: 647, startPoint y: 132, endPoint x: 754, endPoint y: 137, distance: 107.8
click at [754, 137] on div "Current Location: [GEOGRAPHIC_DATA], [US_STATE]" at bounding box center [665, 142] width 216 height 30
copy div "[GEOGRAPHIC_DATA], [US_STATE]"
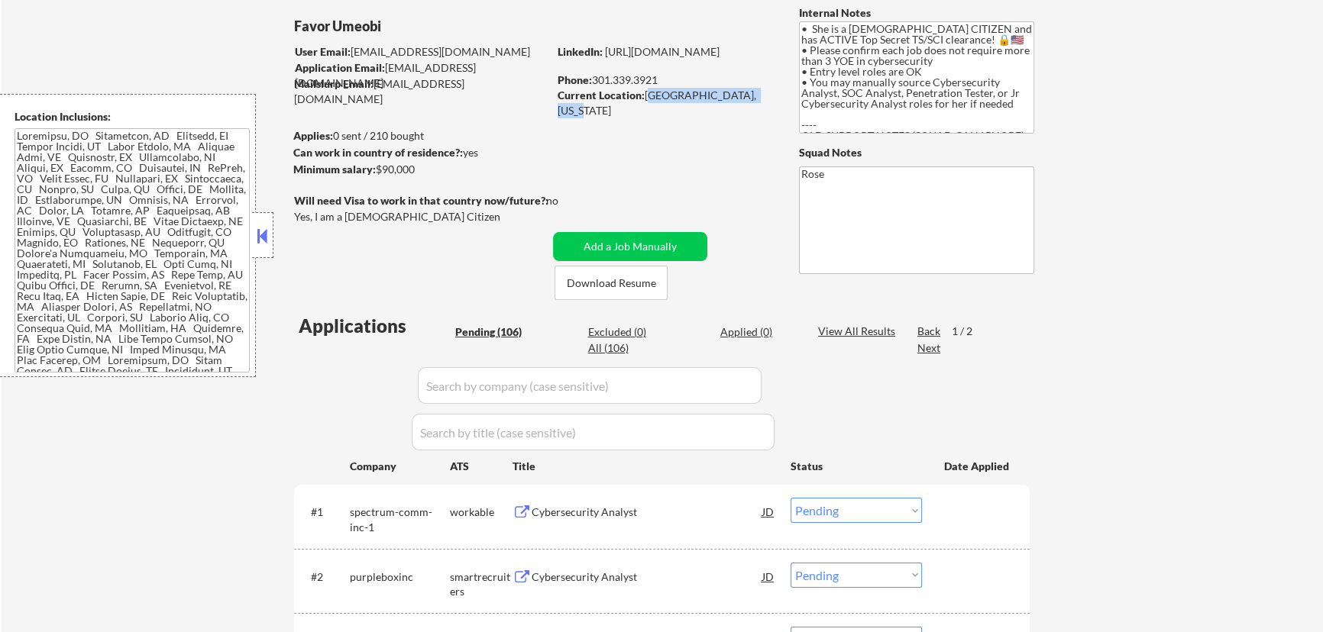
scroll to position [138, 0]
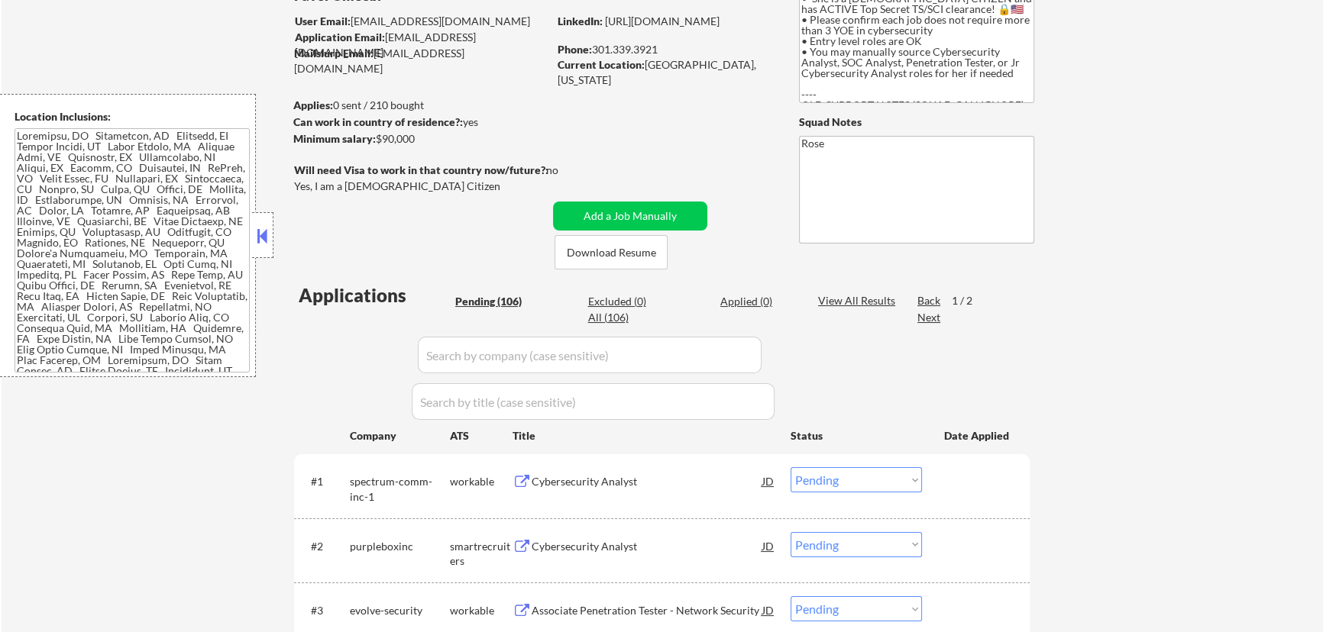
click at [682, 476] on div "Cybersecurity Analyst" at bounding box center [646, 481] width 231 height 15
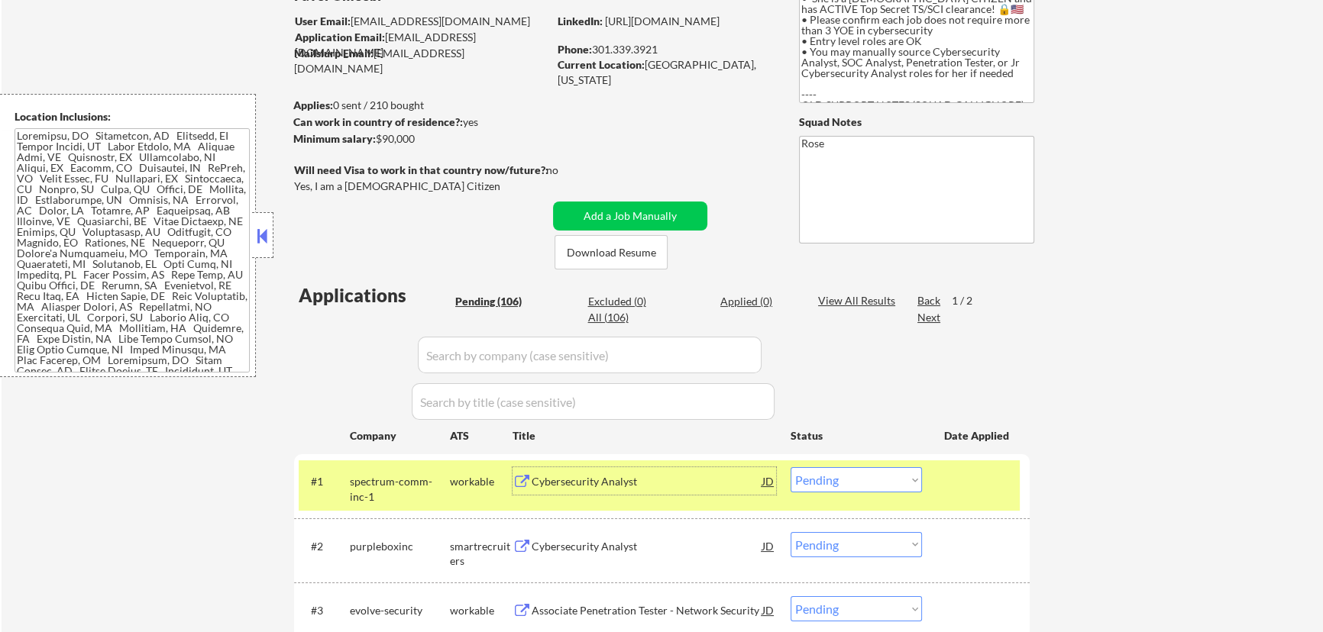
click at [901, 474] on select "Choose an option... Pending Applied Excluded (Questions) Excluded (Expired) Exc…" at bounding box center [855, 479] width 131 height 25
click at [790, 467] on select "Choose an option... Pending Applied Excluded (Questions) Excluded (Expired) Exc…" at bounding box center [855, 479] width 131 height 25
select select ""pending""
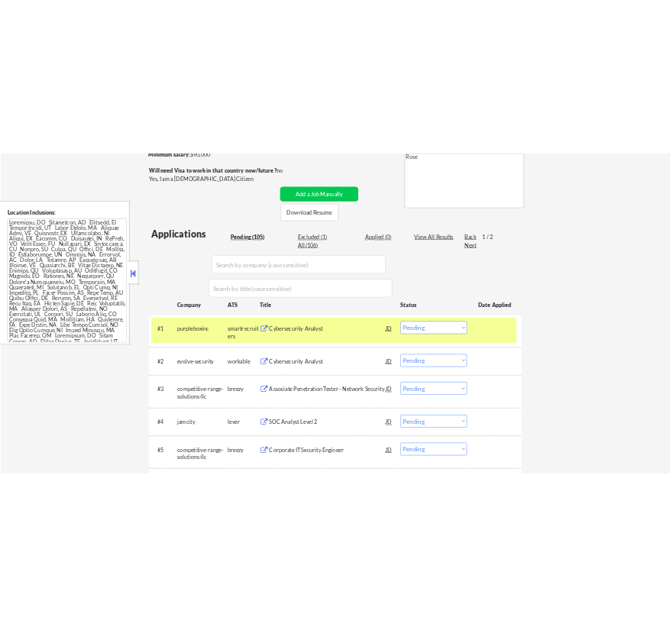
scroll to position [277, 0]
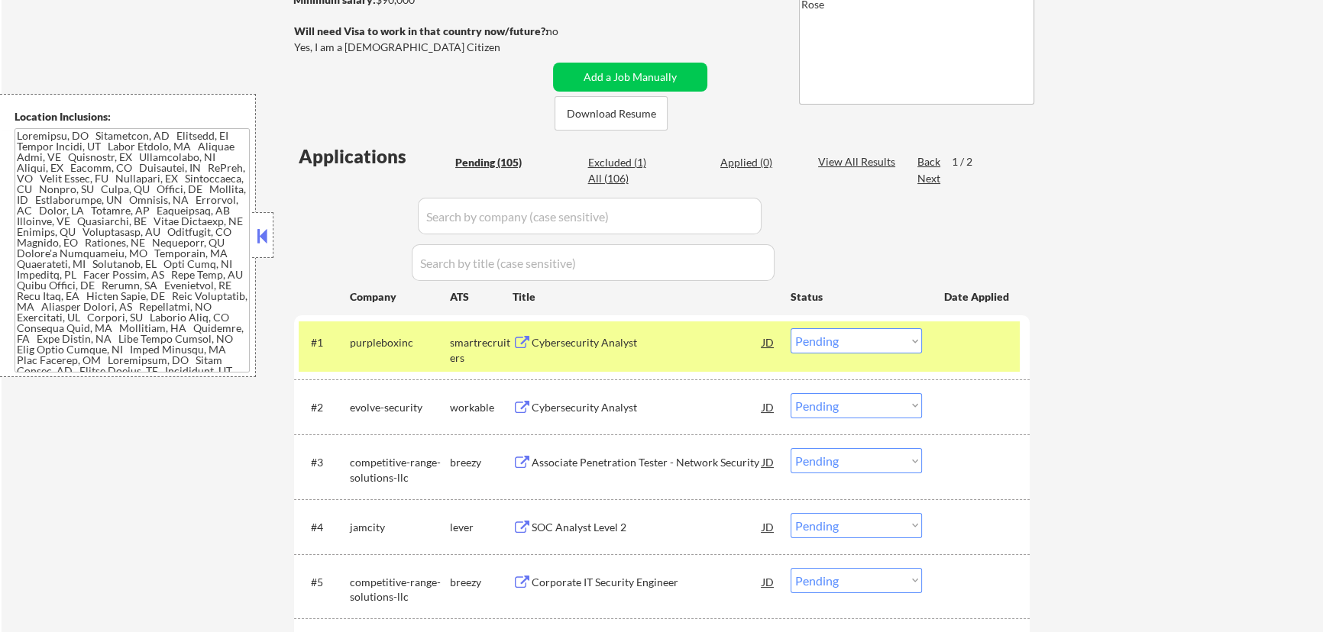
click at [725, 348] on div "Cybersecurity Analyst" at bounding box center [646, 342] width 231 height 15
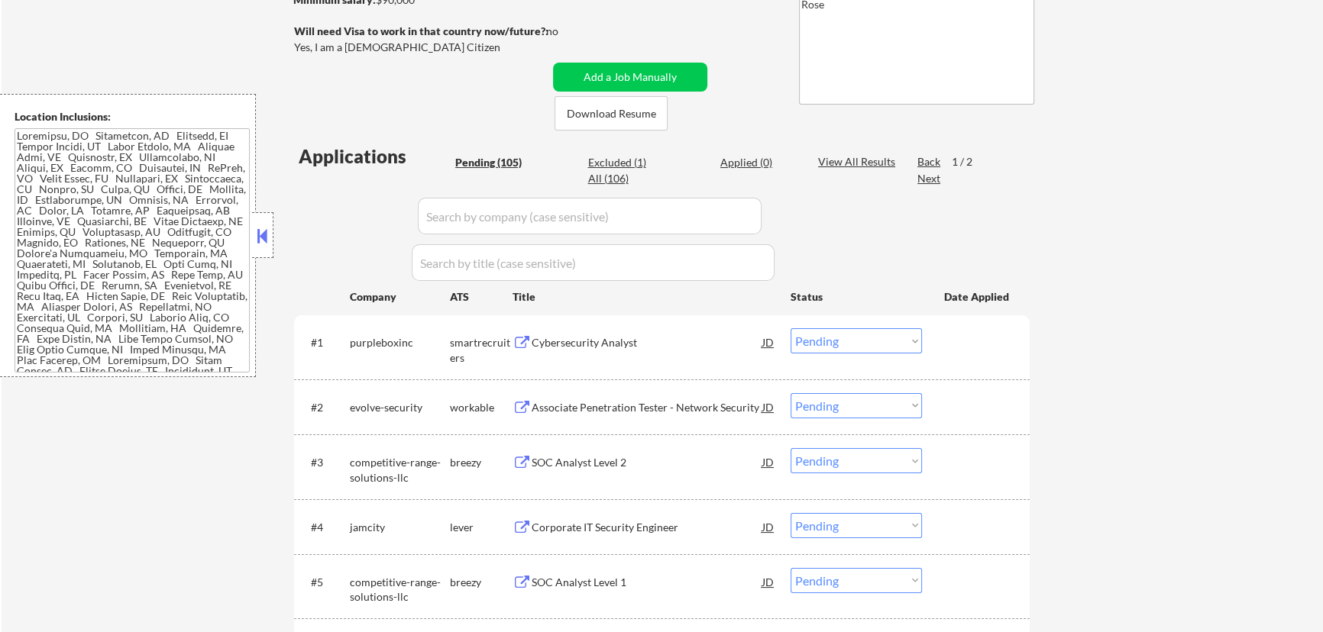
select select ""pending""
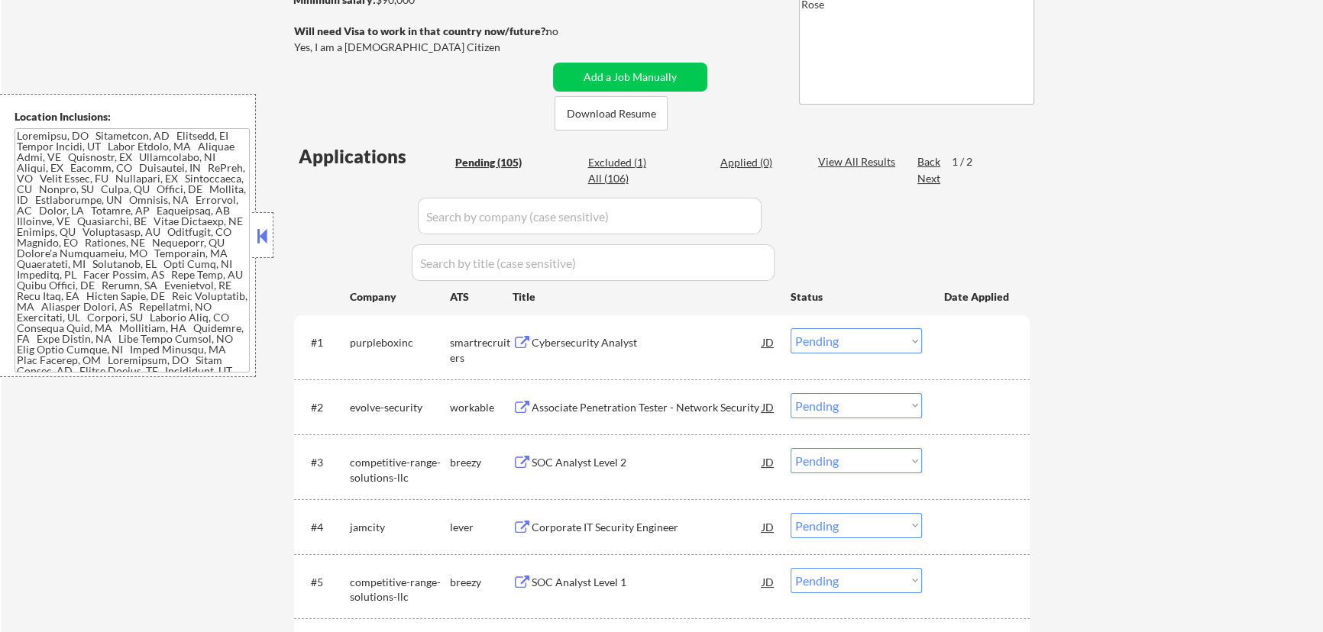
select select ""pending""
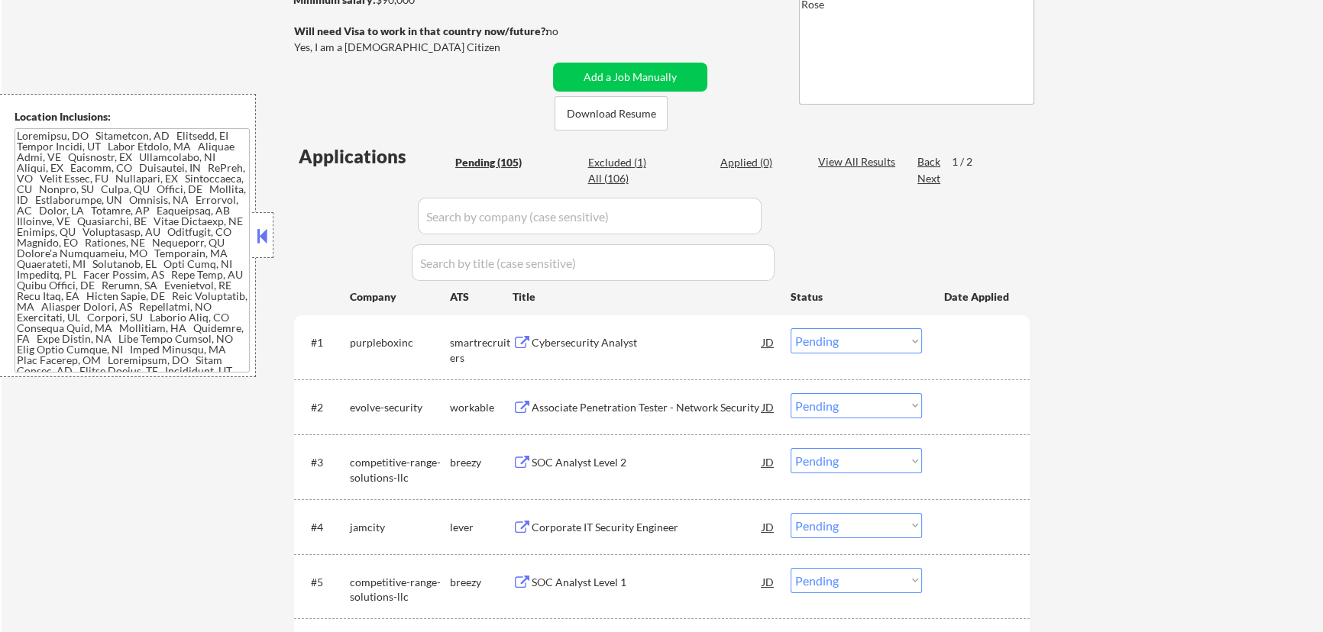
select select ""pending""
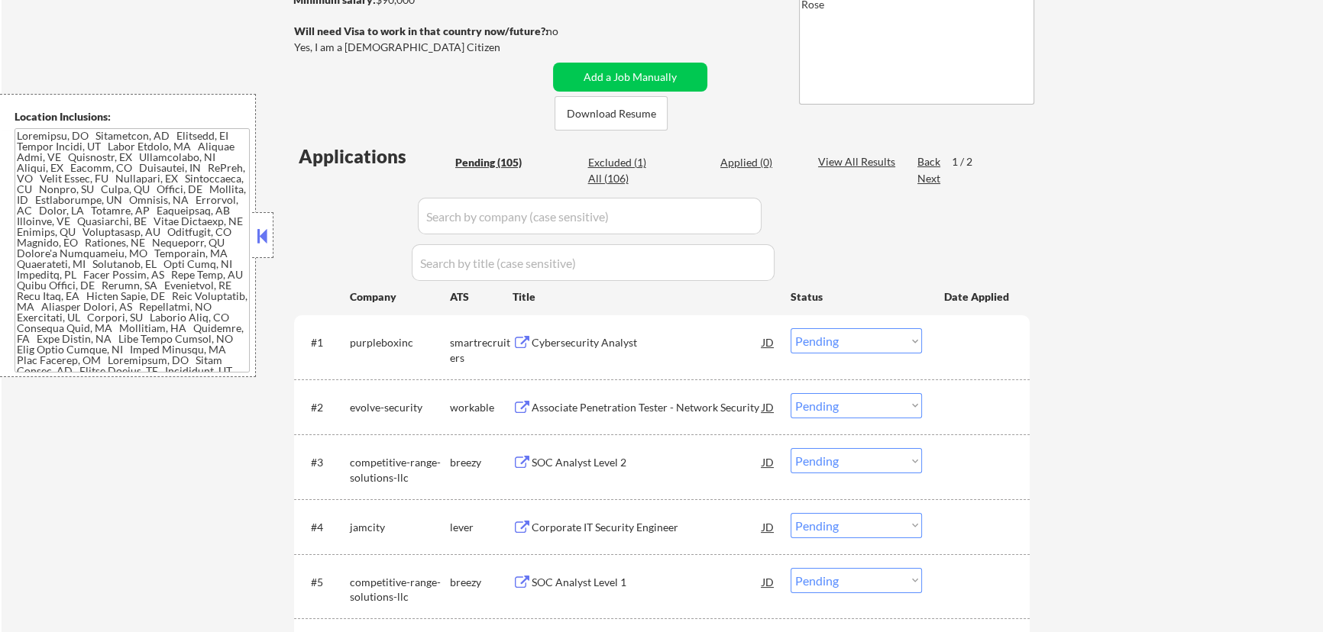
select select ""pending""
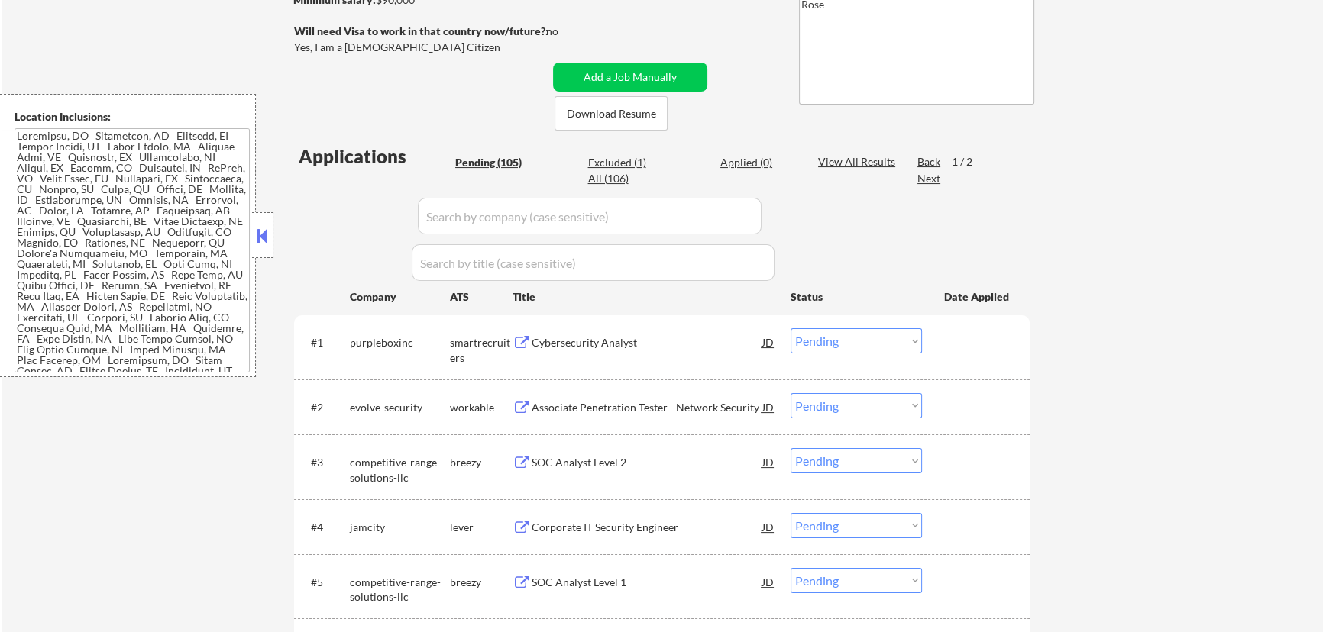
select select ""pending""
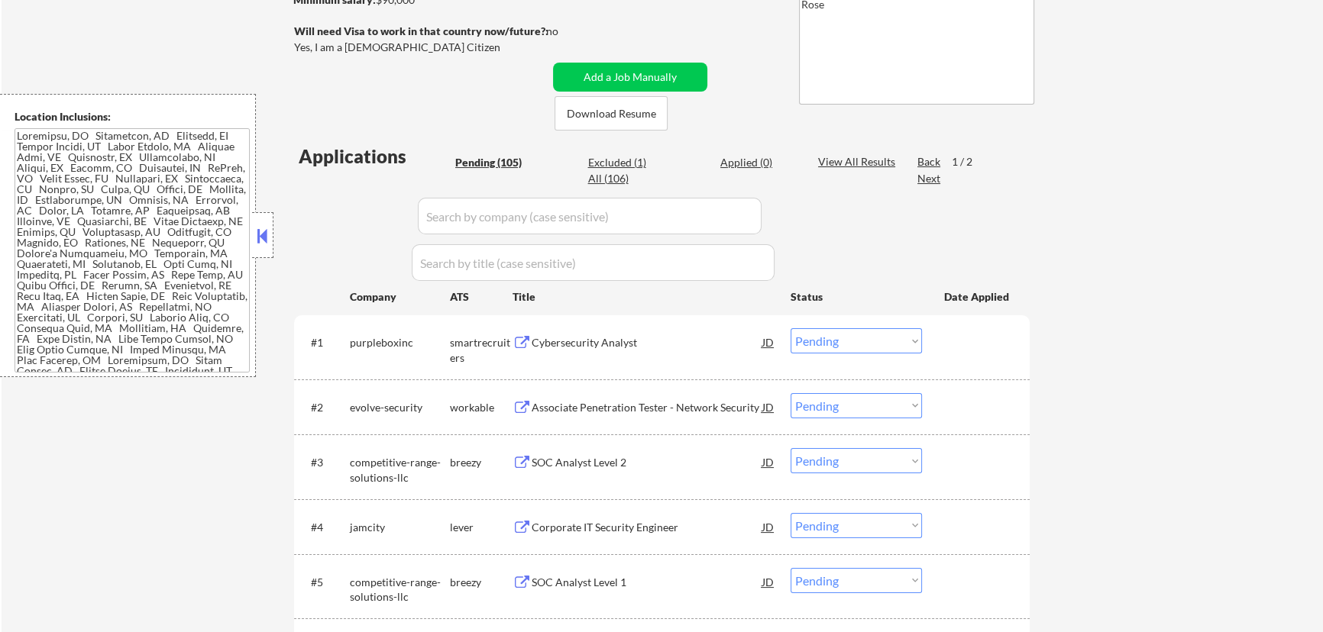
select select ""pending""
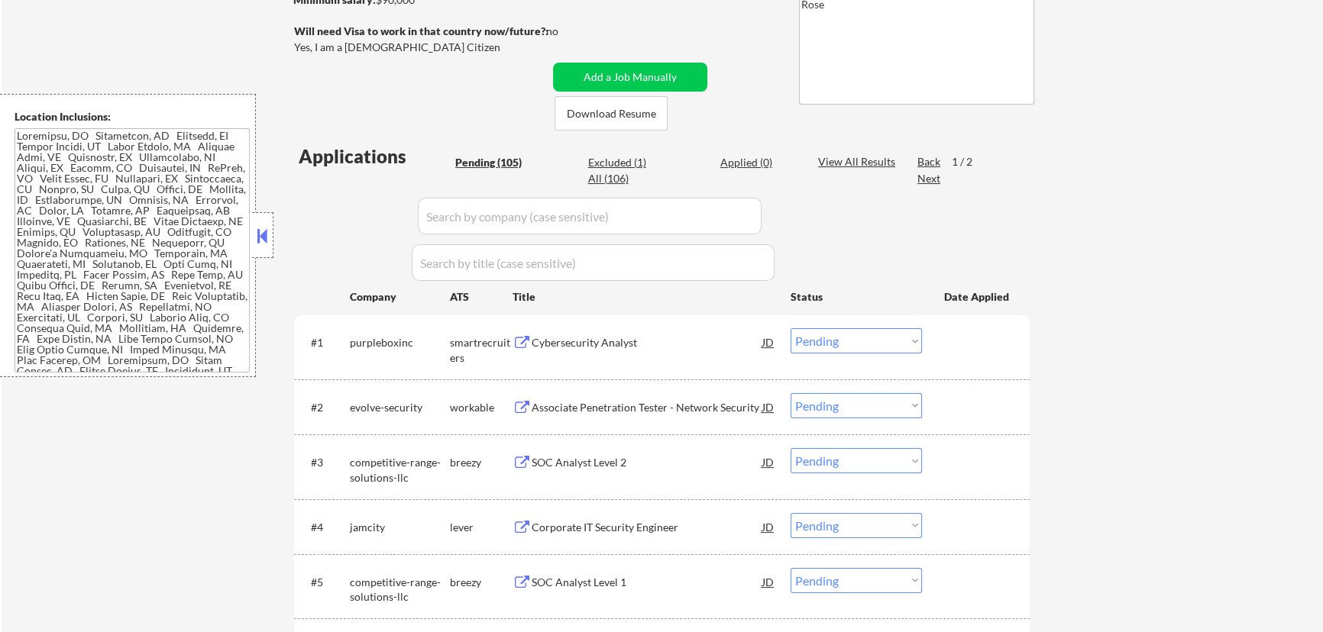
select select ""pending""
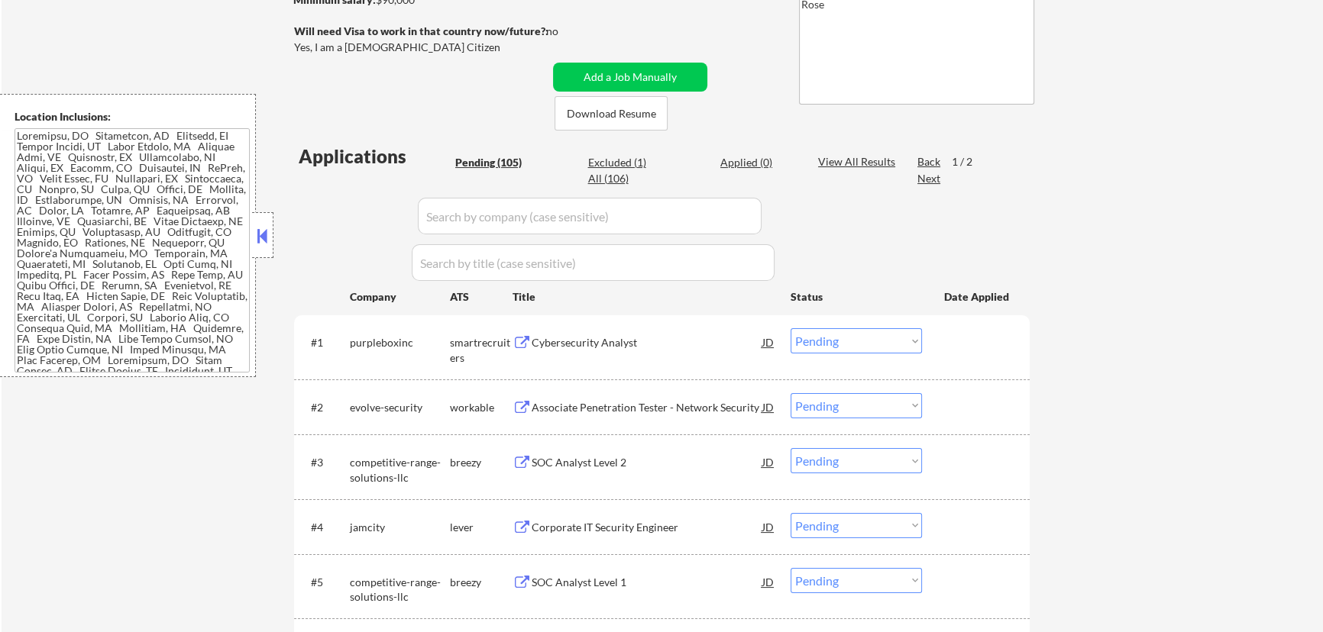
select select ""pending""
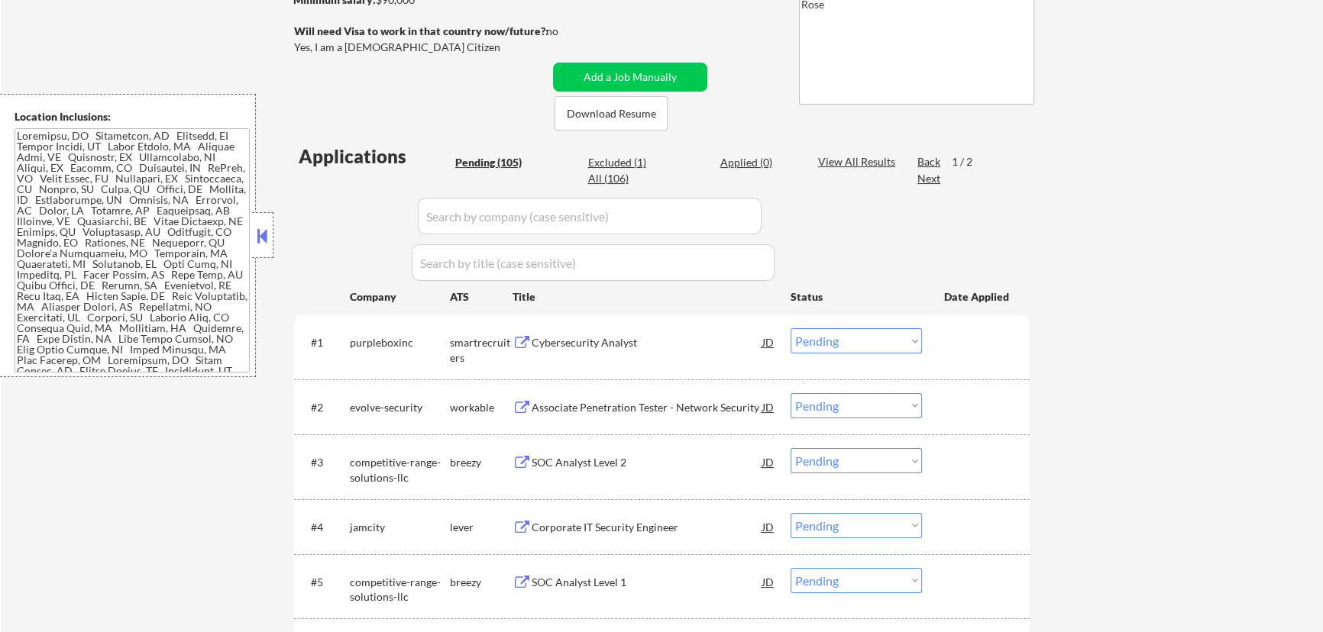
select select ""pending""
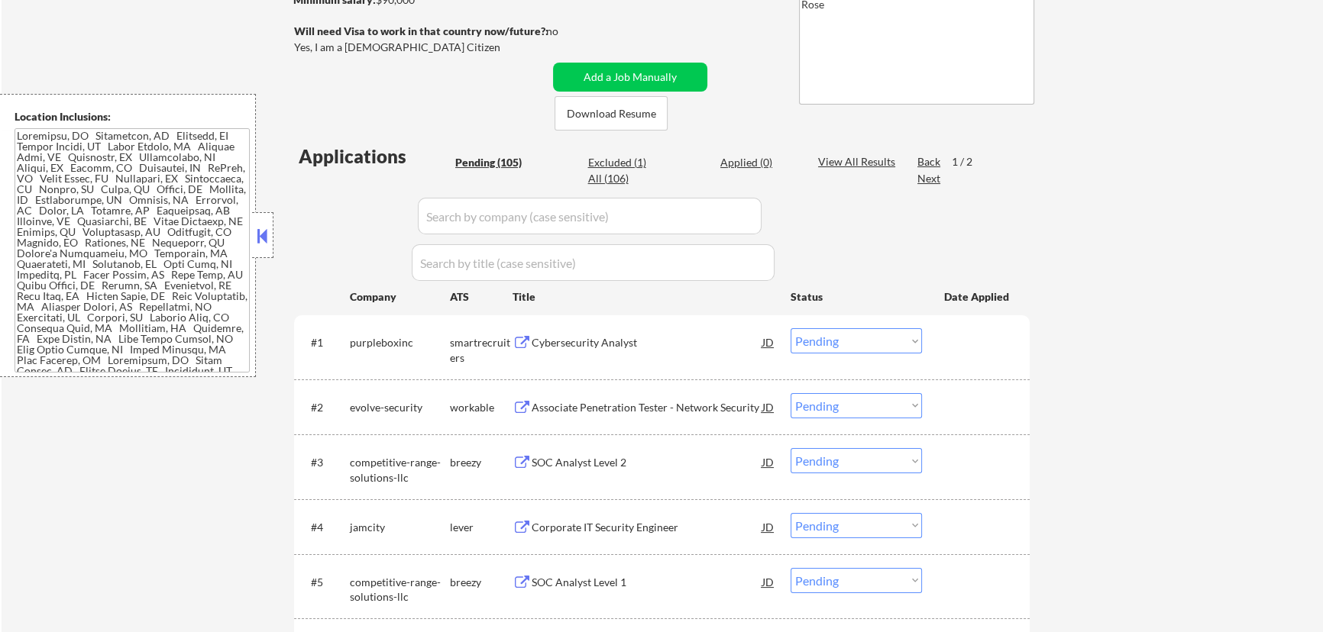
select select ""pending""
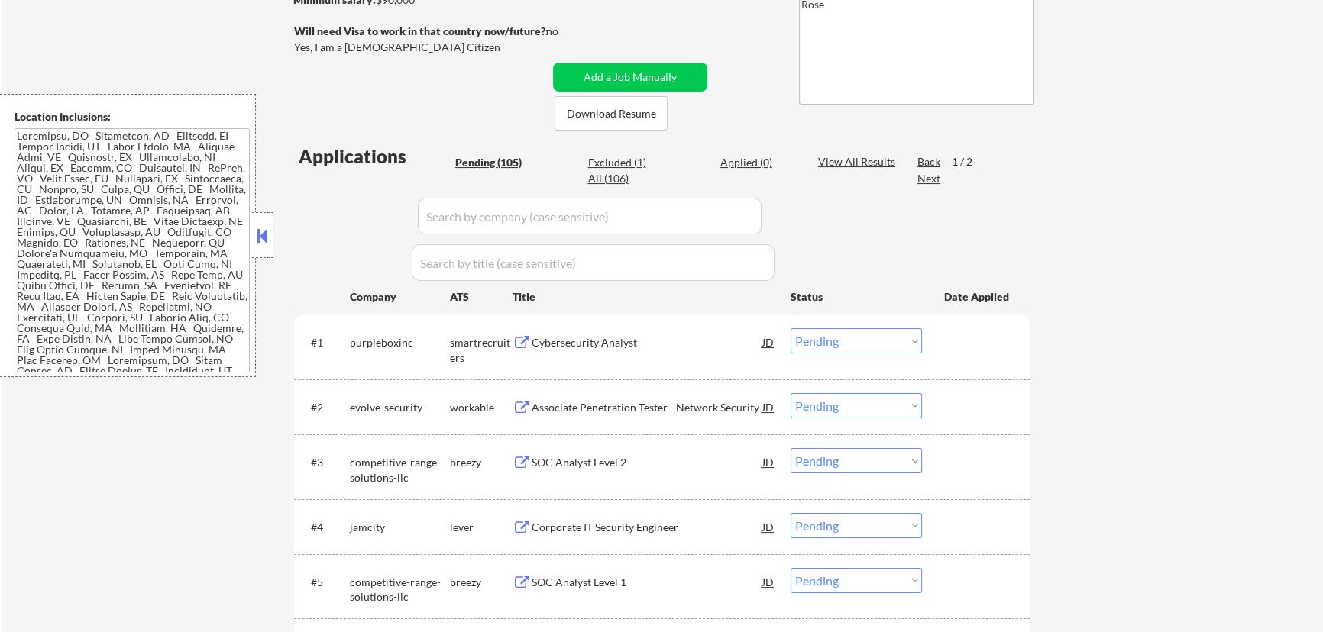
select select ""pending""
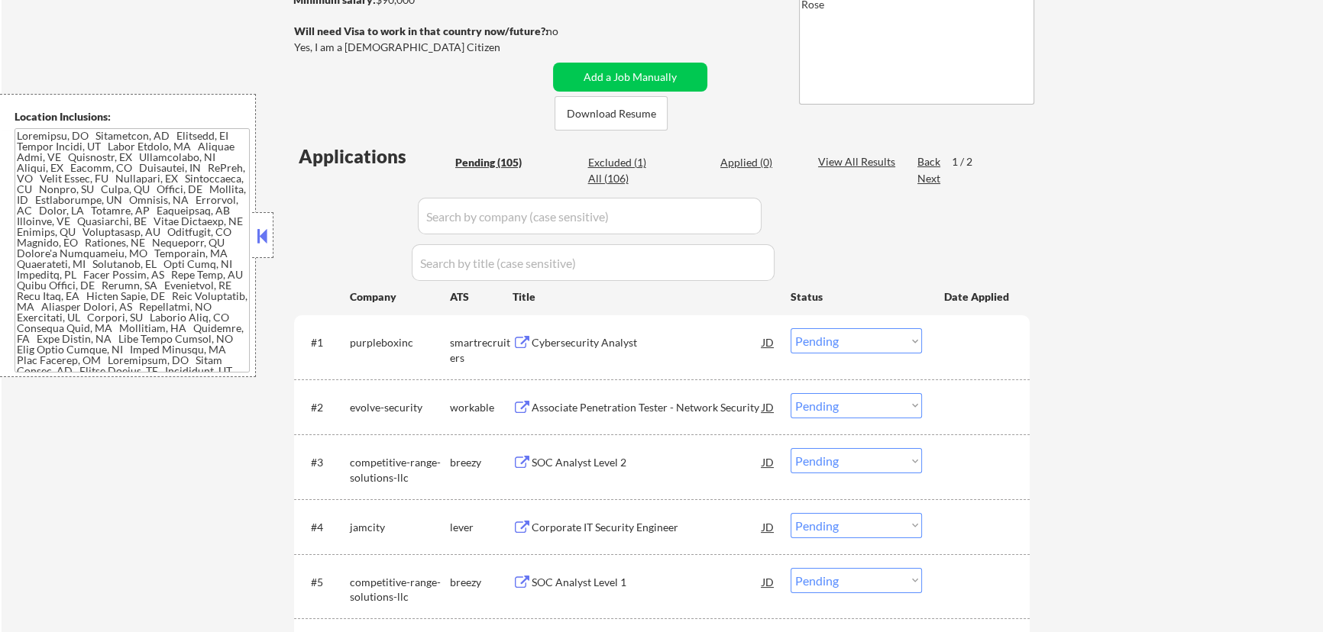
select select ""pending""
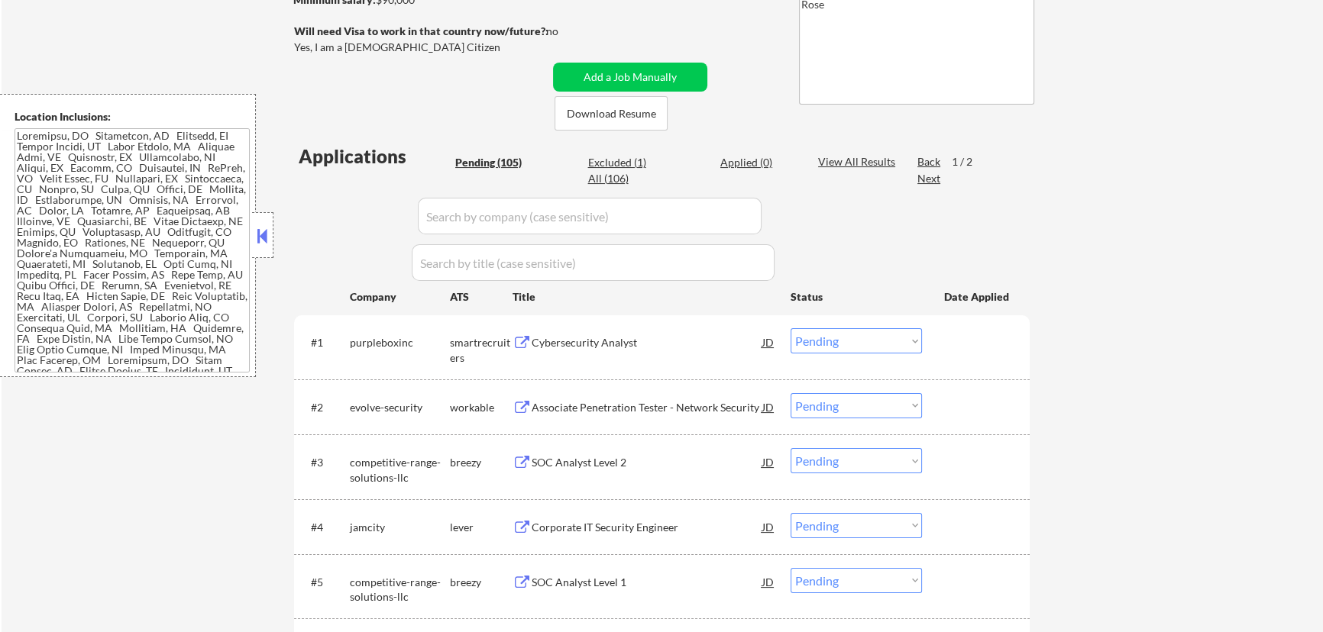
select select ""pending""
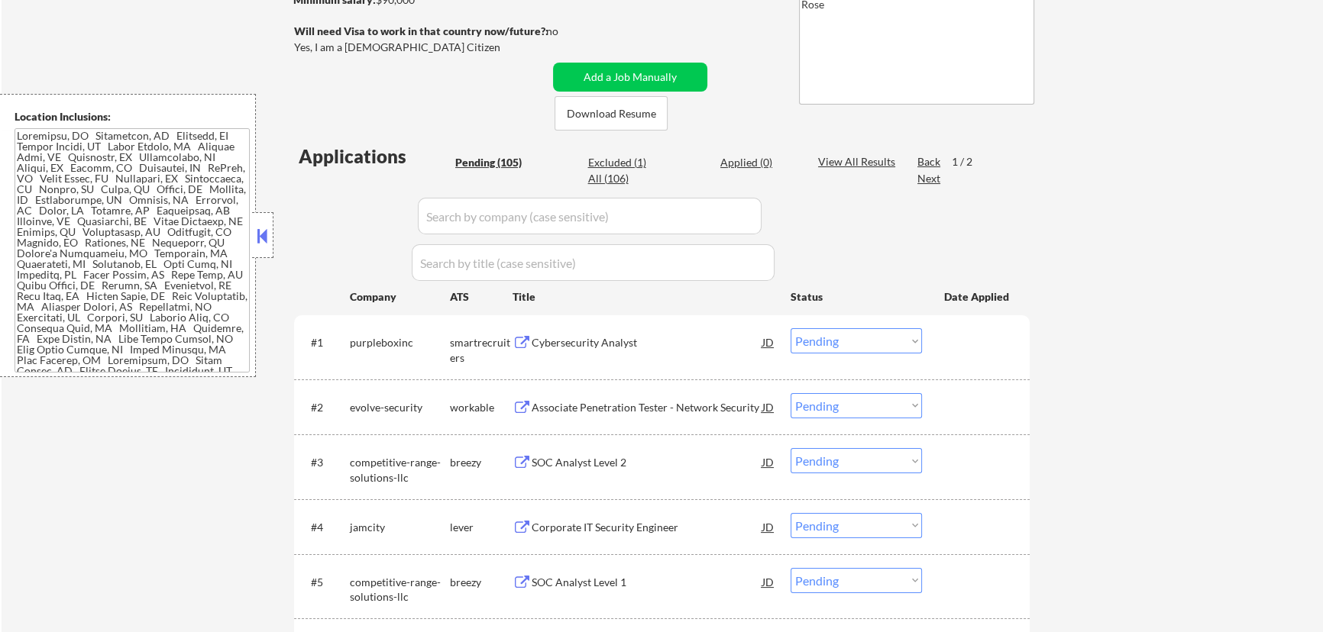
select select ""pending""
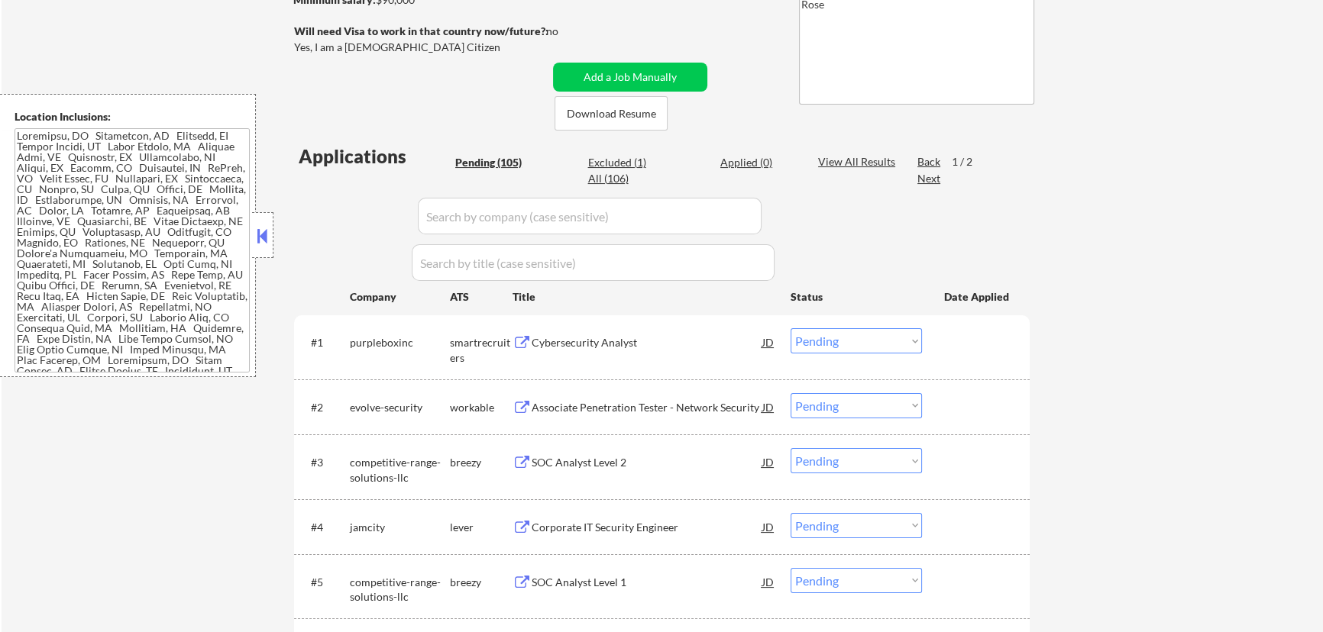
select select ""pending""
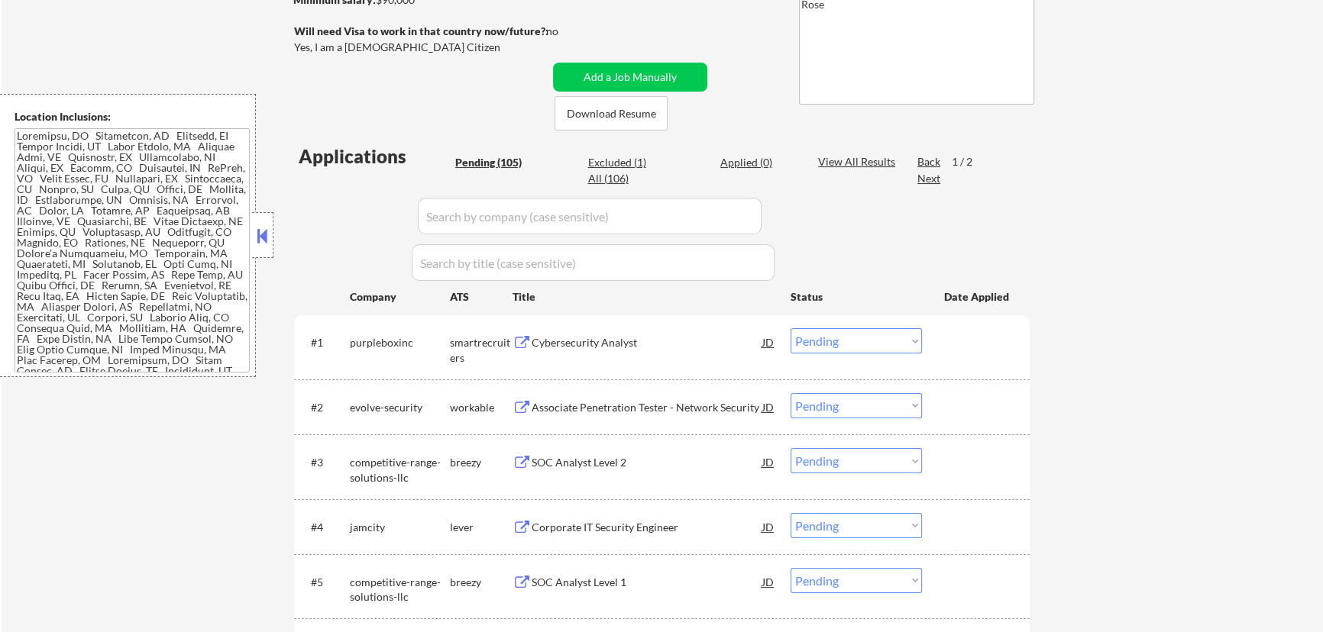
select select ""pending""
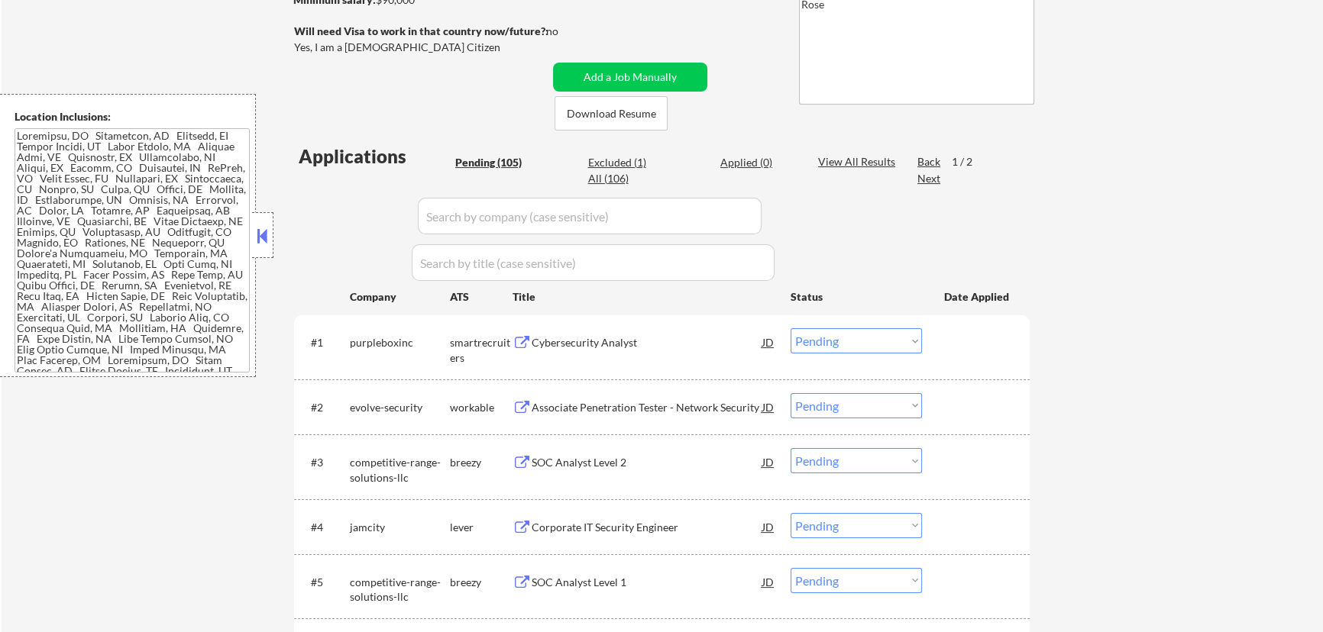
select select ""pending""
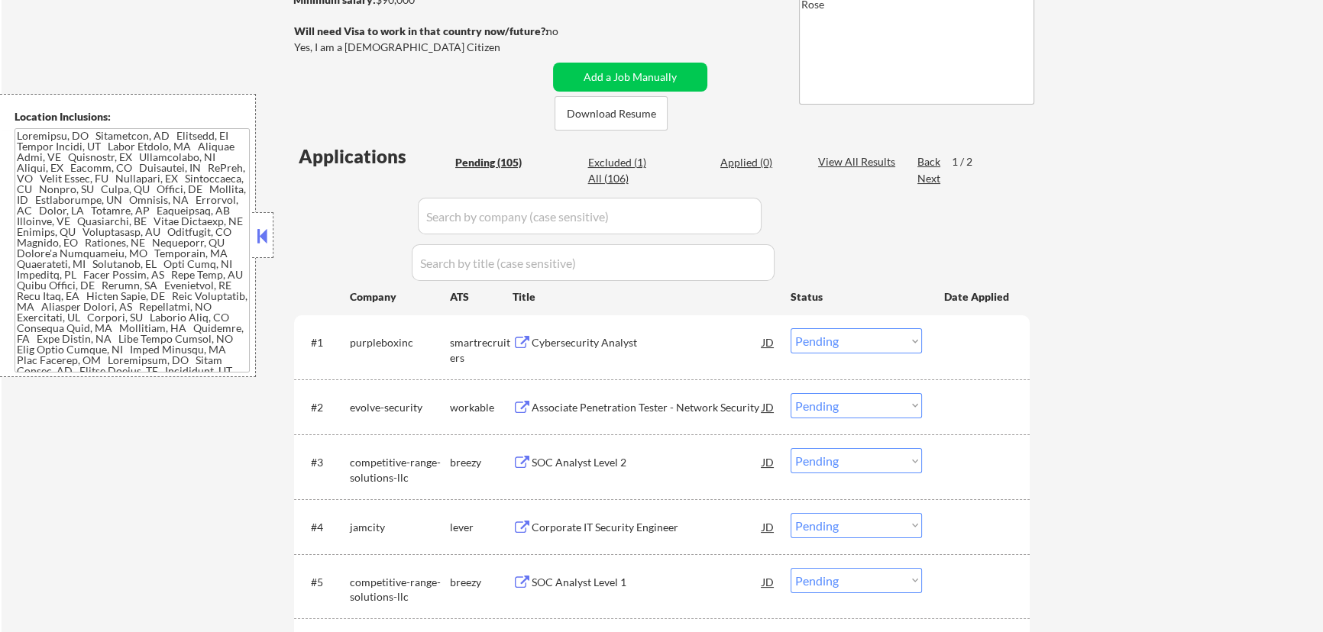
select select ""pending""
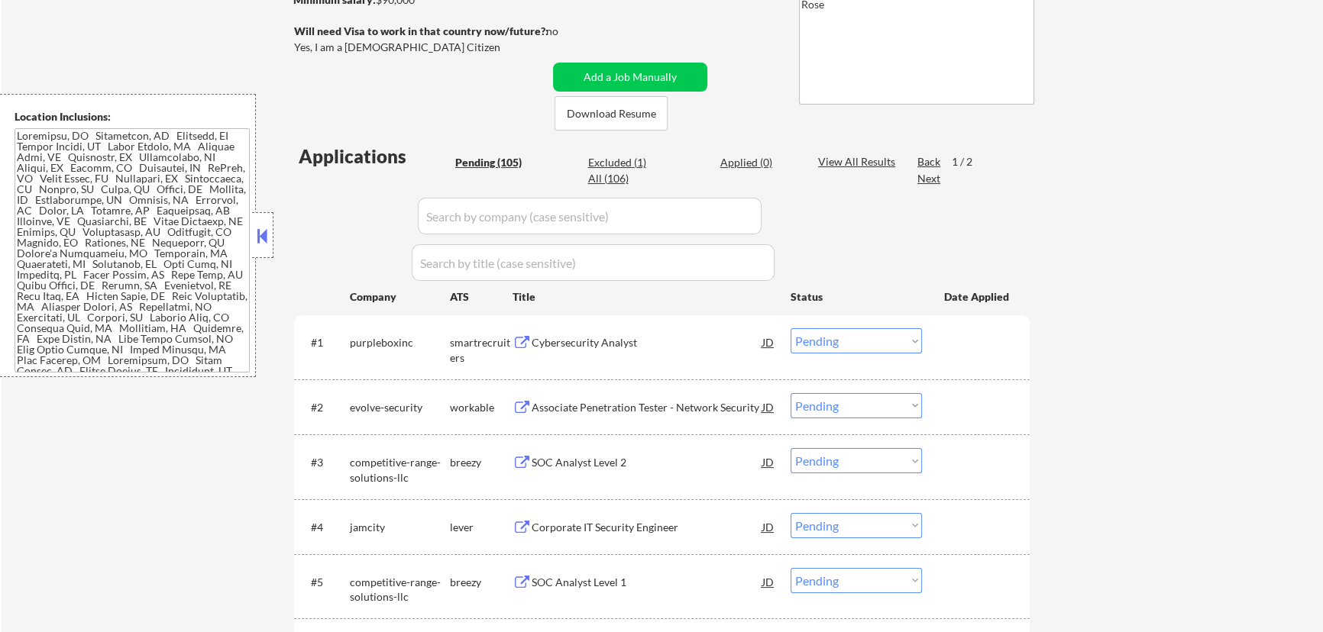
select select ""pending""
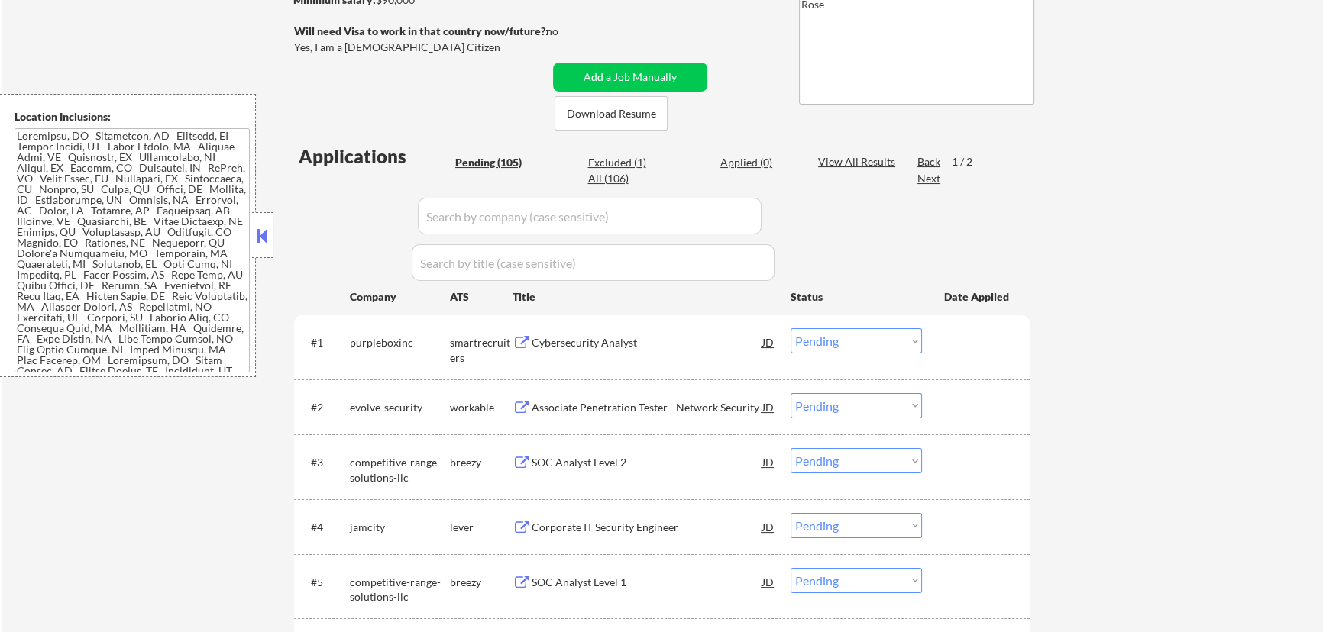
select select ""pending""
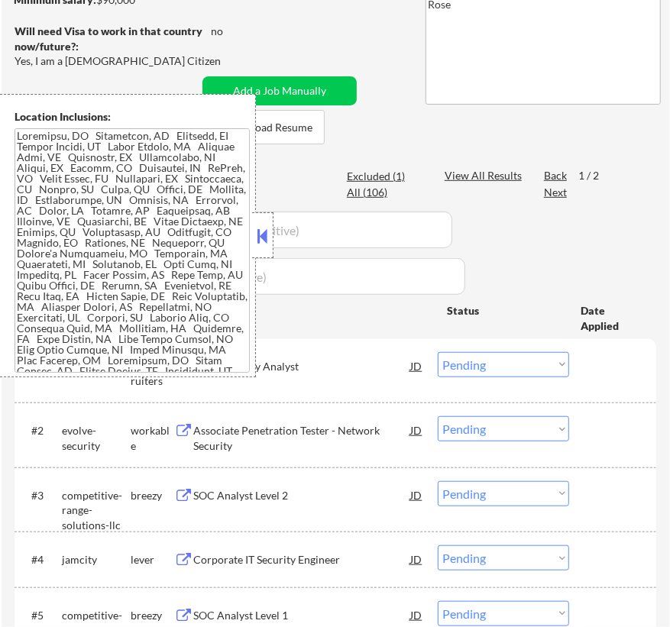
click at [266, 236] on button at bounding box center [262, 235] width 17 height 23
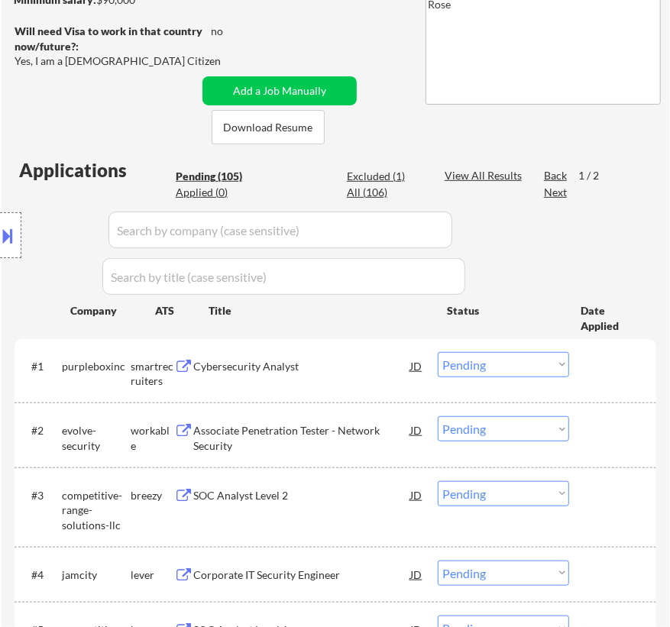
click at [512, 365] on select "Choose an option... Pending Applied Excluded (Questions) Excluded (Expired) Exc…" at bounding box center [503, 364] width 131 height 25
click at [438, 352] on select "Choose an option... Pending Applied Excluded (Questions) Excluded (Expired) Exc…" at bounding box center [503, 364] width 131 height 25
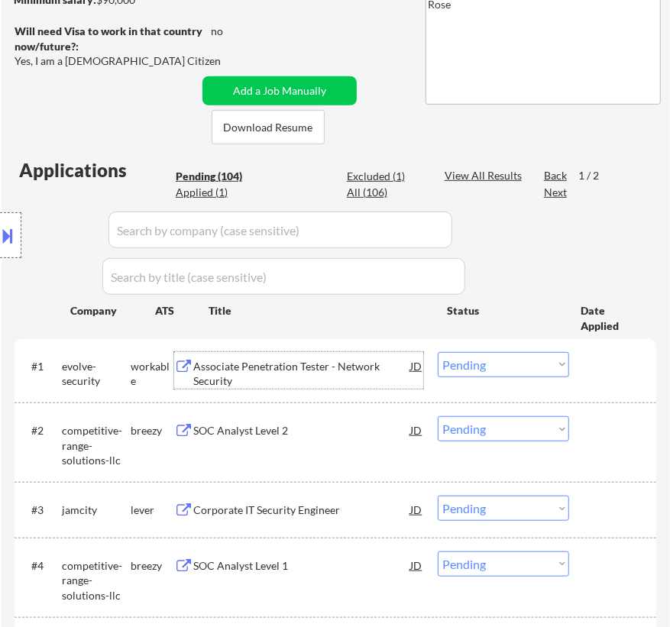
click at [350, 373] on div "Associate Penetration Tester - Network Security" at bounding box center [301, 374] width 217 height 30
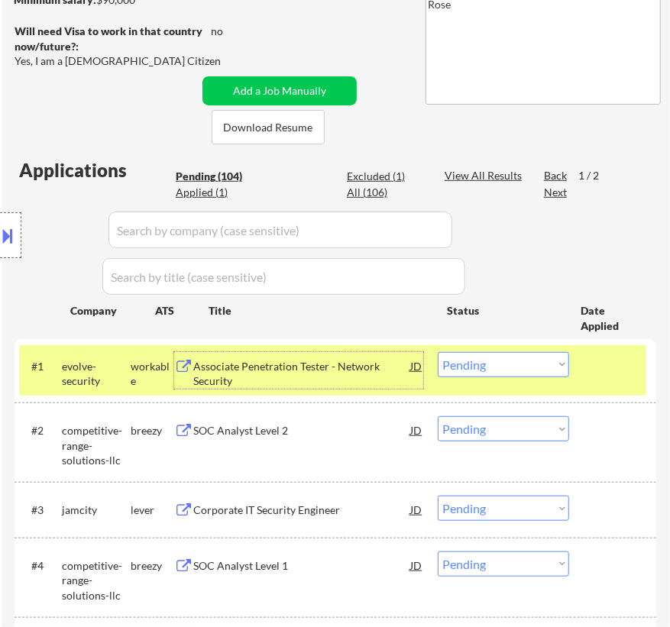
click at [555, 364] on select "Choose an option... Pending Applied Excluded (Questions) Excluded (Expired) Exc…" at bounding box center [503, 364] width 131 height 25
click at [438, 352] on select "Choose an option... Pending Applied Excluded (Questions) Excluded (Expired) Exc…" at bounding box center [503, 364] width 131 height 25
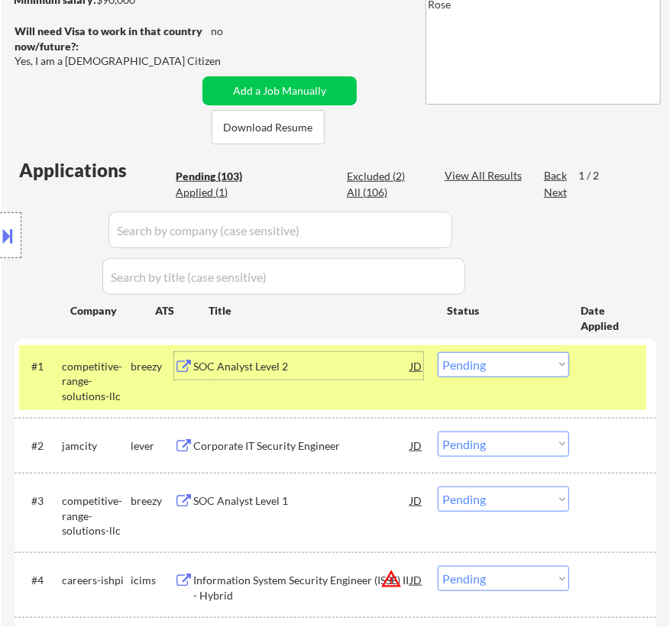
click at [331, 366] on div "SOC Analyst Level 2" at bounding box center [301, 366] width 217 height 15
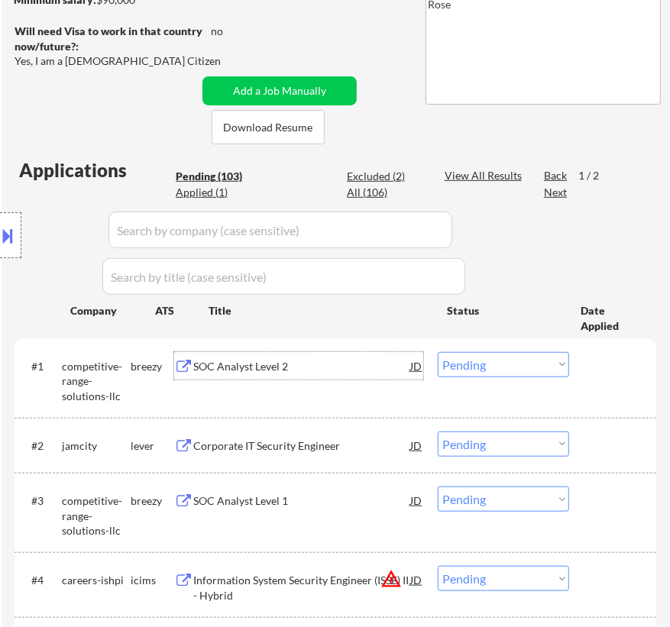
click at [505, 355] on select "Choose an option... Pending Applied Excluded (Questions) Excluded (Expired) Exc…" at bounding box center [503, 364] width 131 height 25
click at [438, 352] on select "Choose an option... Pending Applied Excluded (Questions) Excluded (Expired) Exc…" at bounding box center [503, 364] width 131 height 25
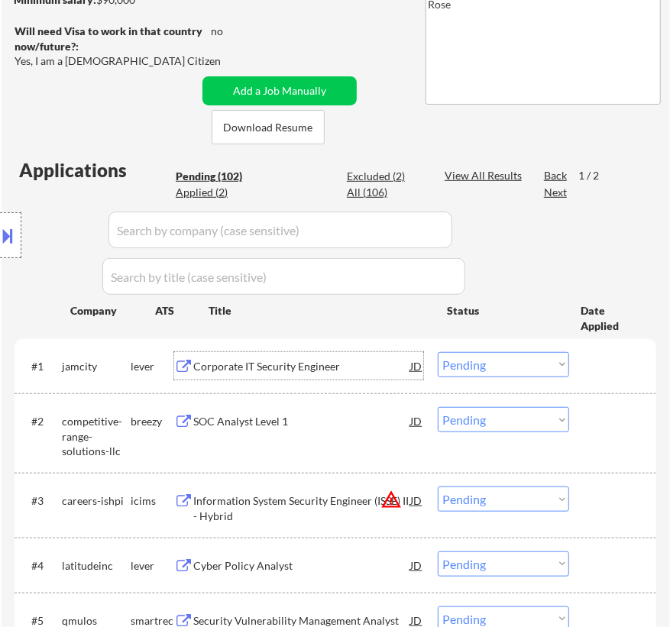
click at [354, 360] on div "Corporate IT Security Engineer" at bounding box center [301, 366] width 217 height 15
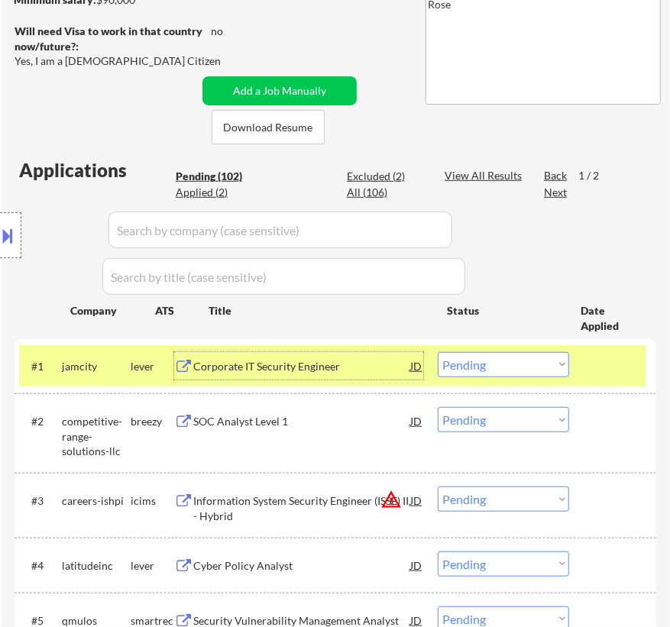
click at [464, 367] on select "Choose an option... Pending Applied Excluded (Questions) Excluded (Expired) Exc…" at bounding box center [503, 364] width 131 height 25
click at [438, 352] on select "Choose an option... Pending Applied Excluded (Questions) Excluded (Expired) Exc…" at bounding box center [503, 364] width 131 height 25
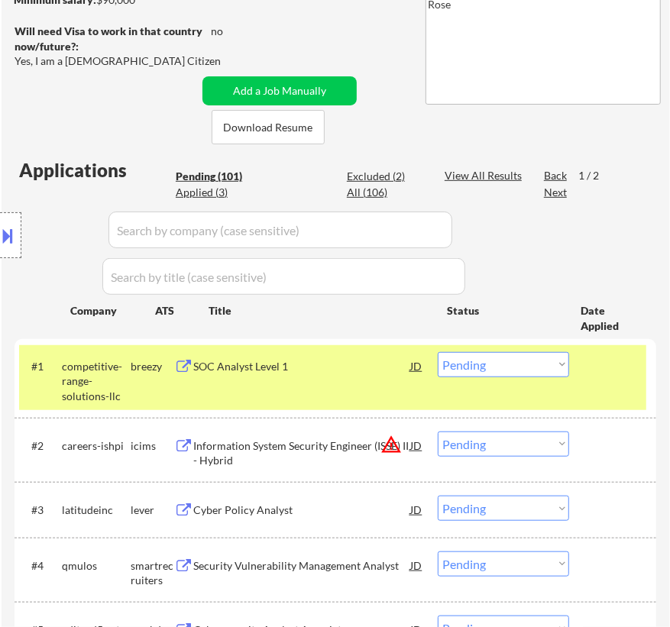
click at [361, 367] on div "SOC Analyst Level 1" at bounding box center [301, 366] width 217 height 15
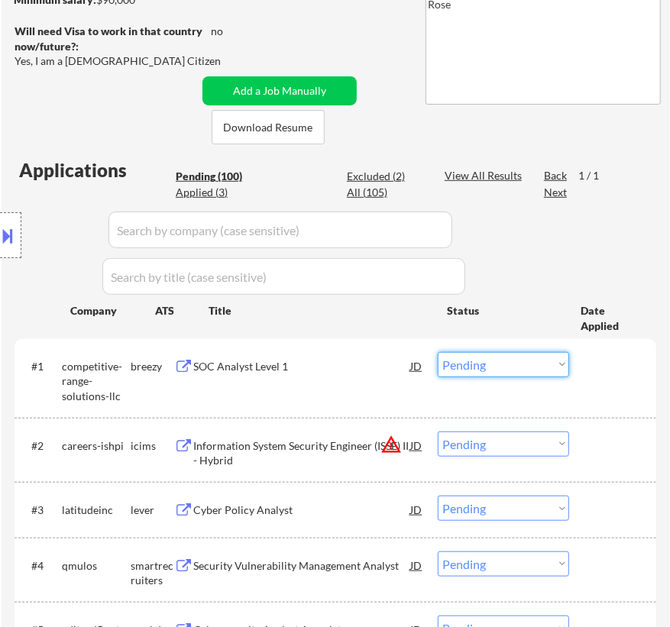
click at [481, 368] on select "Choose an option... Pending Applied Excluded (Questions) Excluded (Expired) Exc…" at bounding box center [503, 364] width 131 height 25
click at [438, 352] on select "Choose an option... Pending Applied Excluded (Questions) Excluded (Expired) Exc…" at bounding box center [503, 364] width 131 height 25
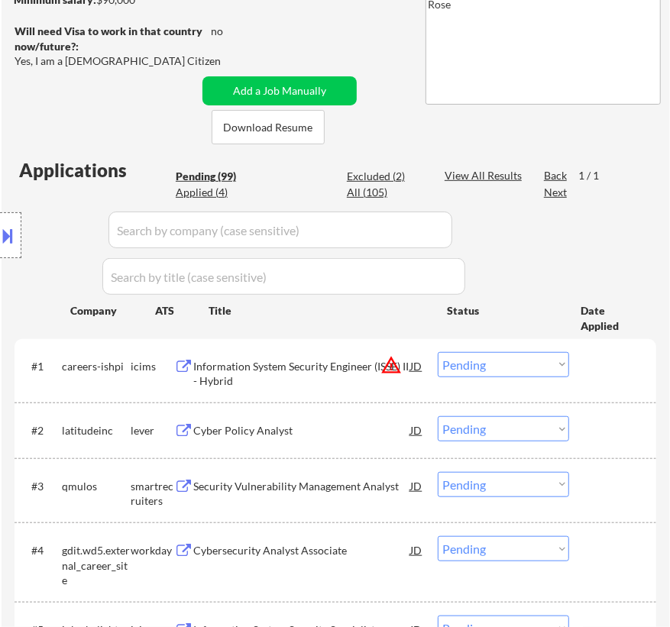
scroll to position [486, 0]
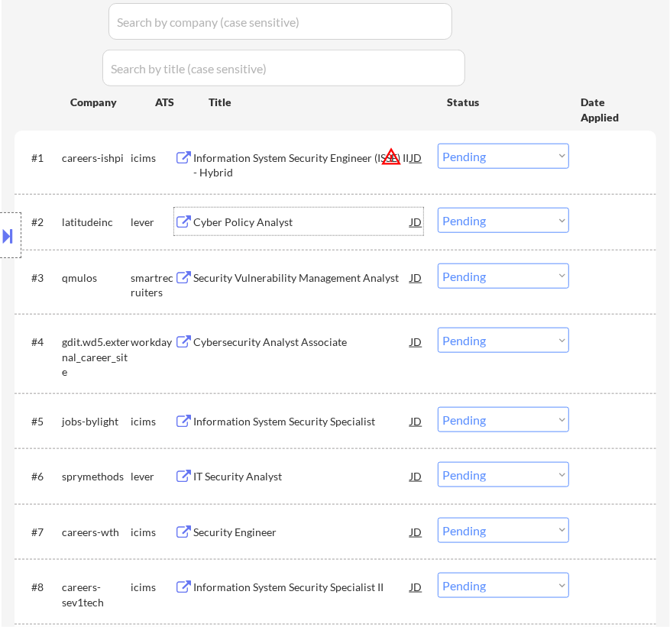
click at [364, 224] on div "Cyber Policy Analyst" at bounding box center [301, 222] width 217 height 15
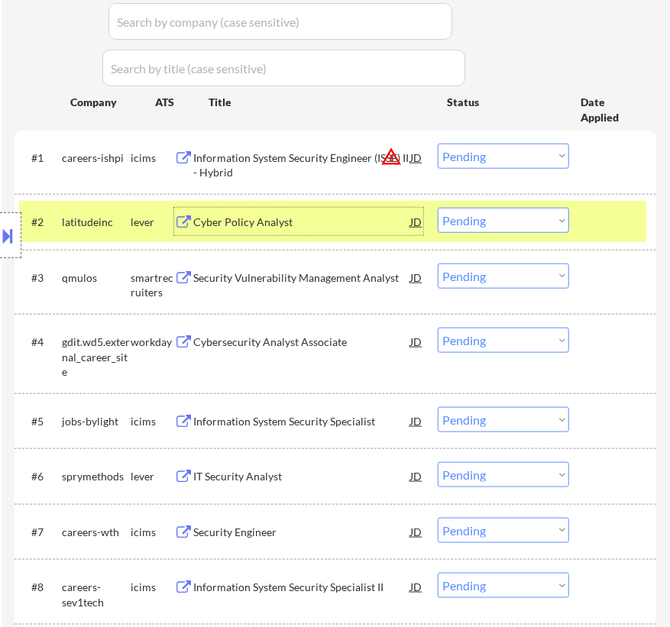
click at [498, 221] on select "Choose an option... Pending Applied Excluded (Questions) Excluded (Expired) Exc…" at bounding box center [503, 220] width 131 height 25
click at [438, 208] on select "Choose an option... Pending Applied Excluded (Questions) Excluded (Expired) Exc…" at bounding box center [503, 220] width 131 height 25
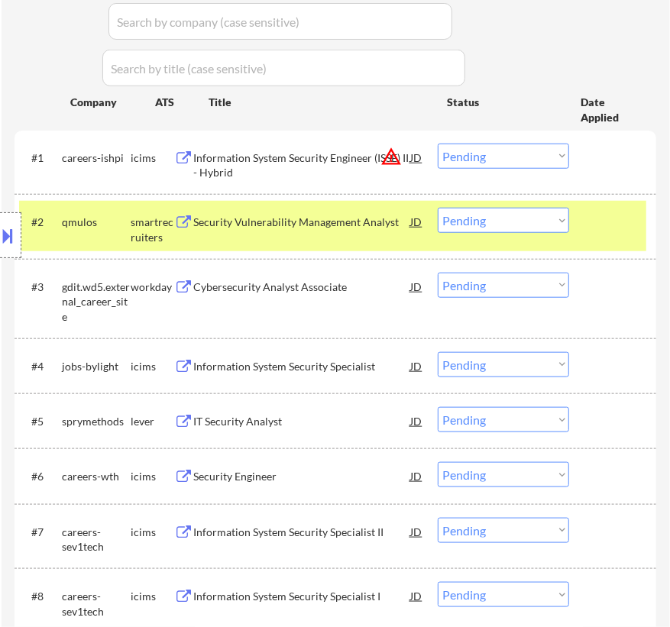
click at [360, 219] on div "Security Vulnerability Management Analyst" at bounding box center [301, 222] width 217 height 15
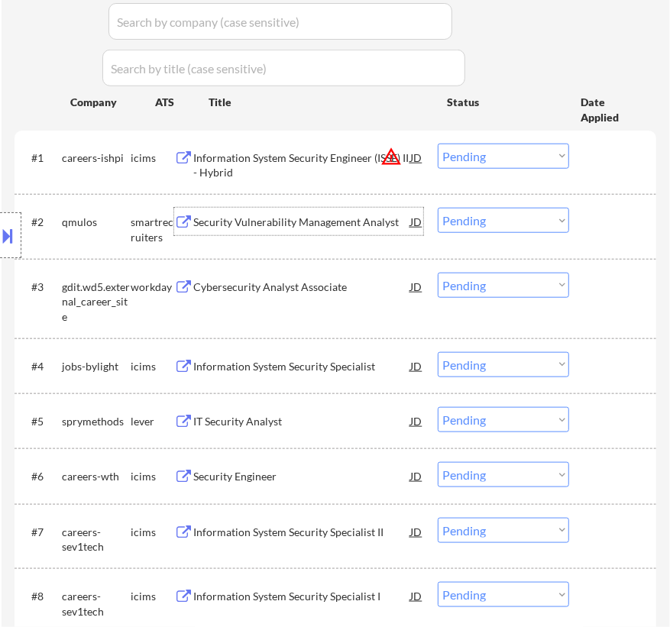
click at [500, 215] on select "Choose an option... Pending Applied Excluded (Questions) Excluded (Expired) Exc…" at bounding box center [503, 220] width 131 height 25
click at [438, 208] on select "Choose an option... Pending Applied Excluded (Questions) Excluded (Expired) Exc…" at bounding box center [503, 220] width 131 height 25
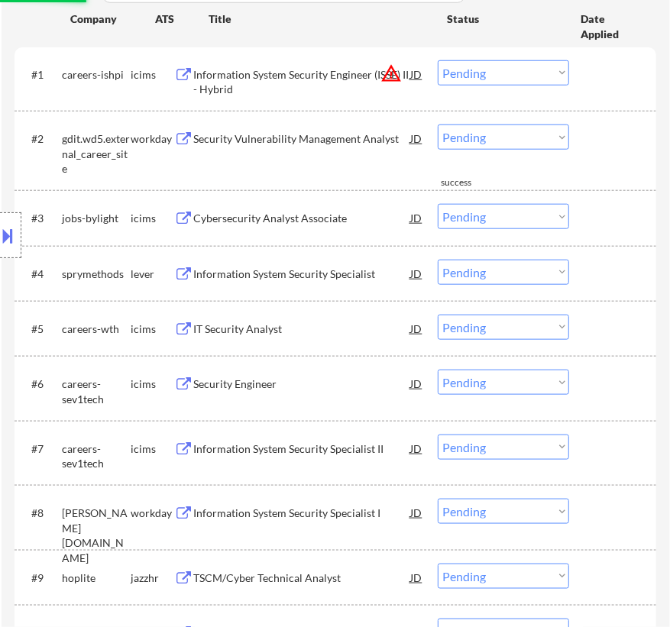
scroll to position [625, 0]
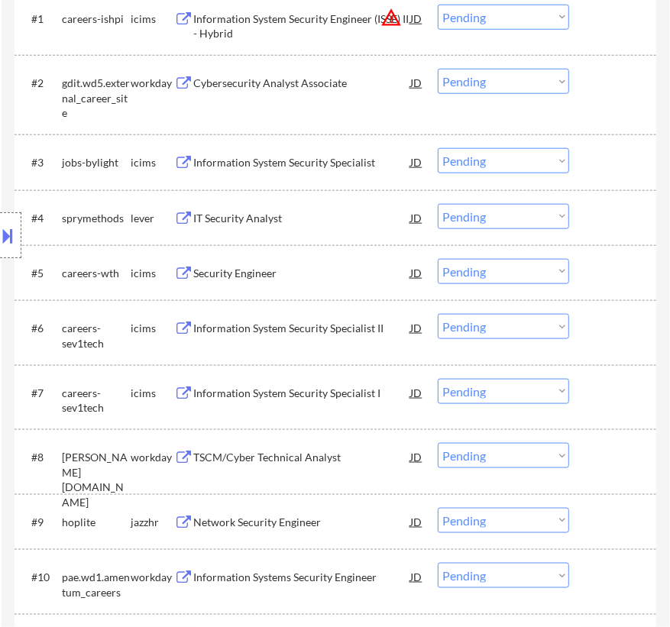
click at [316, 214] on div "IT Security Analyst" at bounding box center [301, 218] width 217 height 15
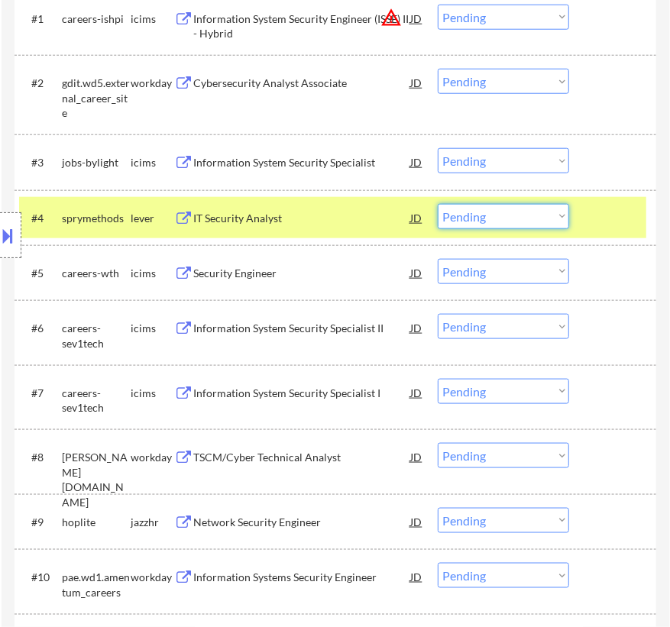
click at [506, 218] on select "Choose an option... Pending Applied Excluded (Questions) Excluded (Expired) Exc…" at bounding box center [503, 216] width 131 height 25
click at [438, 204] on select "Choose an option... Pending Applied Excluded (Questions) Excluded (Expired) Exc…" at bounding box center [503, 216] width 131 height 25
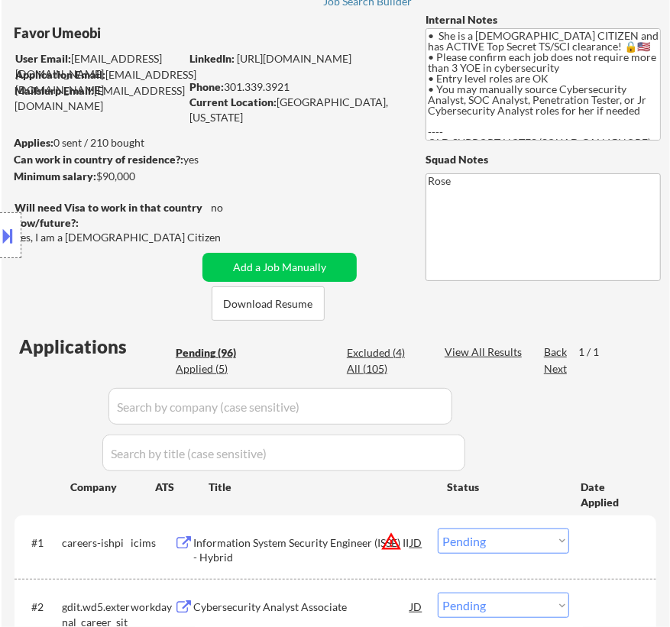
scroll to position [69, 0]
